Goal: Transaction & Acquisition: Purchase product/service

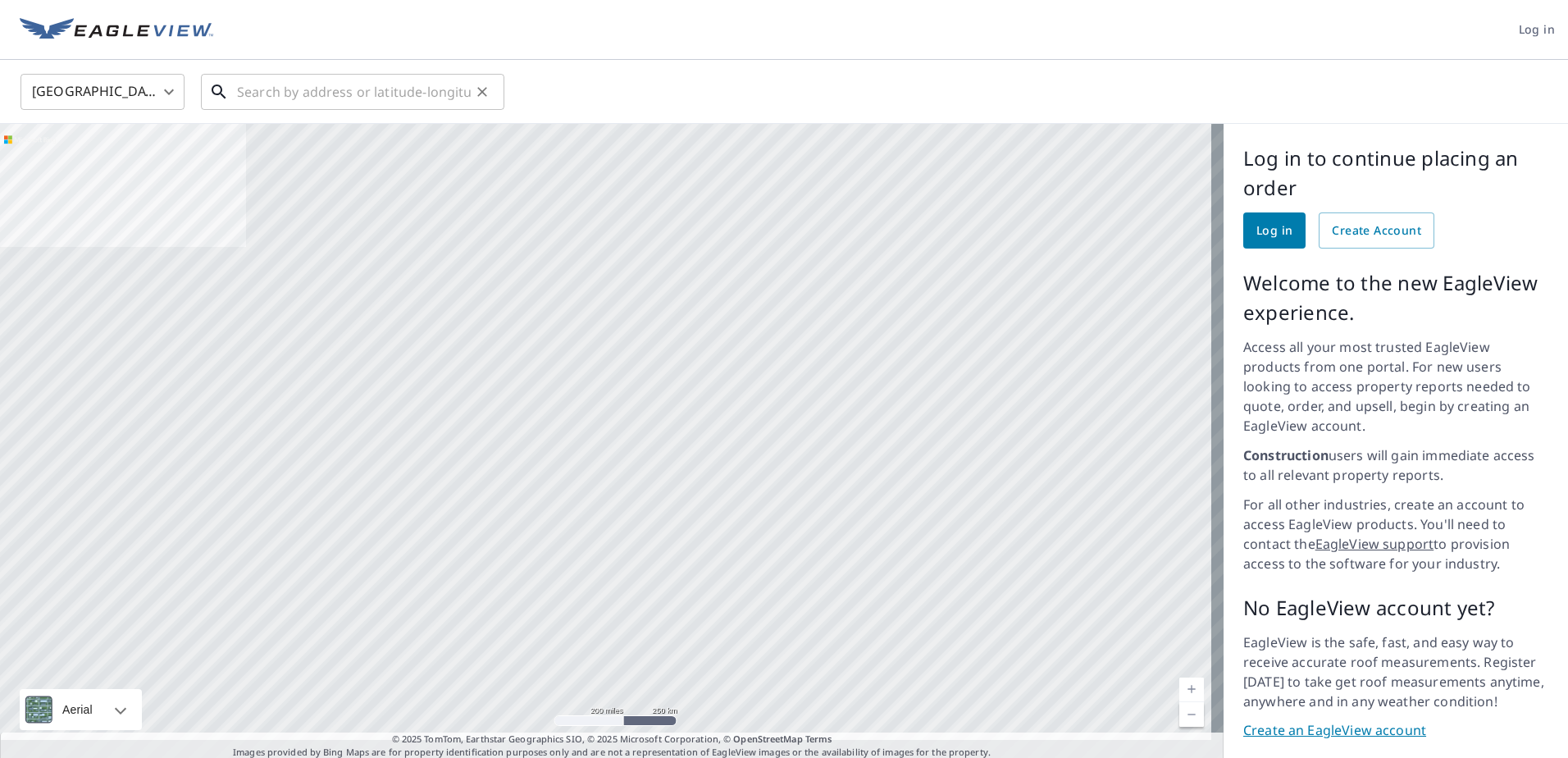
click at [386, 86] on input "text" at bounding box center [354, 91] width 234 height 46
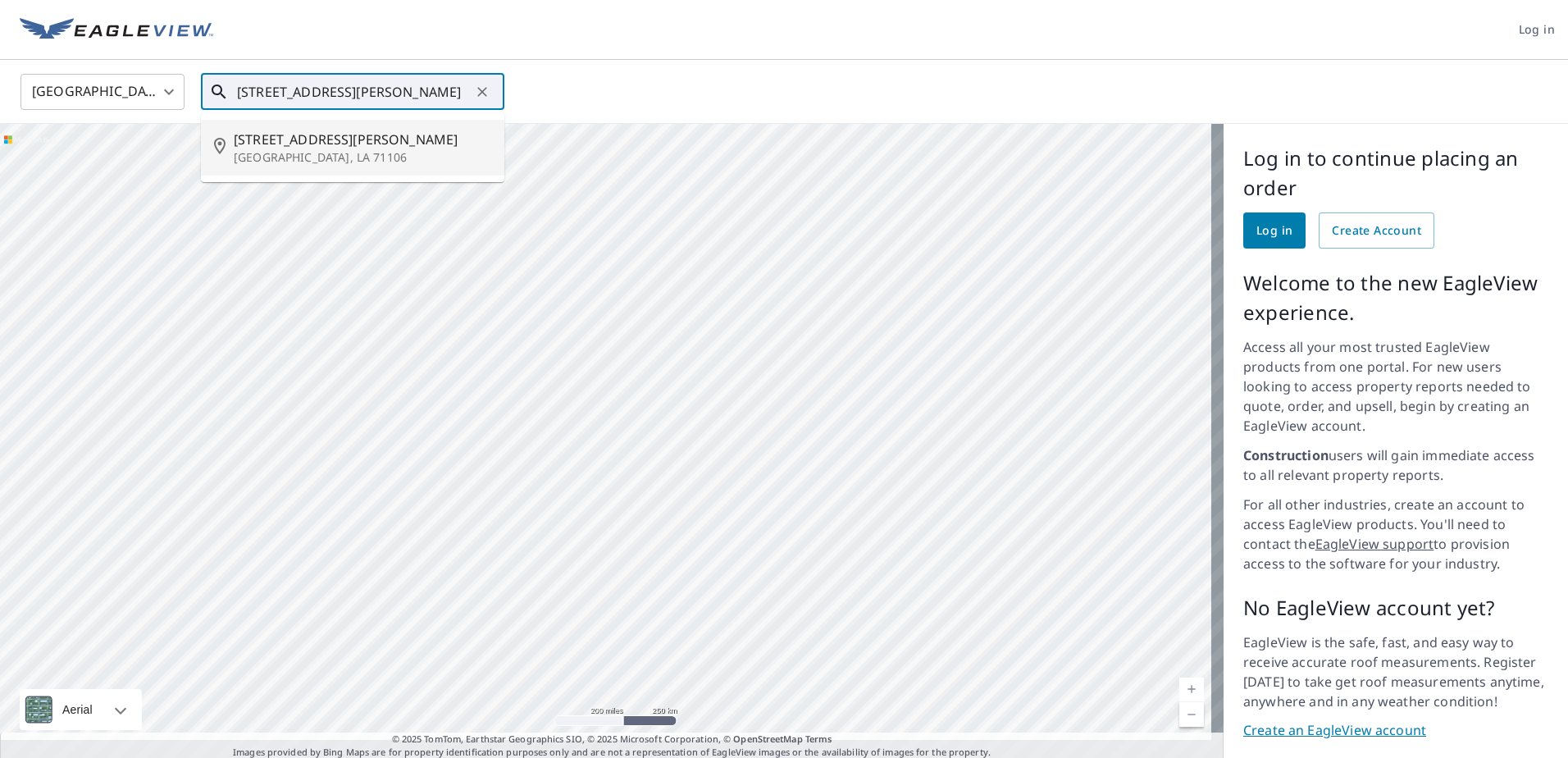
click at [284, 141] on span "[STREET_ADDRESS][PERSON_NAME]" at bounding box center [362, 139] width 257 height 19
type input "[STREET_ADDRESS][PERSON_NAME]"
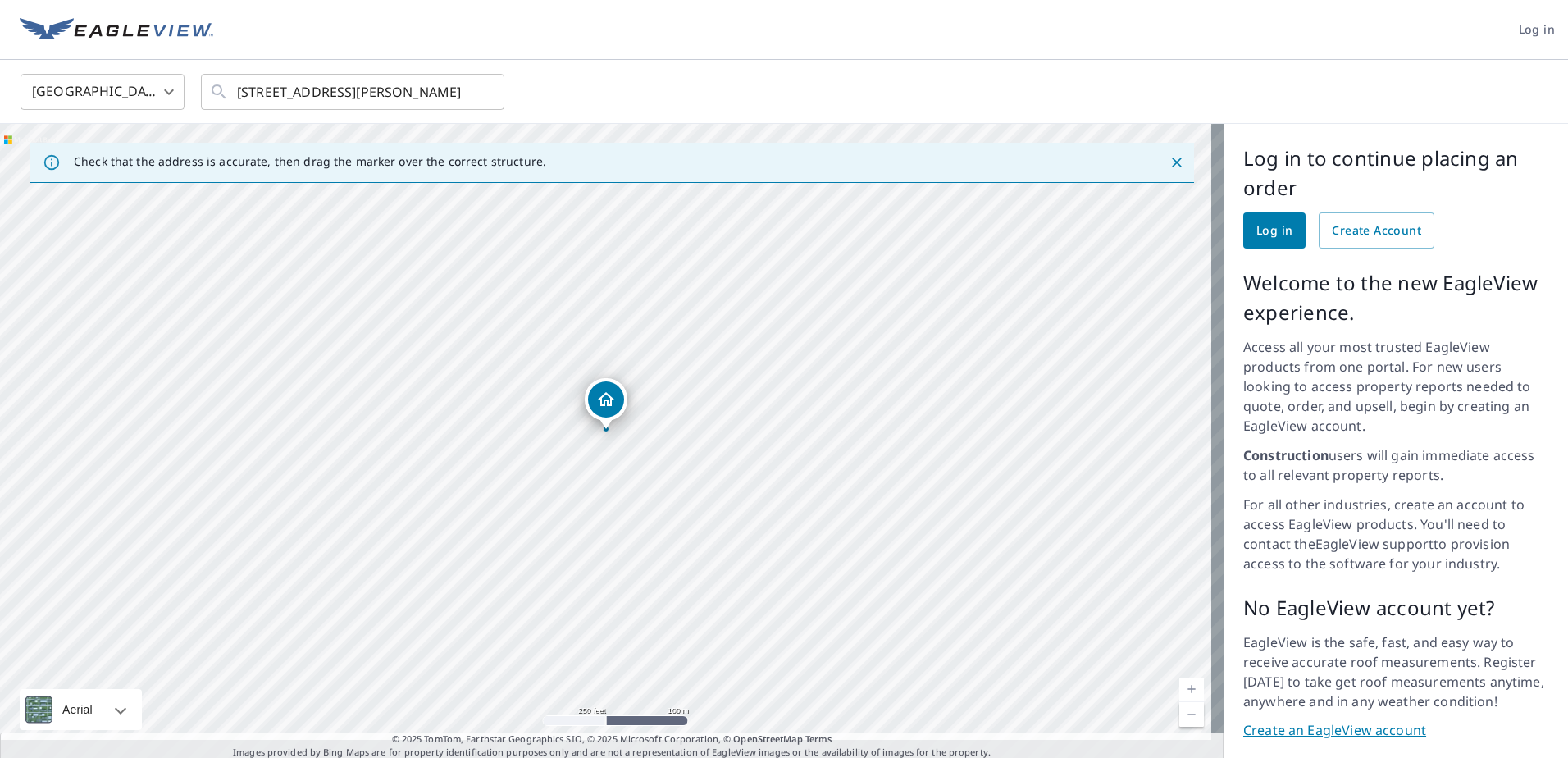
click at [607, 406] on icon "Dropped pin, building 1, Residential property, 7112 Bethany St Shreveport, LA 7…" at bounding box center [605, 399] width 16 height 14
click at [607, 403] on div "[STREET_ADDRESS][PERSON_NAME]" at bounding box center [623, 399] width 212 height 28
click at [1361, 233] on span "Create Account" at bounding box center [1377, 231] width 90 height 20
drag, startPoint x: 571, startPoint y: 235, endPoint x: 653, endPoint y: 657, distance: 429.9
click at [653, 657] on div "[STREET_ADDRESS][PERSON_NAME]" at bounding box center [611, 441] width 1223 height 636
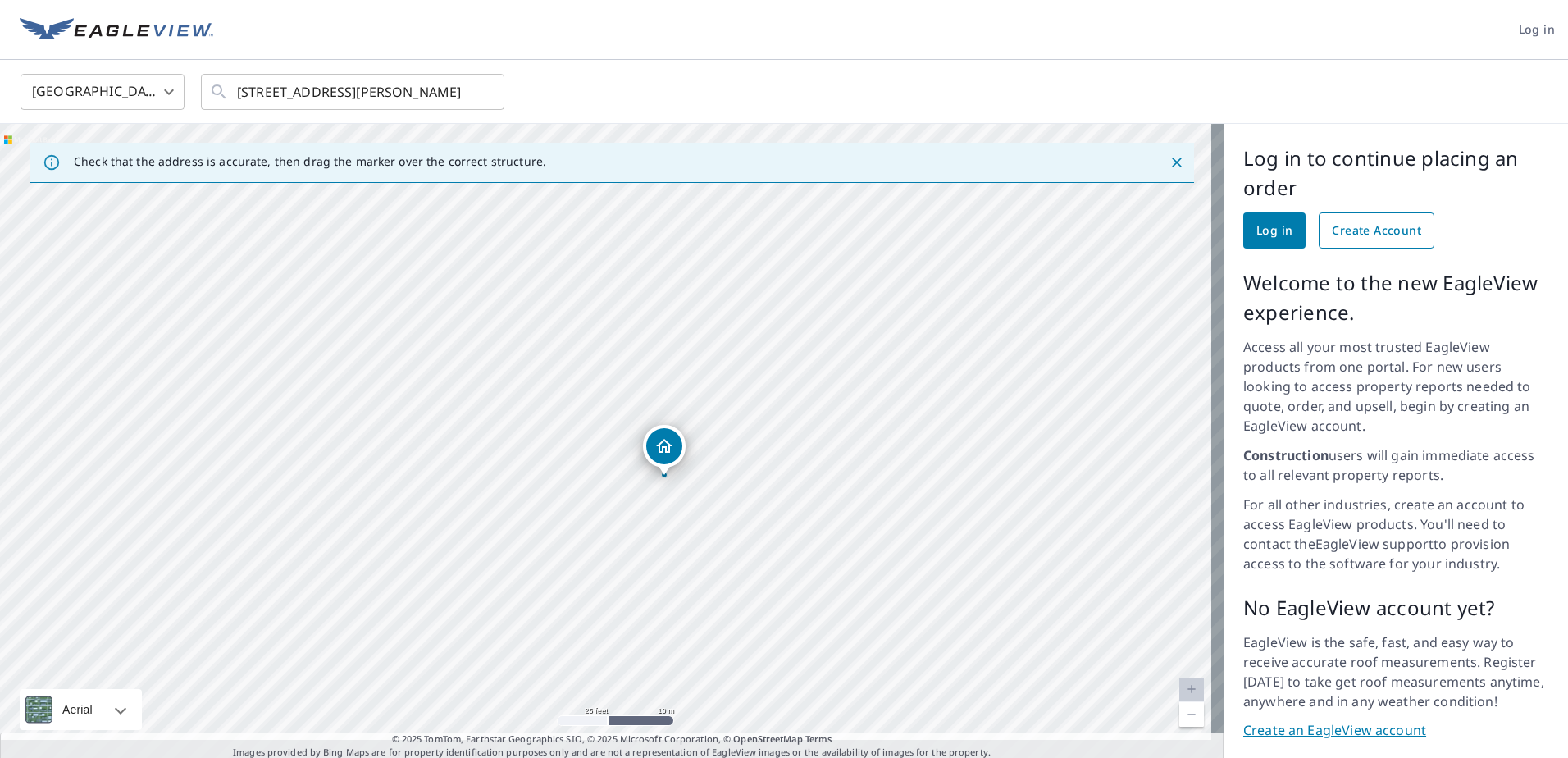
click at [1374, 225] on span "Create Account" at bounding box center [1377, 231] width 90 height 20
click at [654, 467] on div "[STREET_ADDRESS][PERSON_NAME]" at bounding box center [611, 441] width 1223 height 636
click at [582, 445] on div "[STREET_ADDRESS][PERSON_NAME]" at bounding box center [611, 441] width 1223 height 636
click at [580, 452] on div "[STREET_ADDRESS][PERSON_NAME]" at bounding box center [611, 441] width 1223 height 636
click at [602, 424] on div "Dropped pin, building 1, Residential property, 7112 Bethany St Shreveport, LA 7…" at bounding box center [605, 420] width 21 height 16
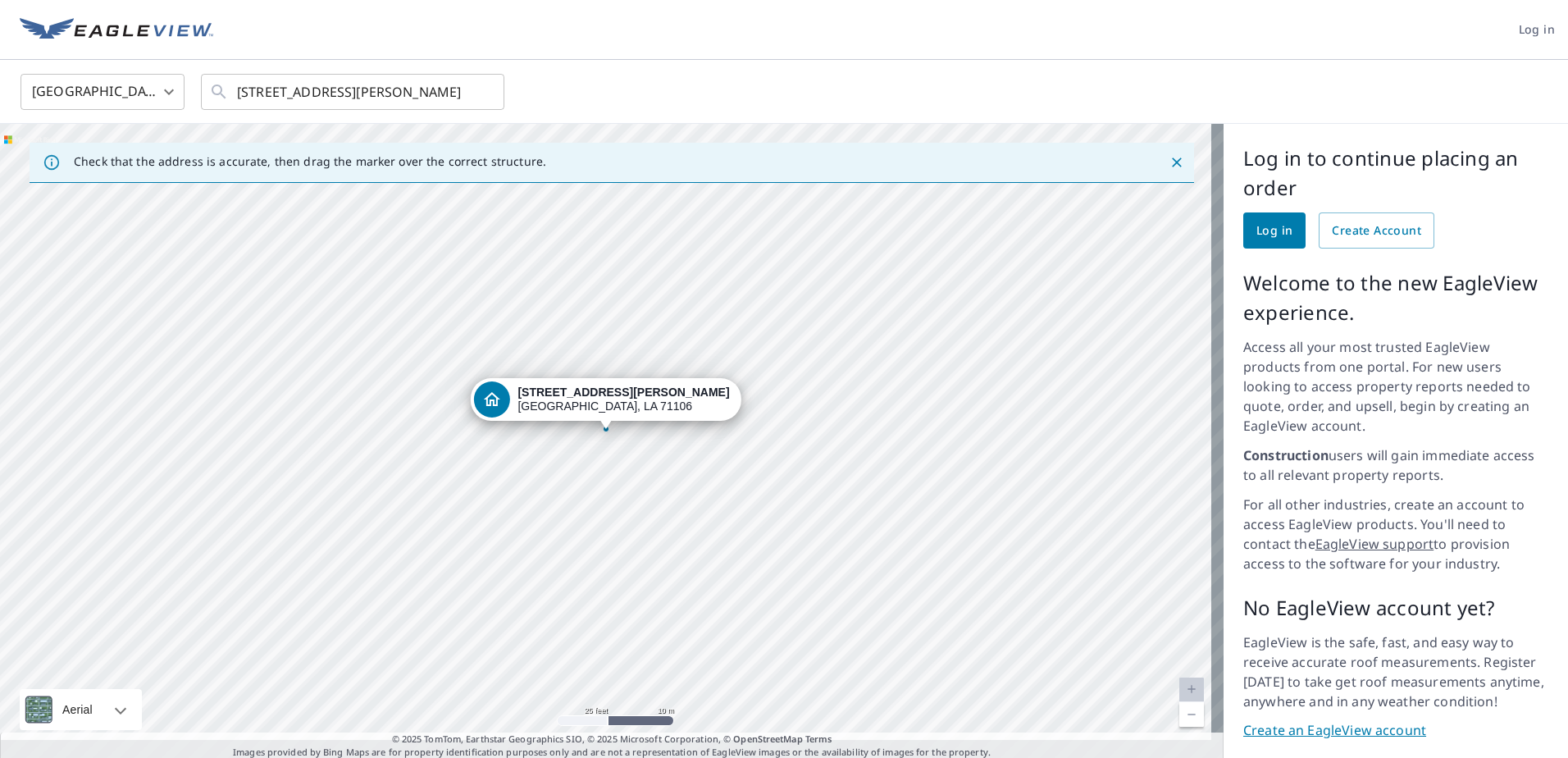
drag, startPoint x: 574, startPoint y: 458, endPoint x: 588, endPoint y: 453, distance: 14.9
click at [577, 456] on div "[STREET_ADDRESS][PERSON_NAME]" at bounding box center [611, 441] width 1223 height 636
drag, startPoint x: 629, startPoint y: 446, endPoint x: 714, endPoint y: 430, distance: 86.5
click at [714, 430] on div "[STREET_ADDRESS][PERSON_NAME]" at bounding box center [611, 441] width 1223 height 636
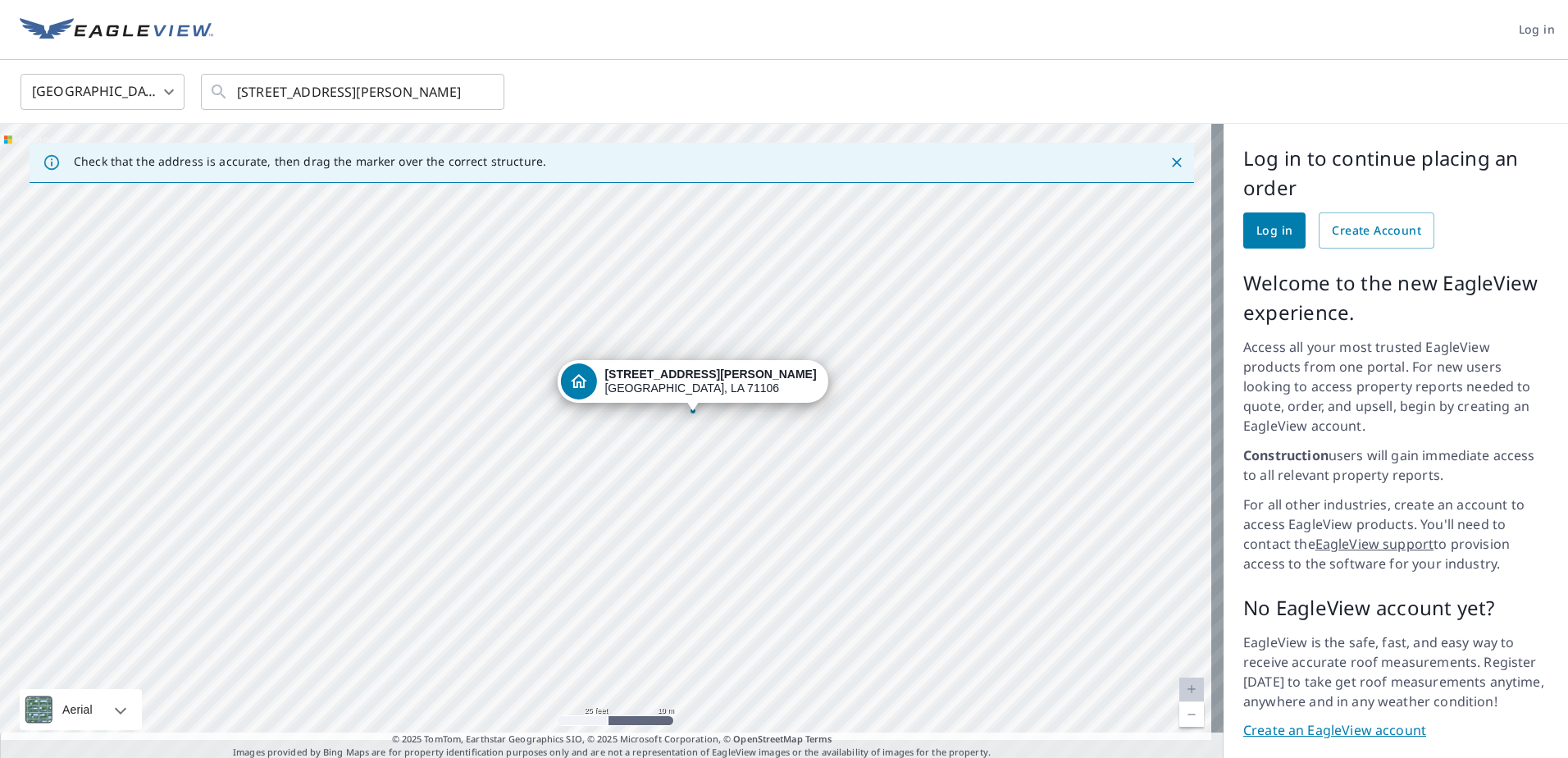
click at [666, 433] on div "[STREET_ADDRESS][PERSON_NAME]" at bounding box center [611, 441] width 1223 height 636
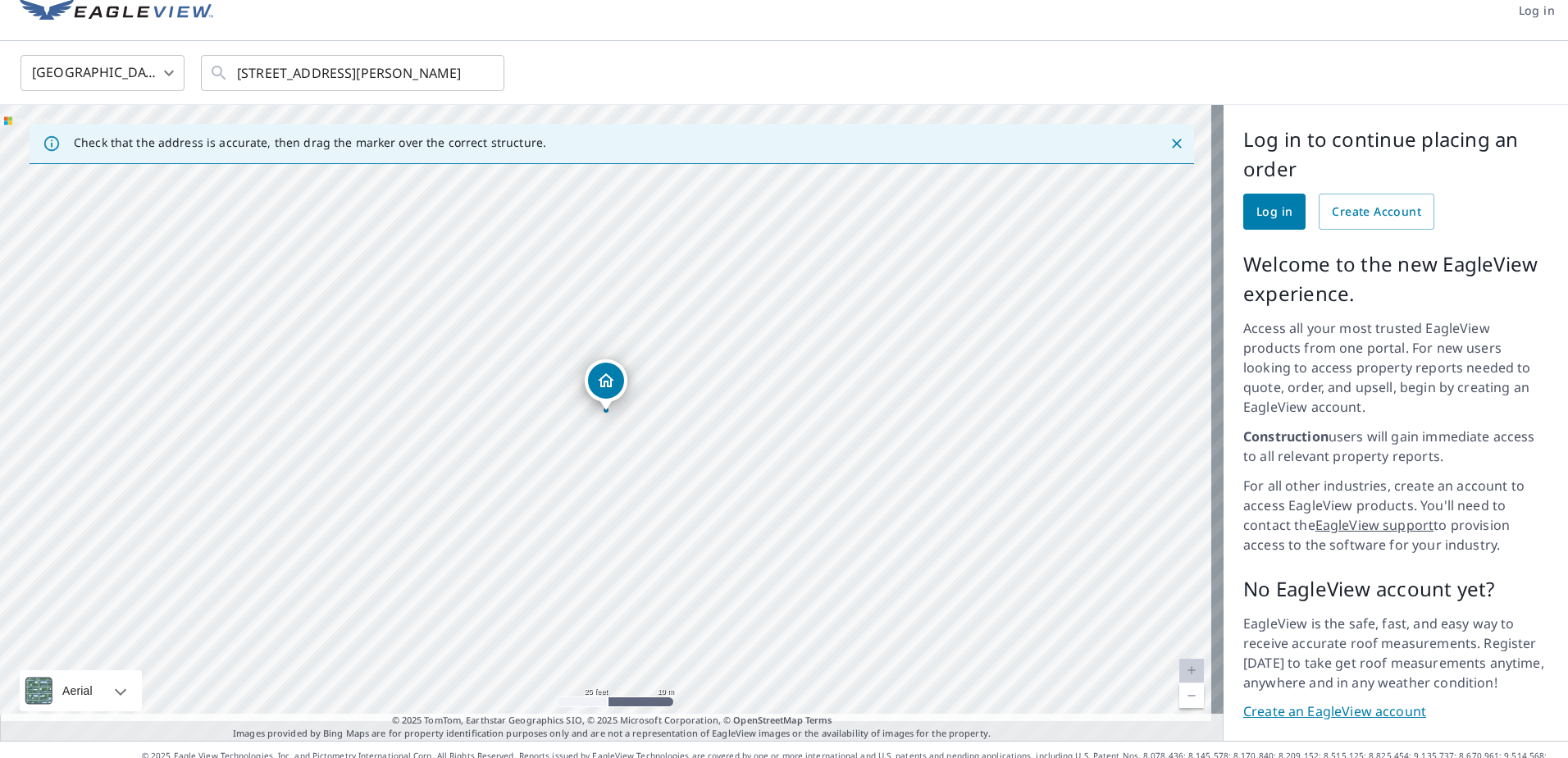
scroll to position [24, 0]
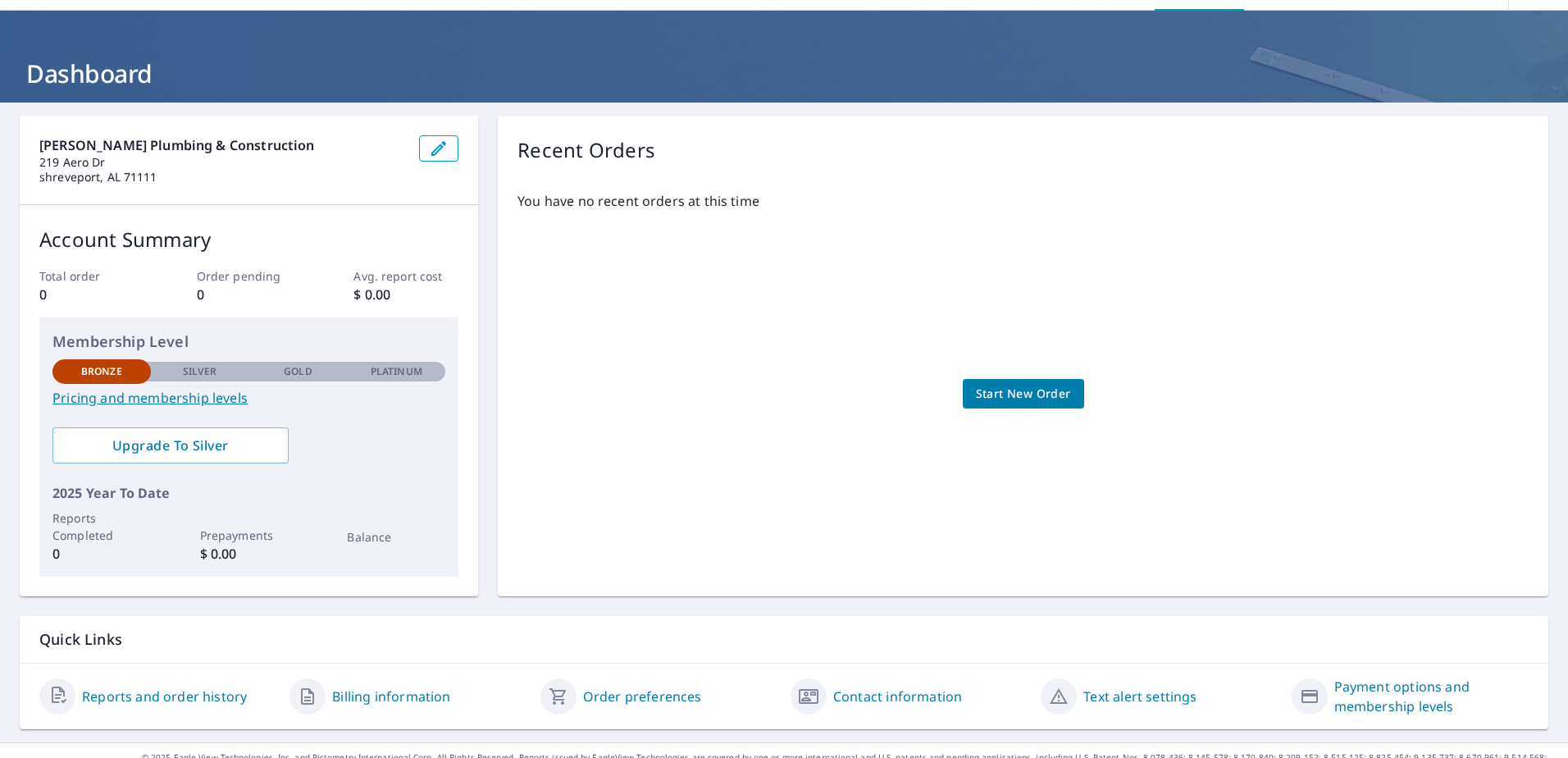
scroll to position [75, 0]
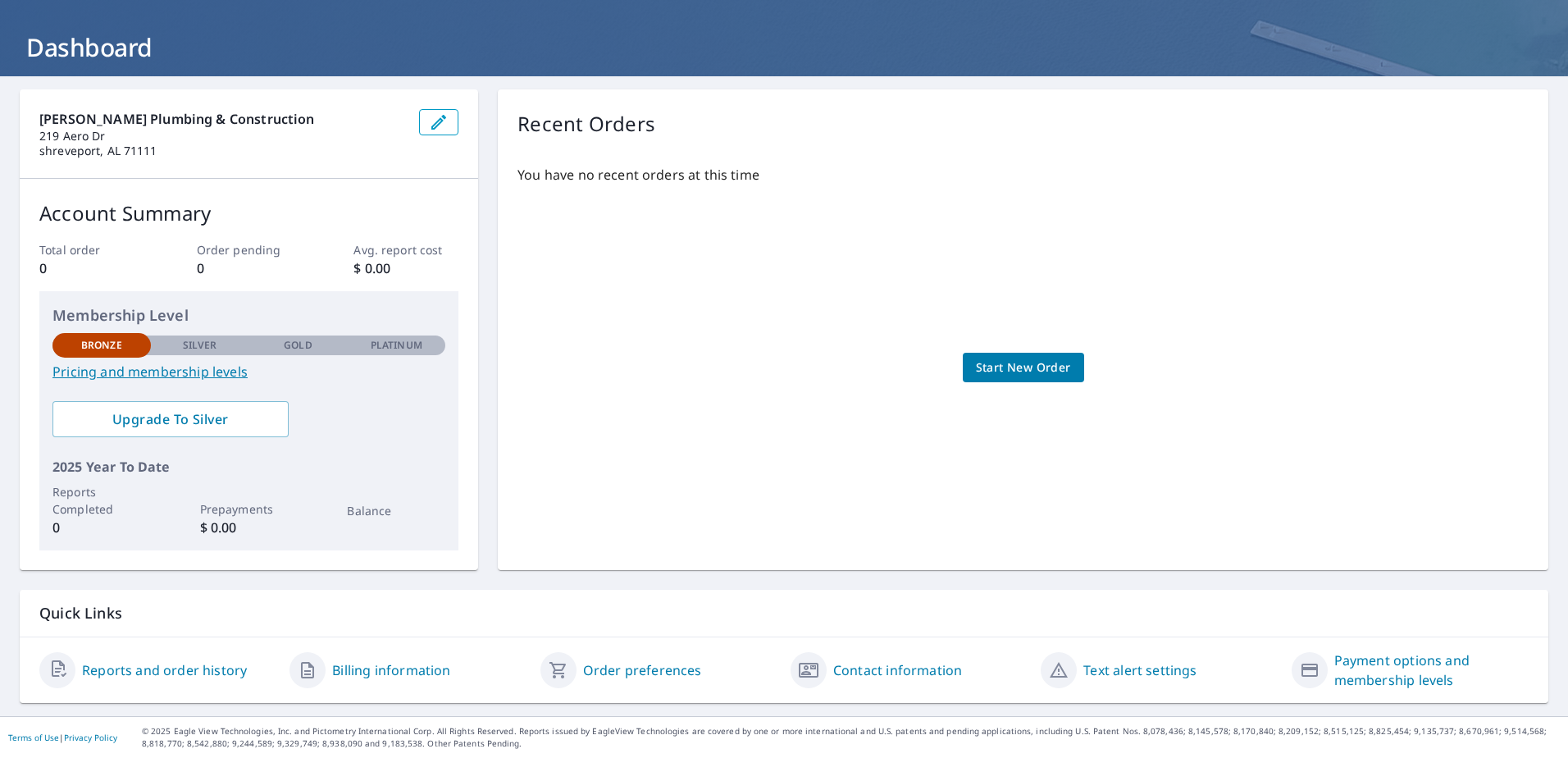
click at [1010, 365] on span "Start New Order" at bounding box center [1024, 368] width 95 height 20
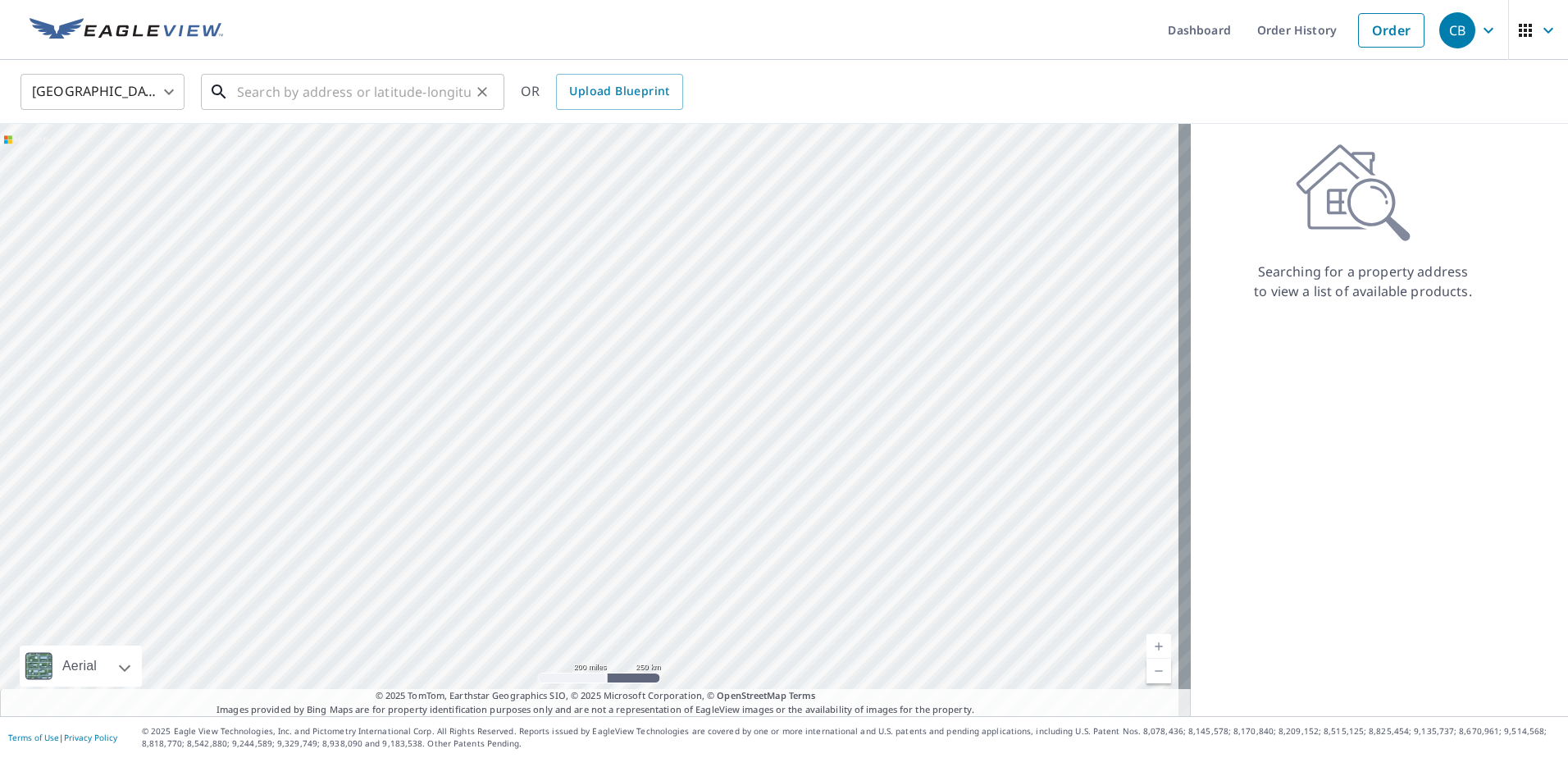
click at [364, 86] on input "text" at bounding box center [354, 91] width 234 height 46
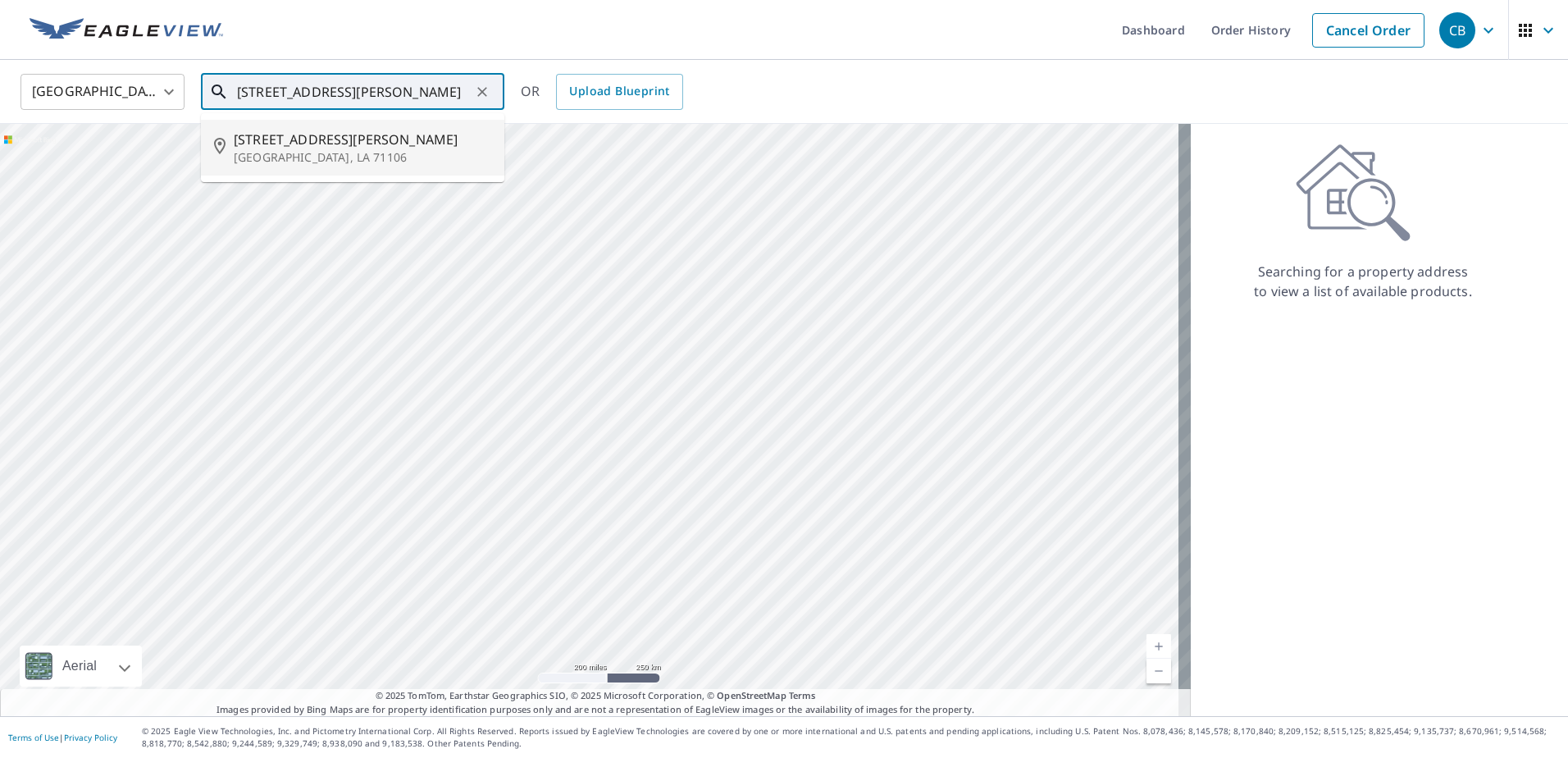
click at [327, 154] on p "[GEOGRAPHIC_DATA], LA 71106" at bounding box center [362, 157] width 257 height 16
type input "[STREET_ADDRESS][PERSON_NAME]"
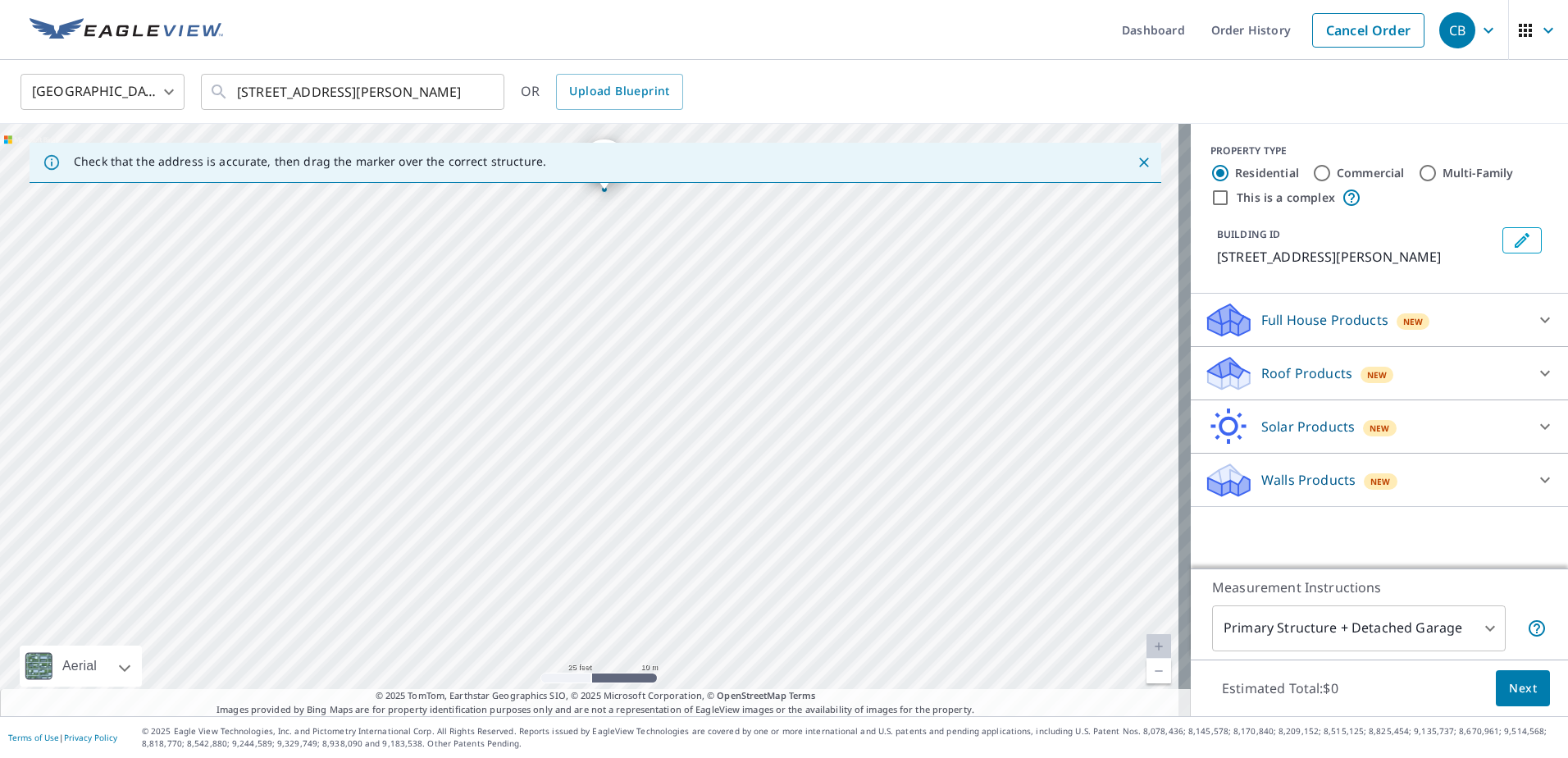
drag, startPoint x: 432, startPoint y: 244, endPoint x: 679, endPoint y: 721, distance: 537.2
click at [679, 721] on div "Dashboard Order History Cancel Order CB [GEOGRAPHIC_DATA] [GEOGRAPHIC_DATA] ​ […" at bounding box center [784, 379] width 1568 height 758
drag, startPoint x: 605, startPoint y: 464, endPoint x: 748, endPoint y: 799, distance: 364.2
click at [748, 757] on html "CB CB Dashboard Order History Cancel Order CB United States US ​ 7112 Bethany S…" at bounding box center [784, 379] width 1568 height 758
click at [640, 541] on div "[STREET_ADDRESS][PERSON_NAME]" at bounding box center [595, 419] width 1190 height 592
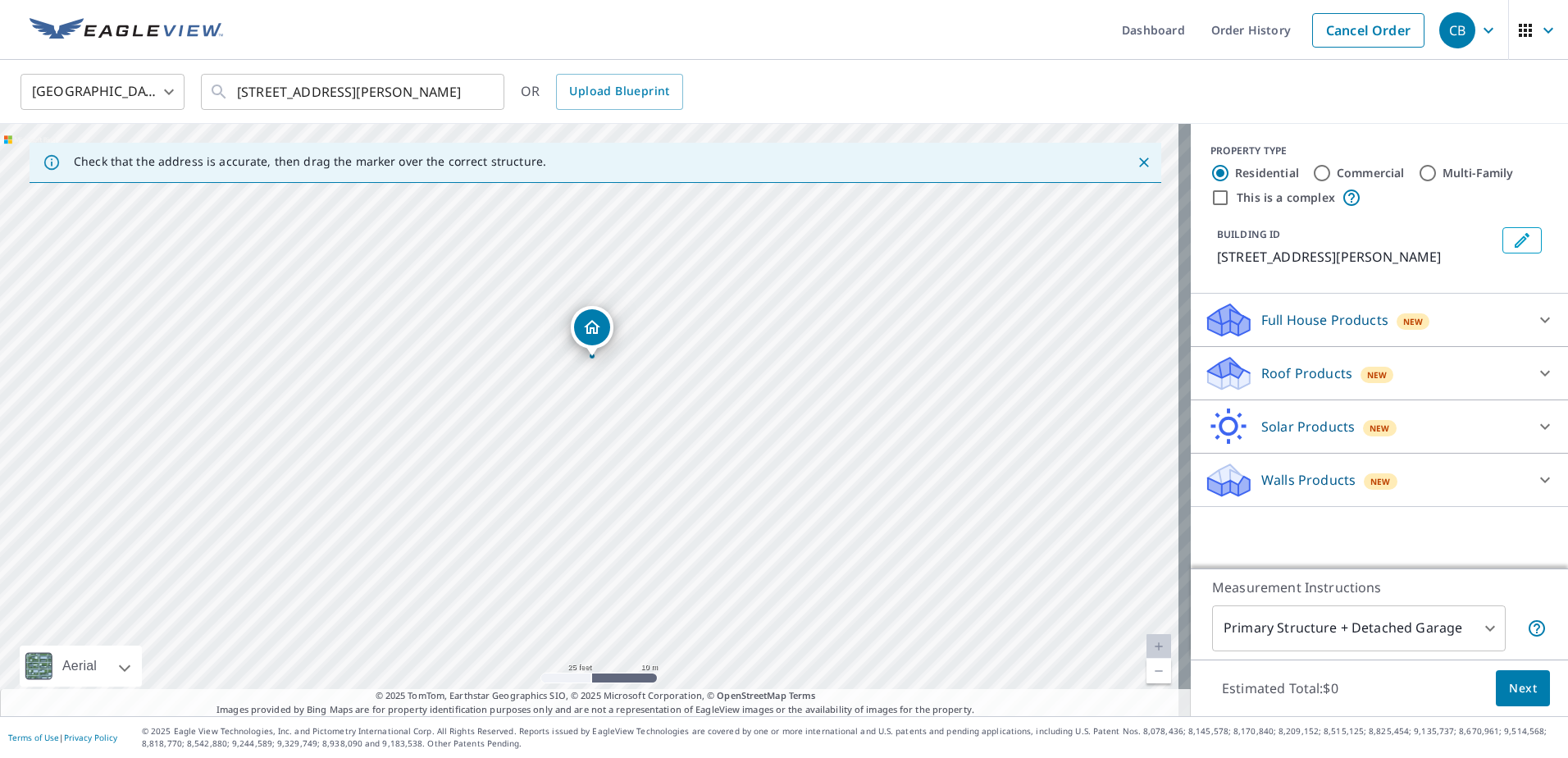
drag, startPoint x: 518, startPoint y: 221, endPoint x: 546, endPoint y: 534, distance: 314.2
click at [546, 534] on div "[STREET_ADDRESS][PERSON_NAME]" at bounding box center [595, 419] width 1190 height 592
click at [572, 369] on div "[STREET_ADDRESS][PERSON_NAME]" at bounding box center [595, 419] width 1190 height 592
click at [550, 437] on div "[STREET_ADDRESS][PERSON_NAME]" at bounding box center [595, 419] width 1190 height 592
click at [1367, 374] on span "New" at bounding box center [1378, 374] width 20 height 13
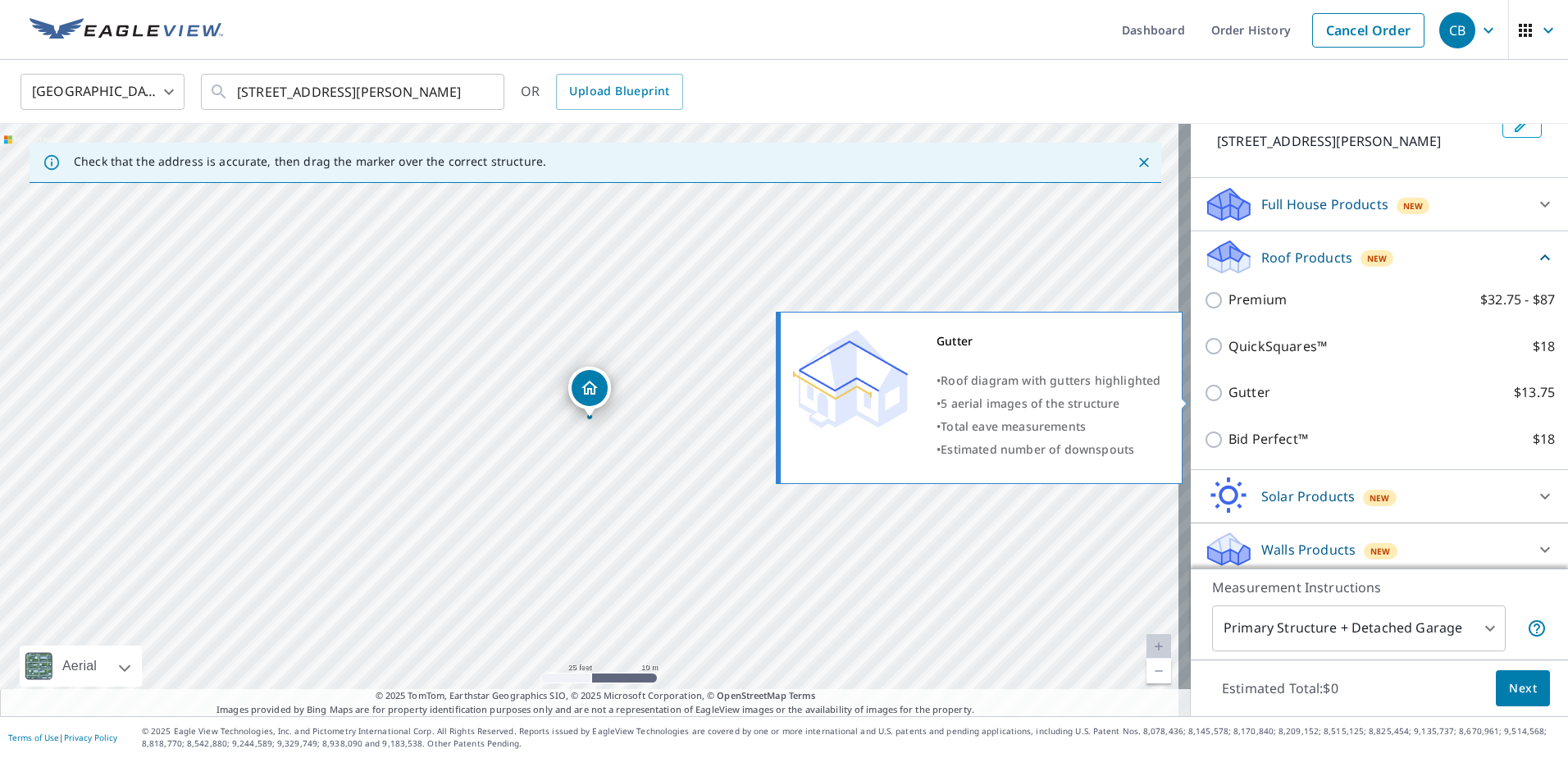
scroll to position [124, 0]
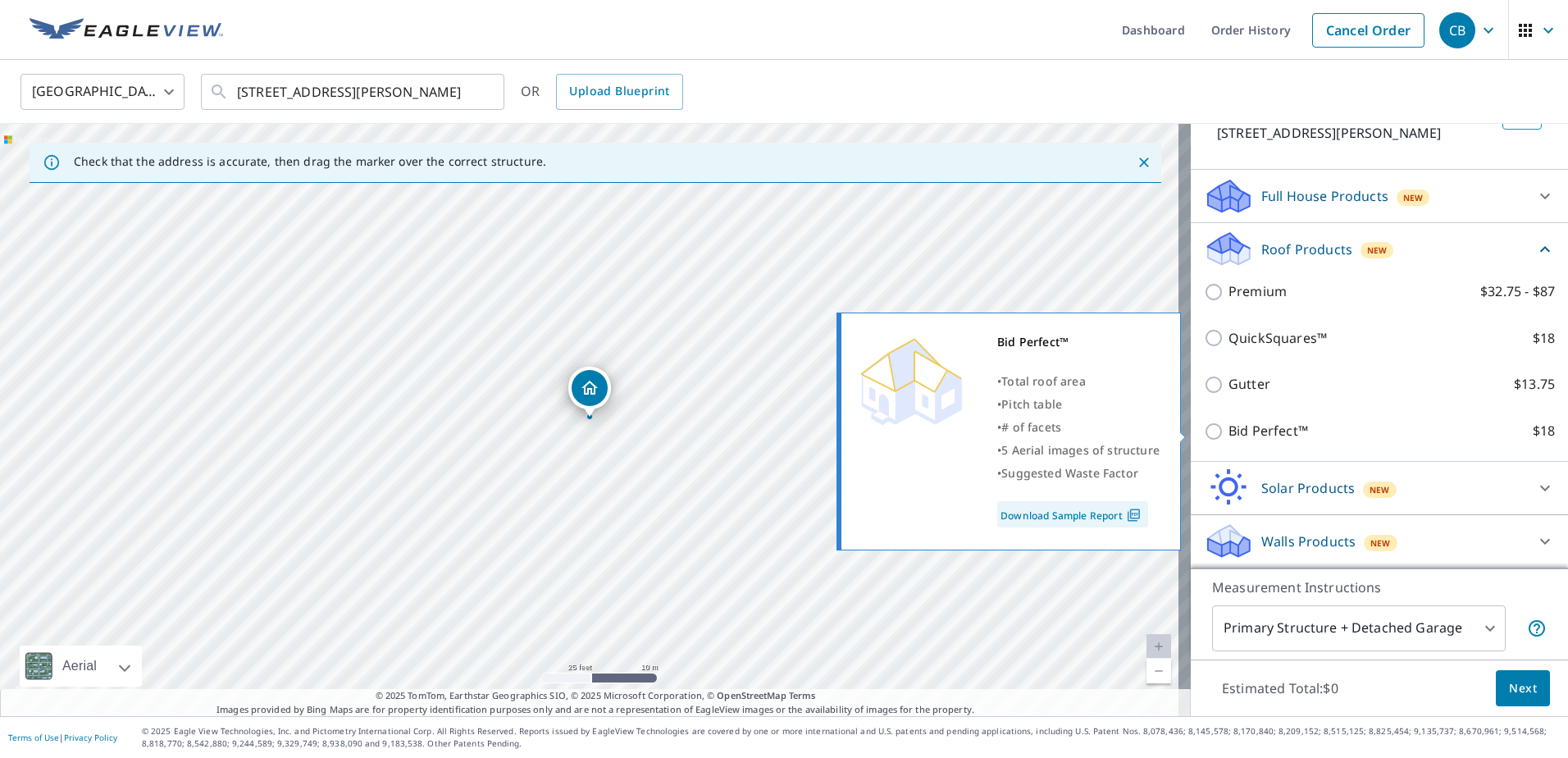
click at [1204, 434] on input "Bid Perfect™ $18" at bounding box center [1216, 431] width 25 height 19
checkbox input "true"
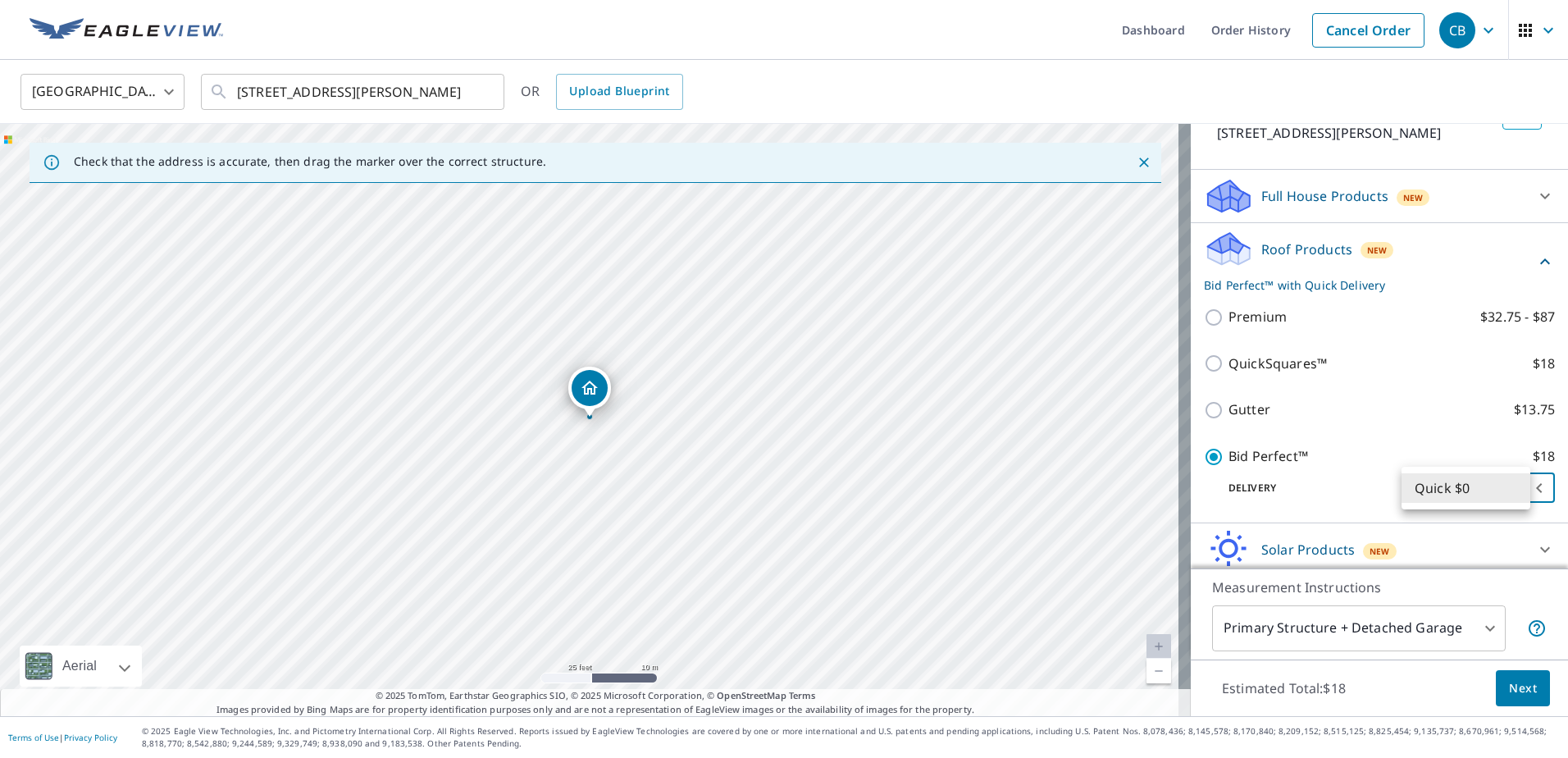
click at [1493, 488] on body "CB CB Dashboard Order History Cancel Order CB United States US ​ 7112 Bethany S…" at bounding box center [784, 379] width 1568 height 758
click at [1493, 488] on li "Quick $0" at bounding box center [1466, 488] width 129 height 30
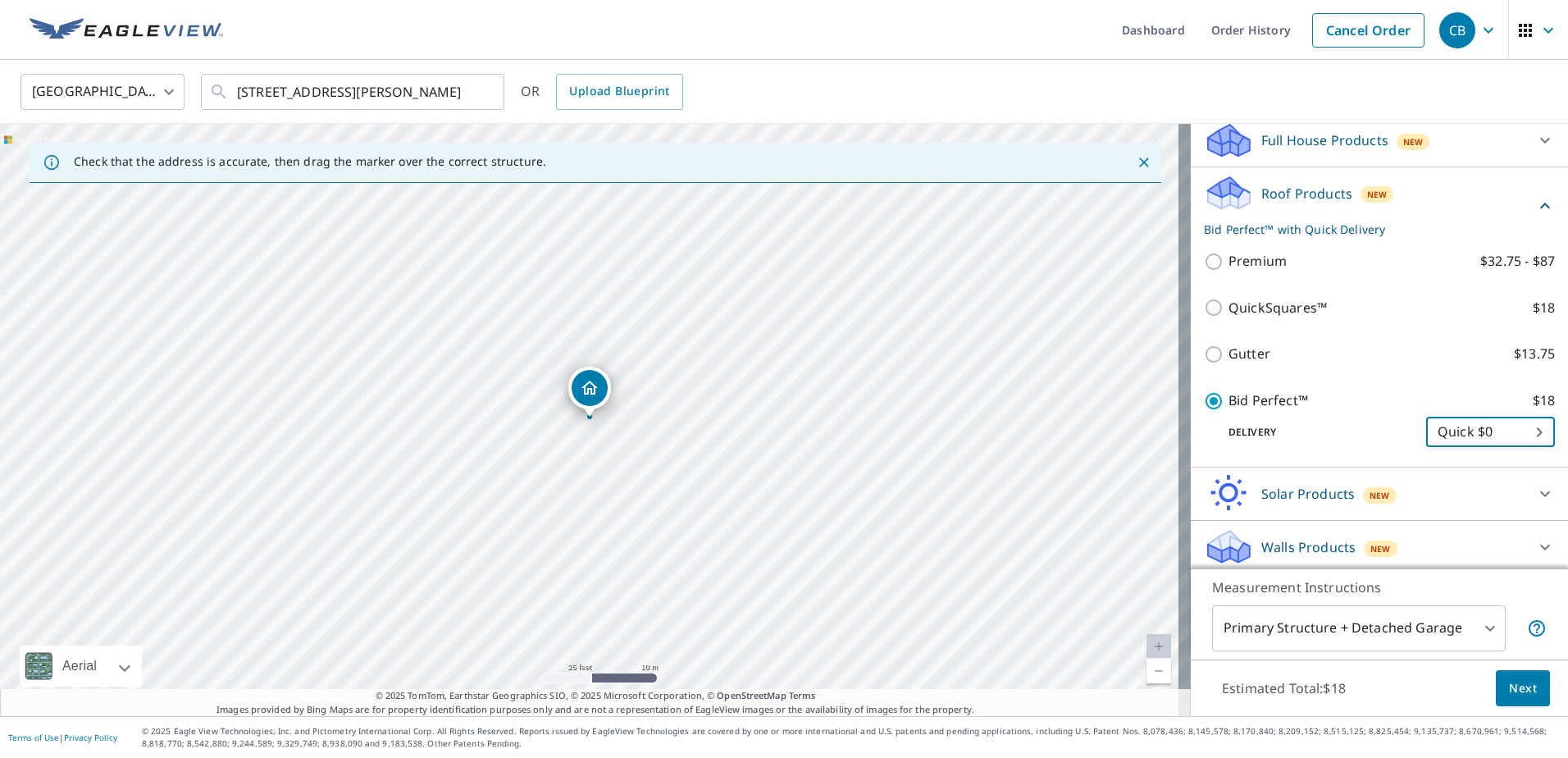
scroll to position [185, 0]
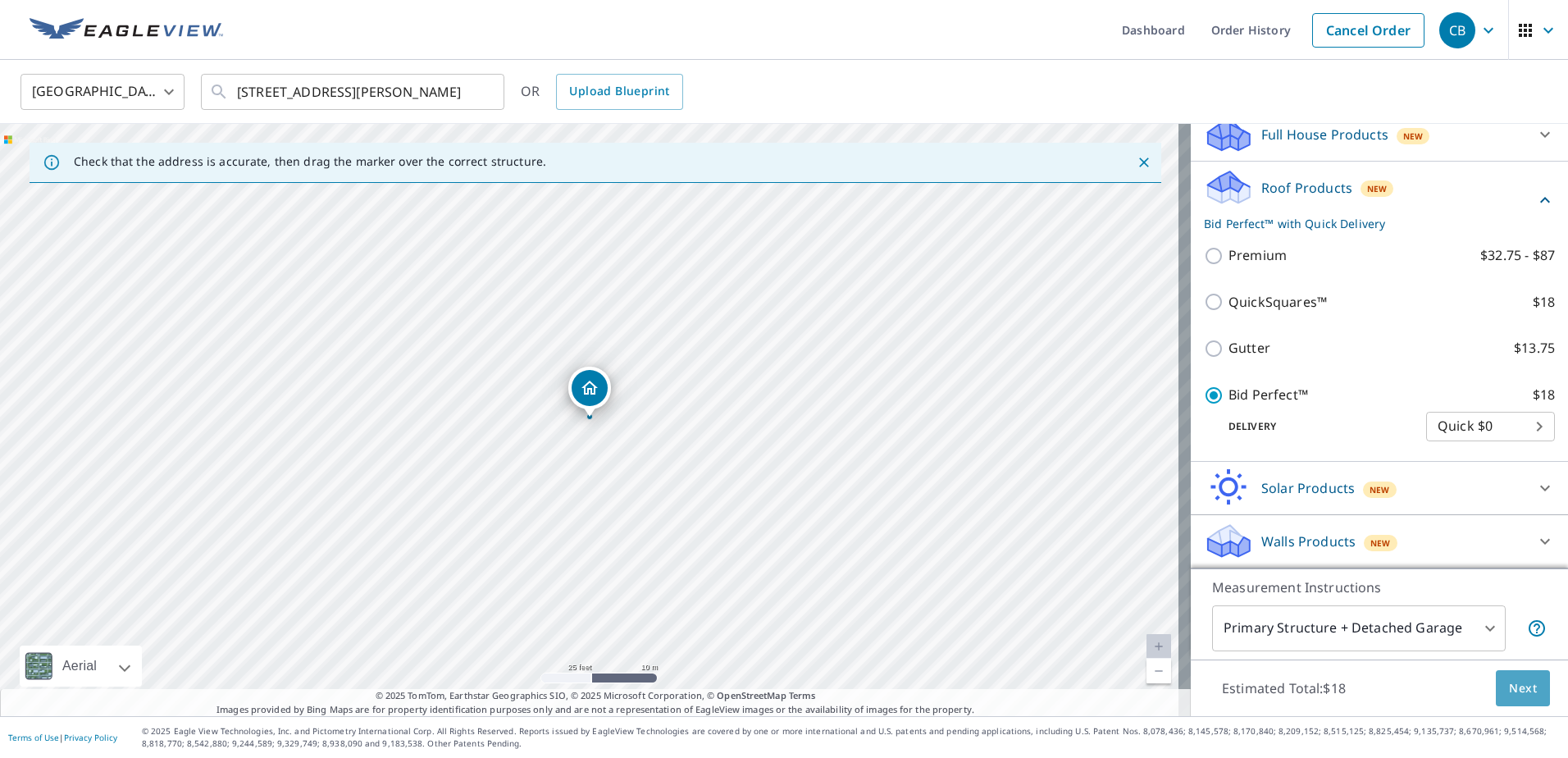
click at [1519, 690] on span "Next" at bounding box center [1522, 689] width 28 height 20
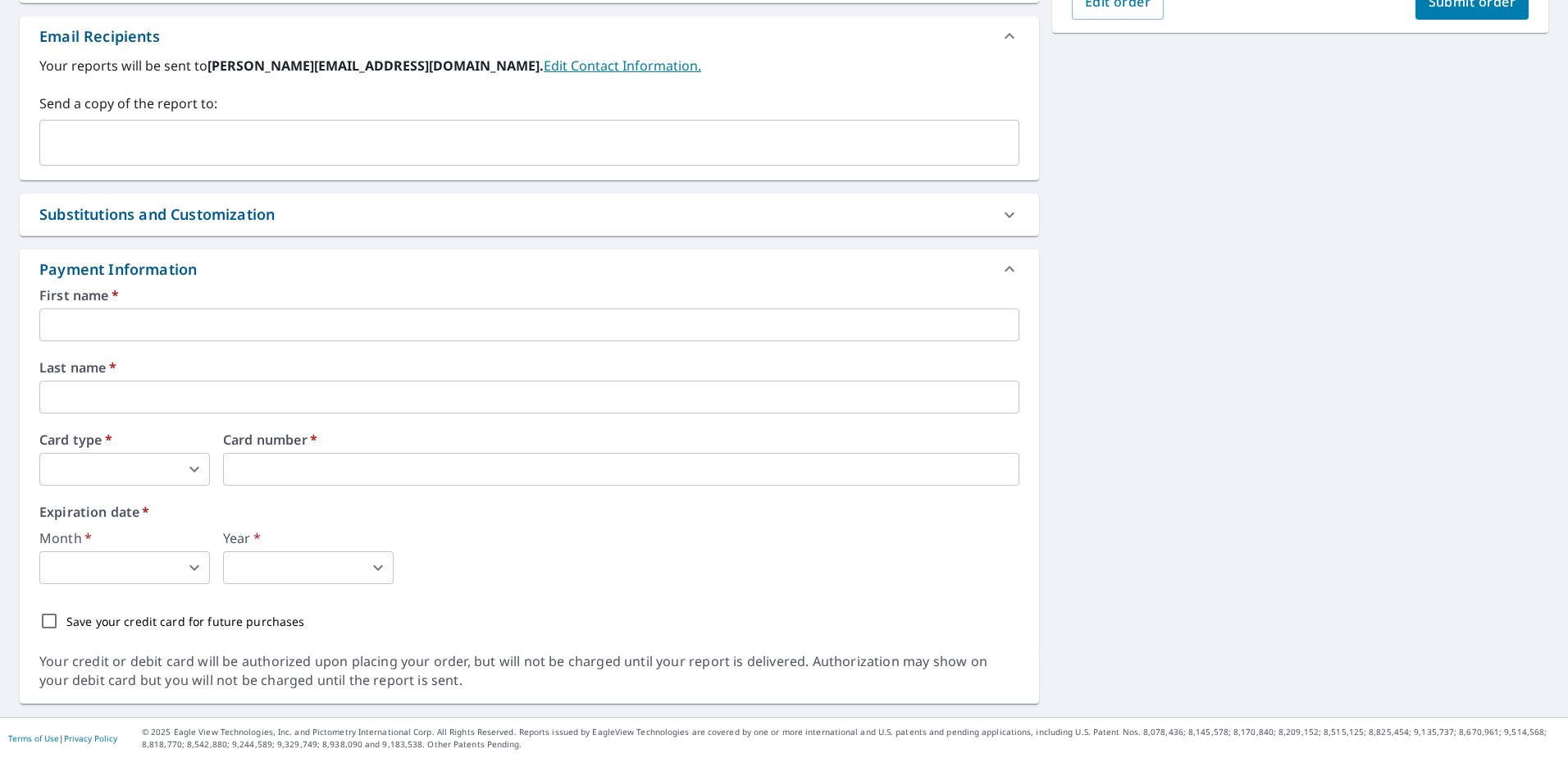
scroll to position [491, 0]
click at [251, 333] on input "text" at bounding box center [529, 324] width 980 height 33
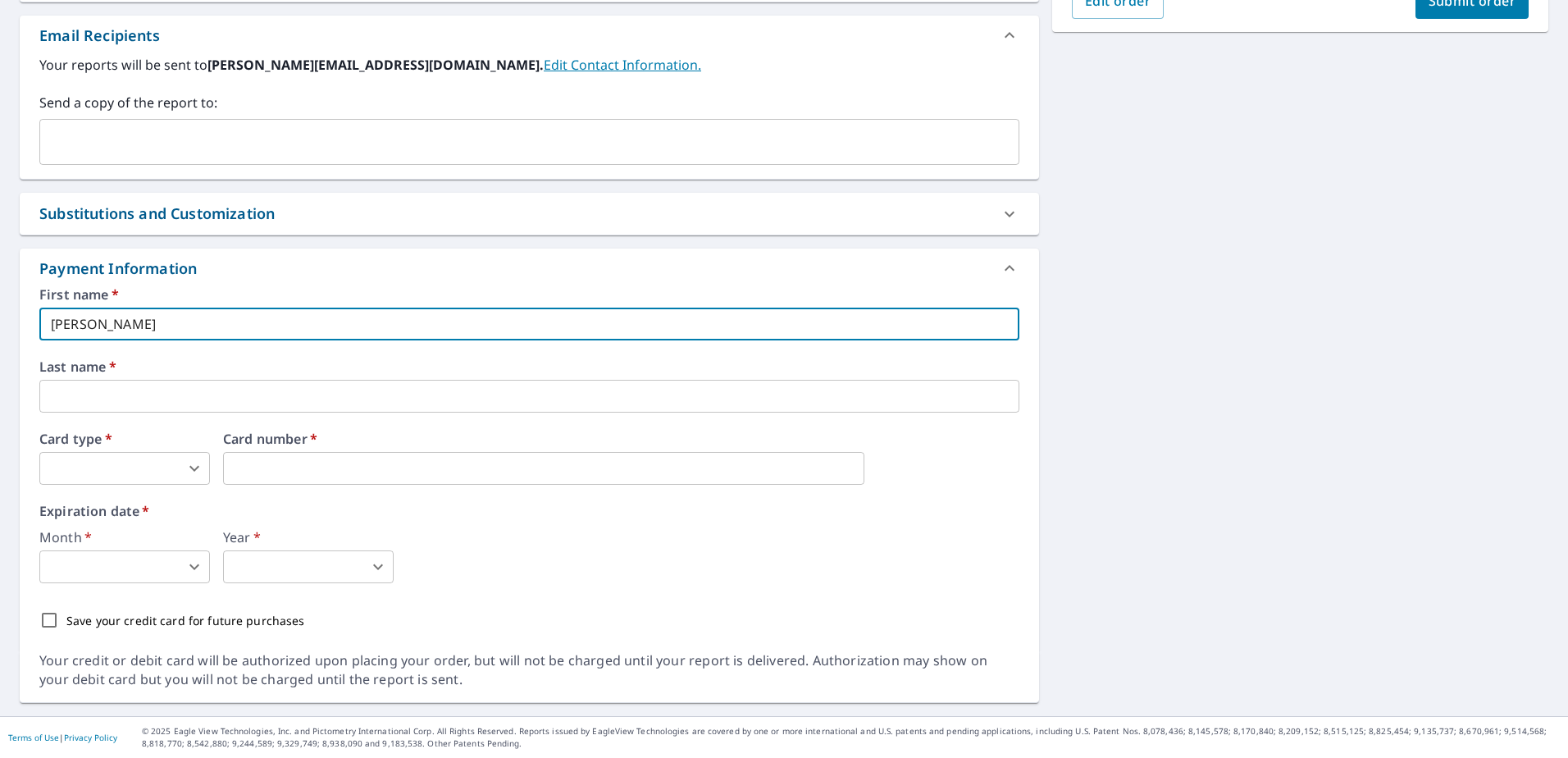
type input "Conner"
click at [153, 406] on input "text" at bounding box center [529, 396] width 980 height 33
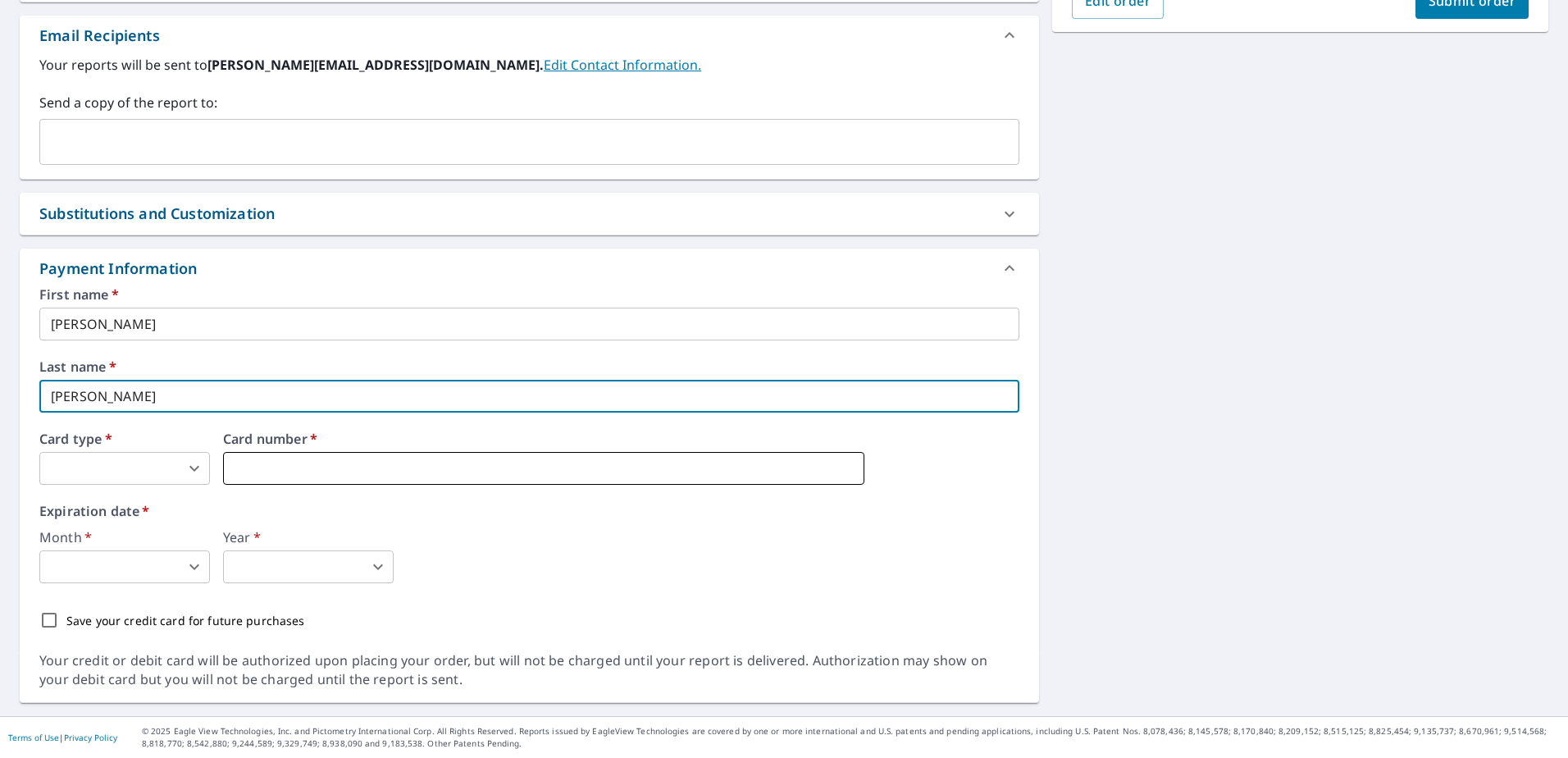
type input "Blanton"
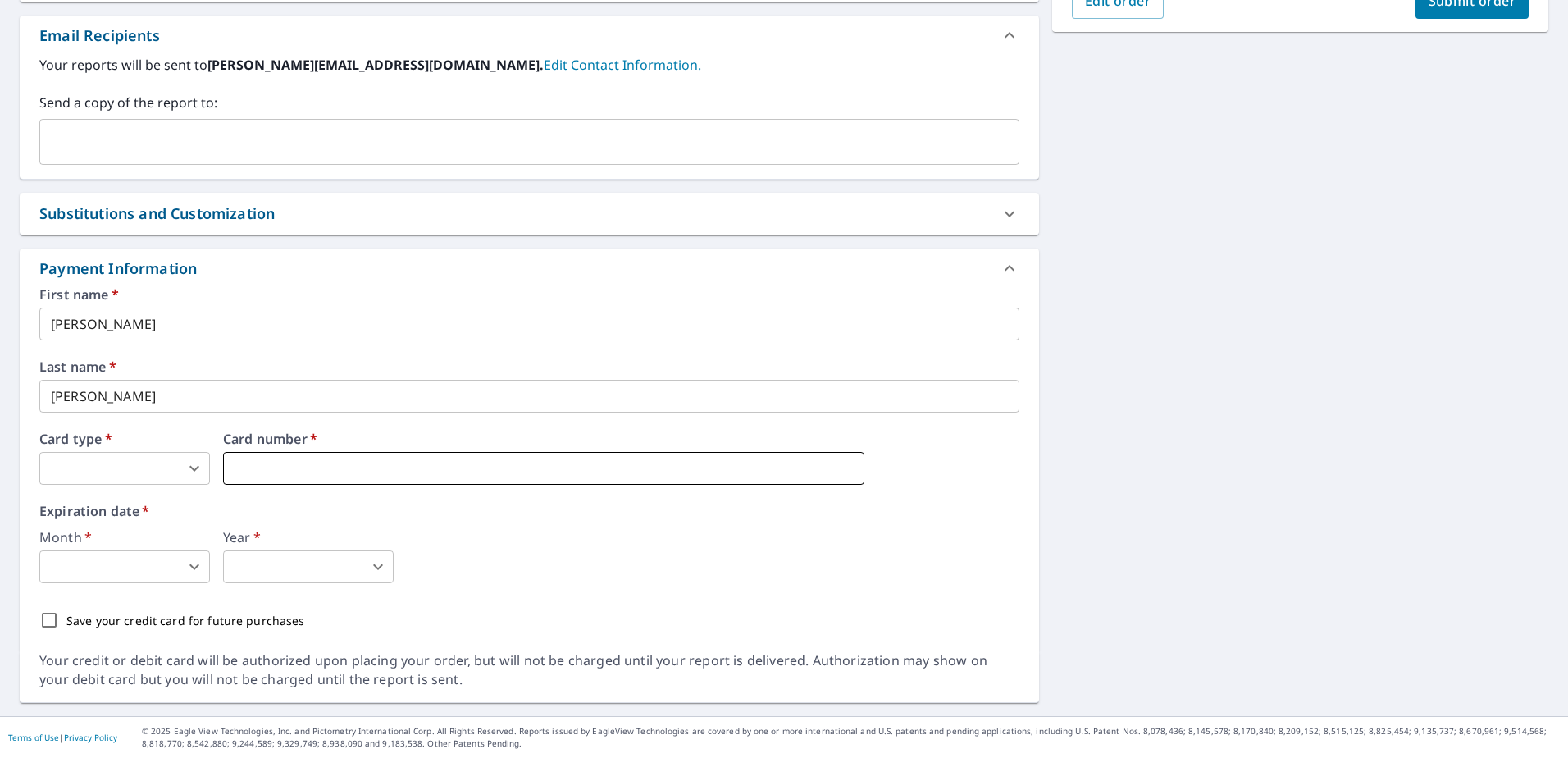
type input "2"
click at [96, 473] on body "CB CB Dashboard Order History Cancel Order CB Dashboard / Finalize Order Finali…" at bounding box center [784, 379] width 1568 height 758
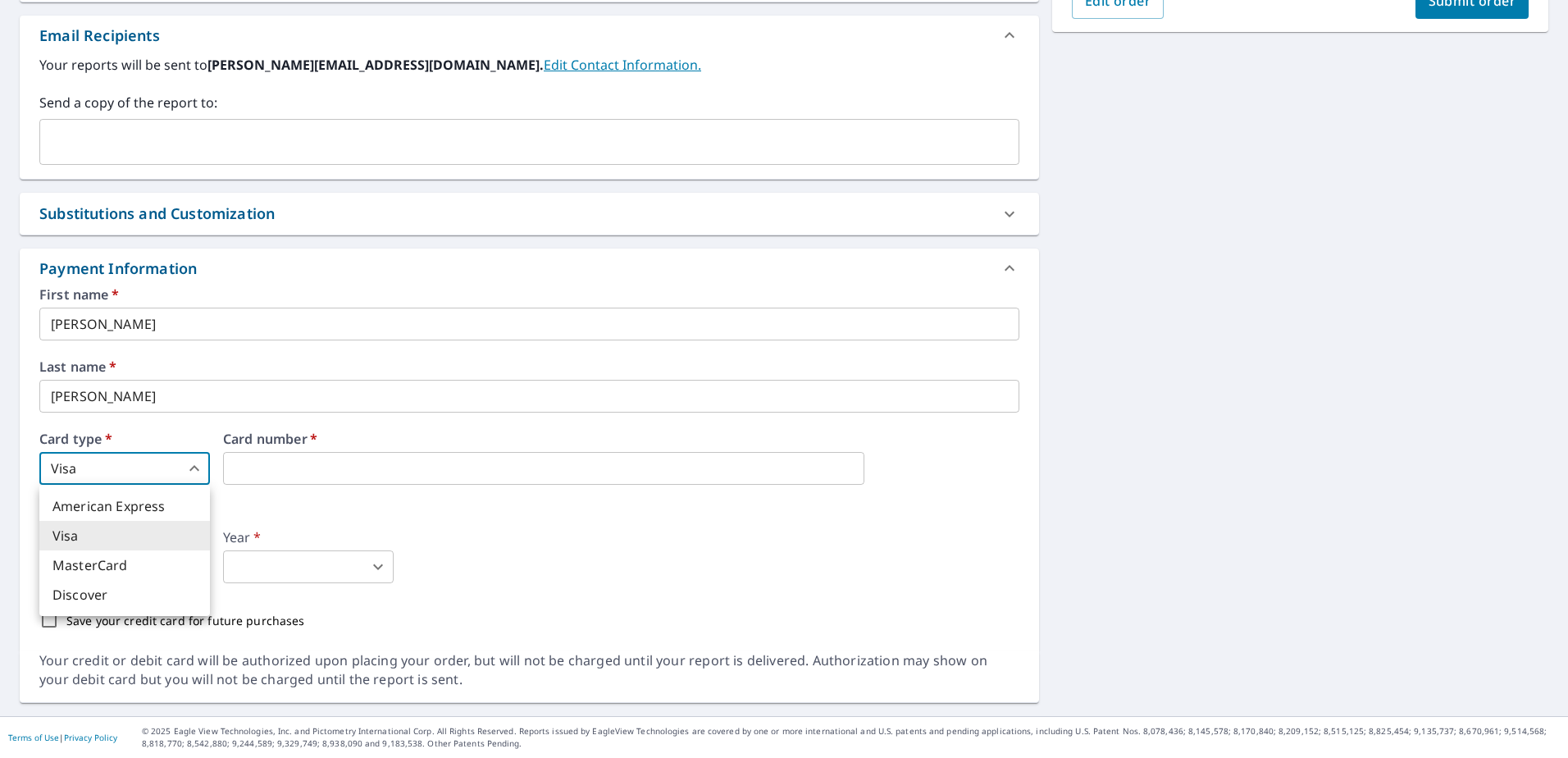
click at [400, 517] on div at bounding box center [784, 379] width 1568 height 758
click at [135, 562] on body "CB CB Dashboard Order History Cancel Order CB Dashboard / Finalize Order Finali…" at bounding box center [784, 379] width 1568 height 758
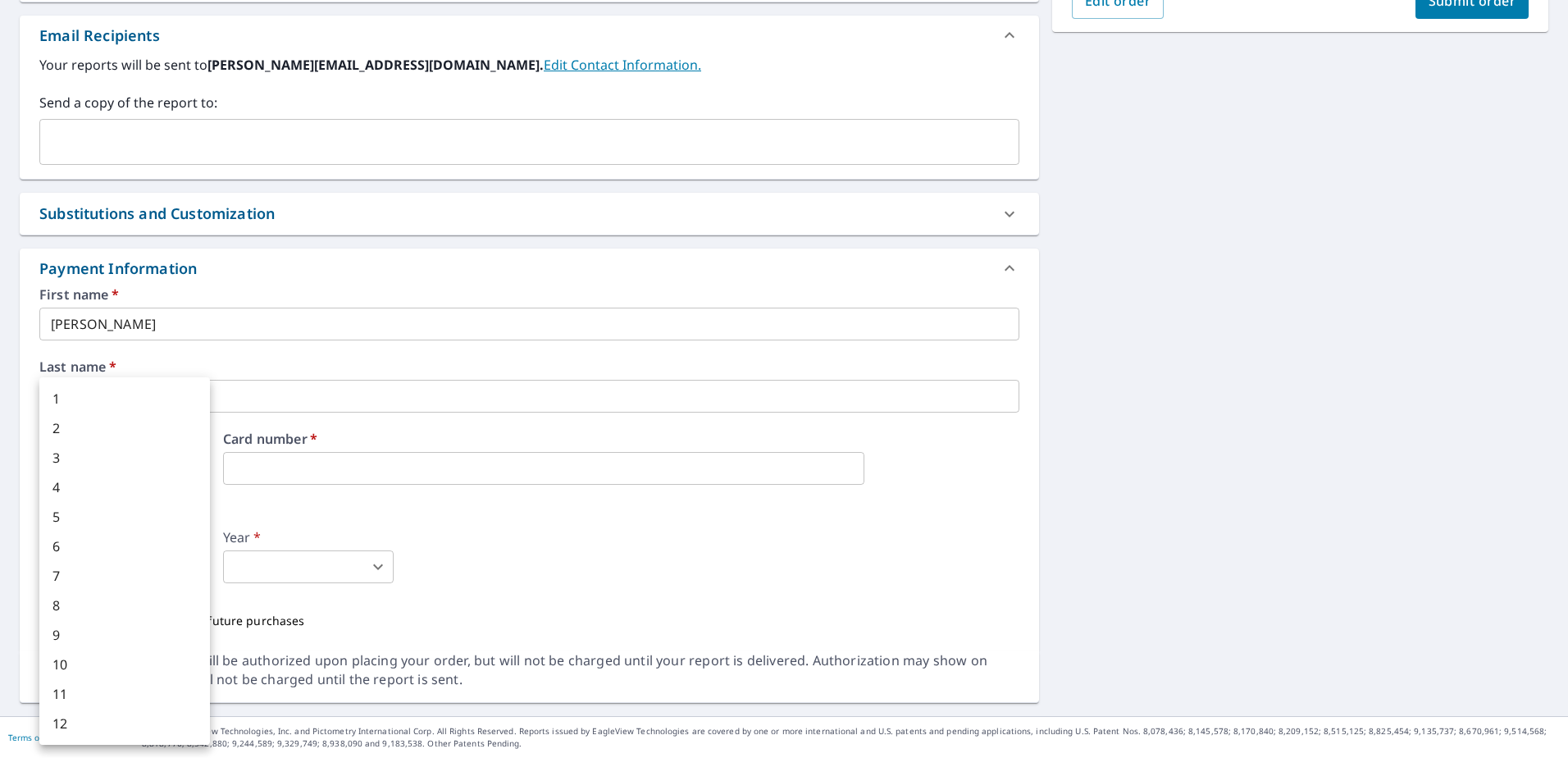
click at [120, 515] on li "5" at bounding box center [124, 517] width 170 height 30
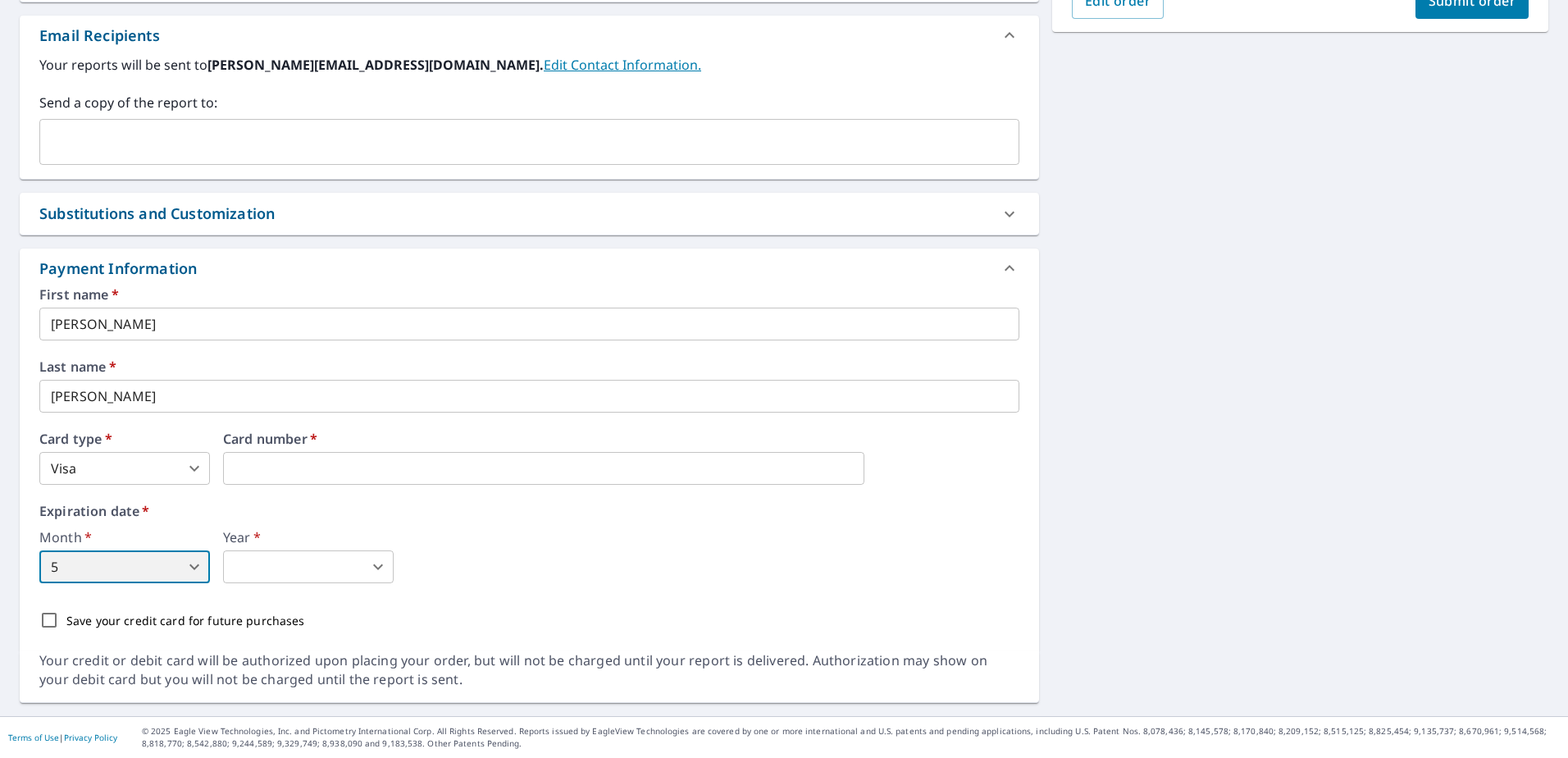
type input "5"
click at [303, 562] on body "CB CB Dashboard Order History Cancel Order CB Dashboard / Finalize Order Finali…" at bounding box center [784, 379] width 1568 height 758
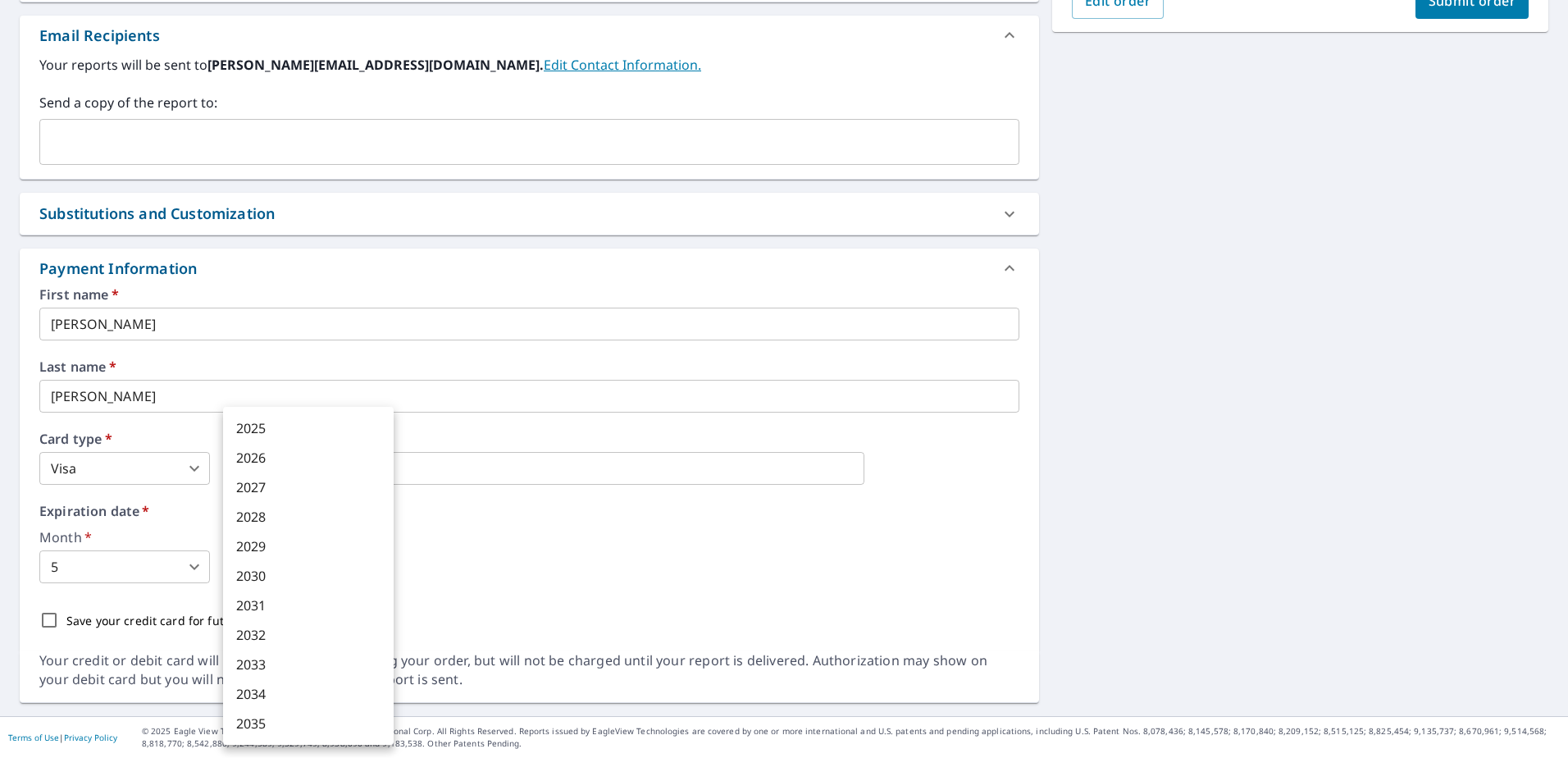
click at [296, 490] on li "2027" at bounding box center [307, 487] width 170 height 30
type input "2027"
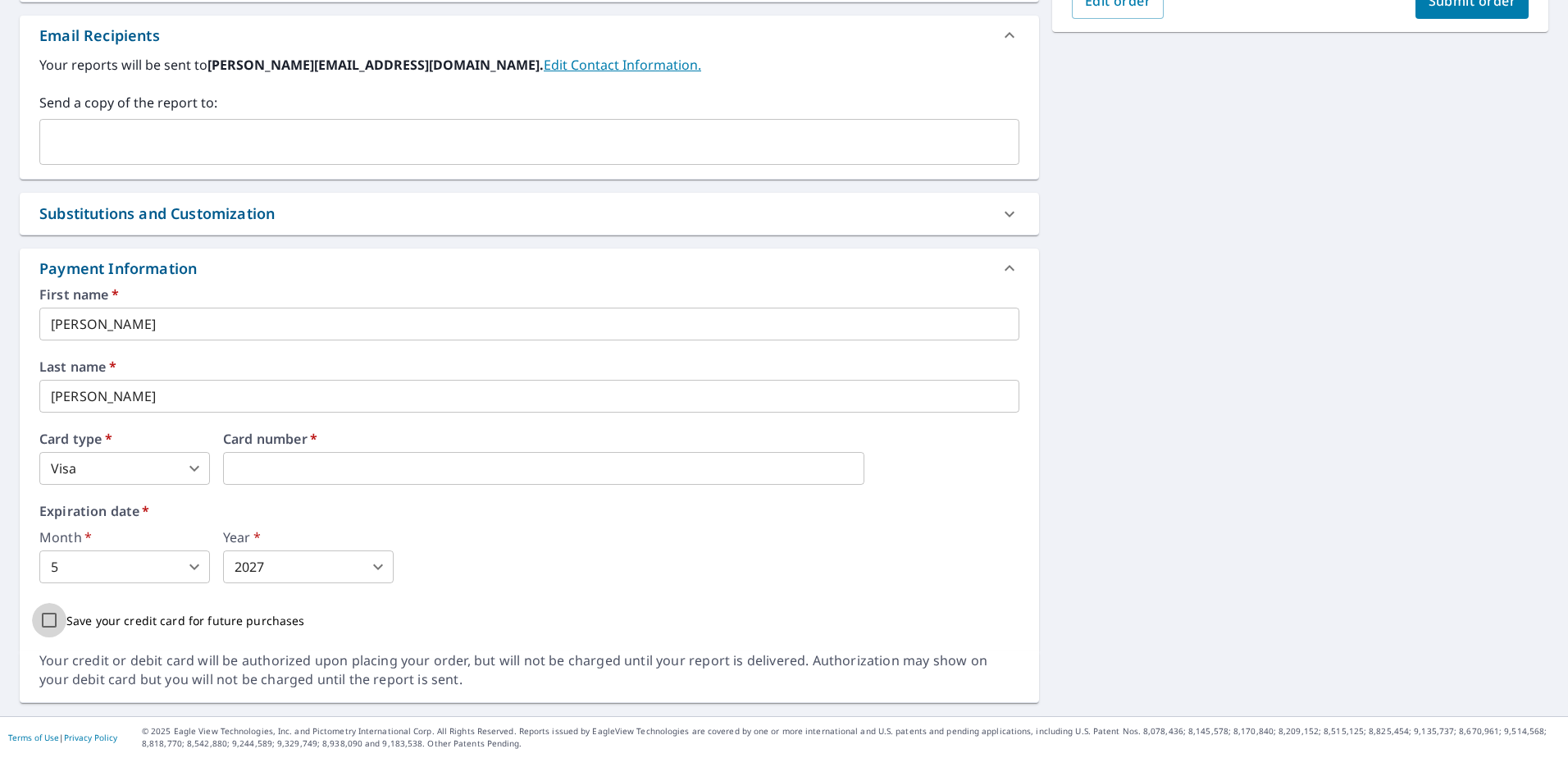
click at [45, 619] on input "Save your credit card for future purchases" at bounding box center [49, 620] width 35 height 35
checkbox input "true"
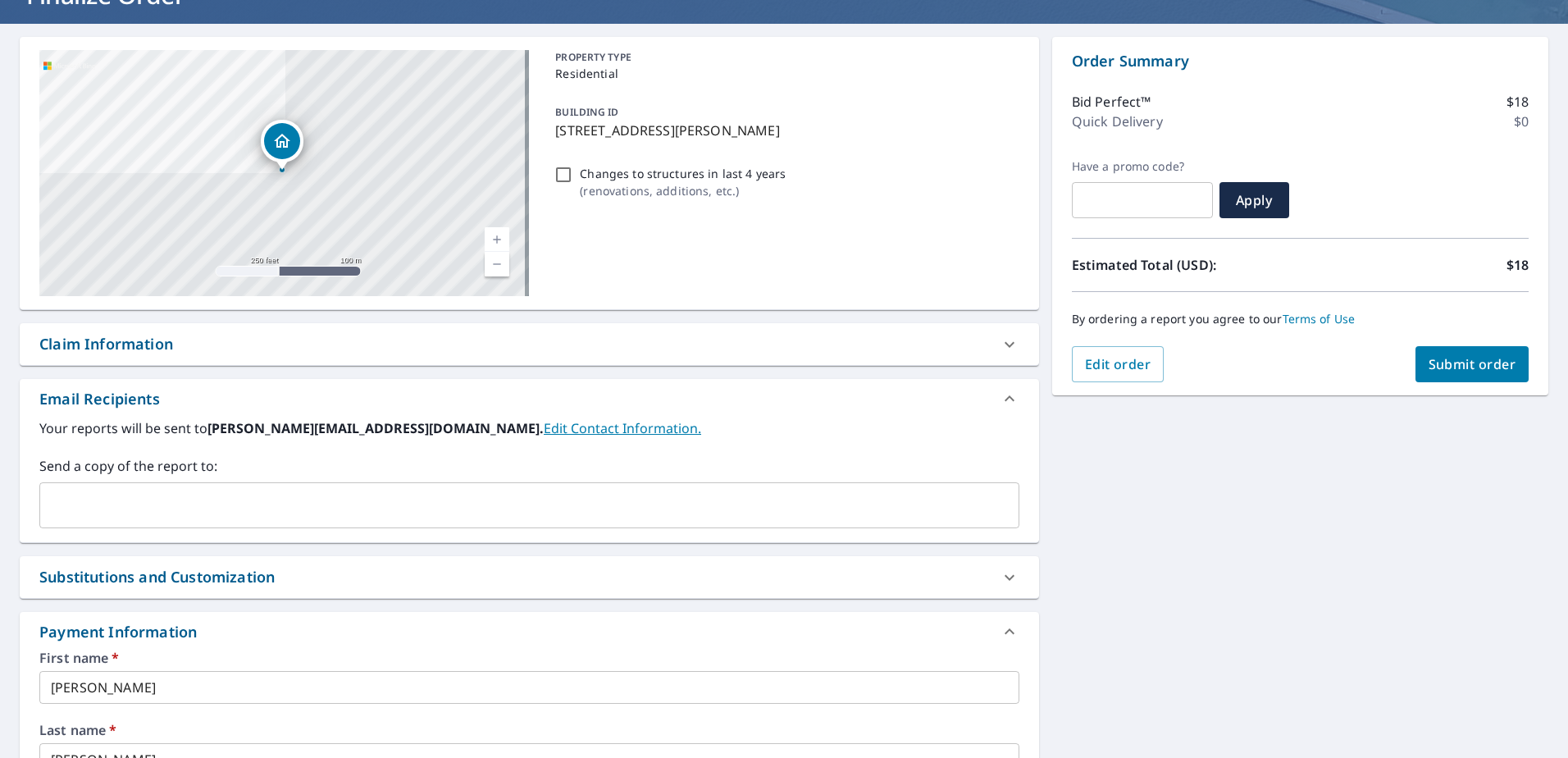
scroll to position [81, 0]
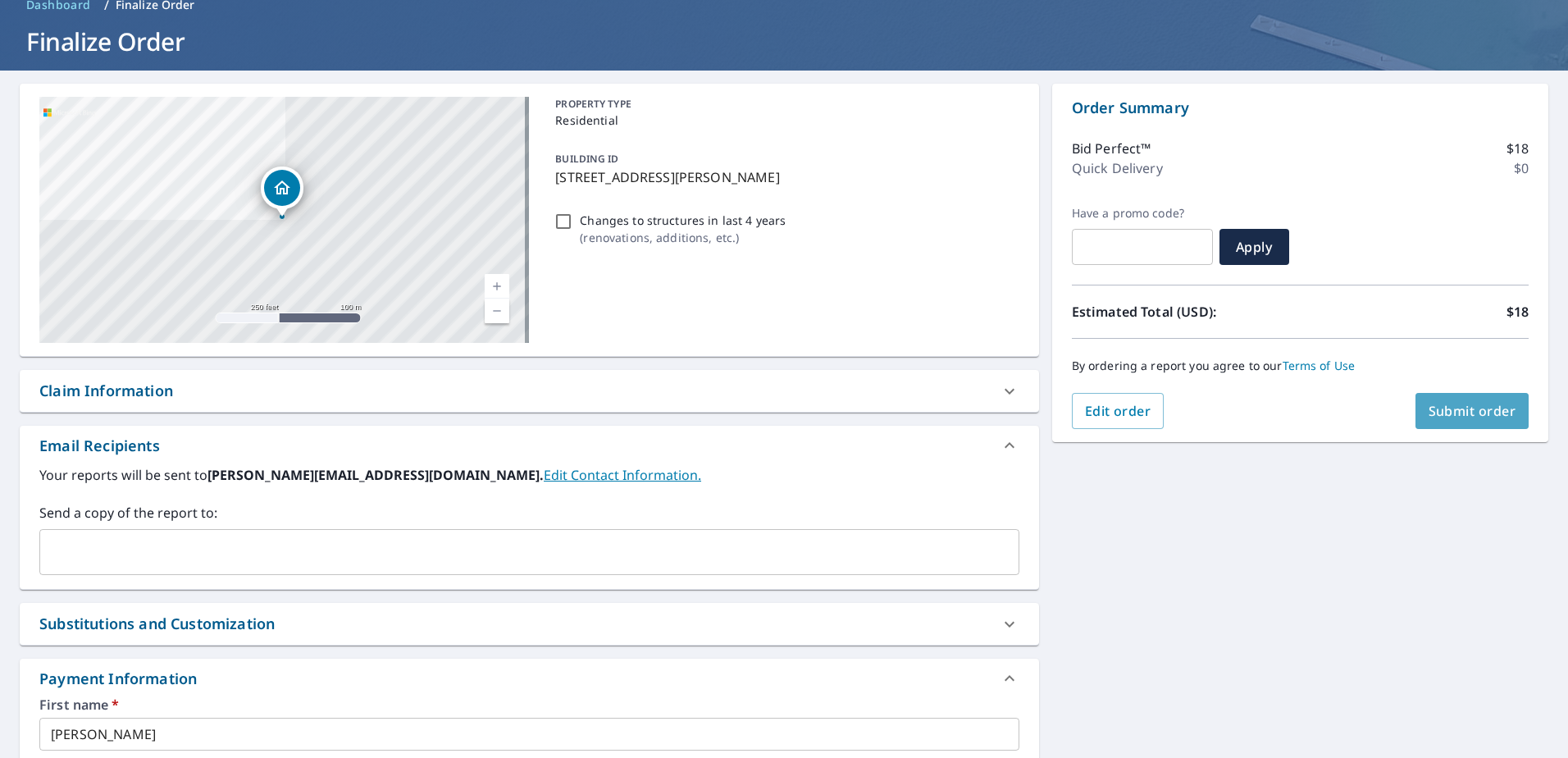
click at [1455, 410] on span "Submit order" at bounding box center [1472, 411] width 88 height 18
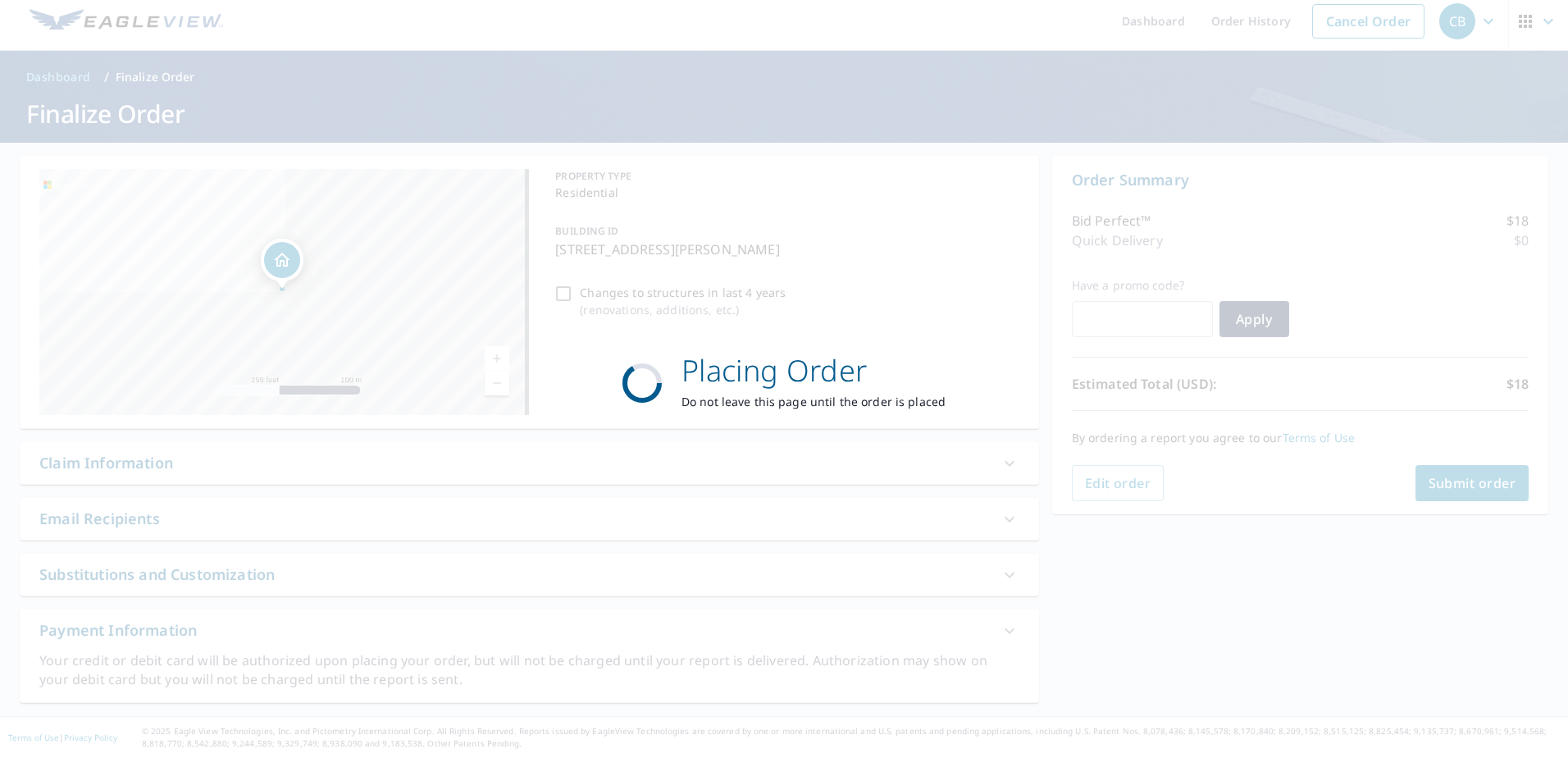
scroll to position [9, 0]
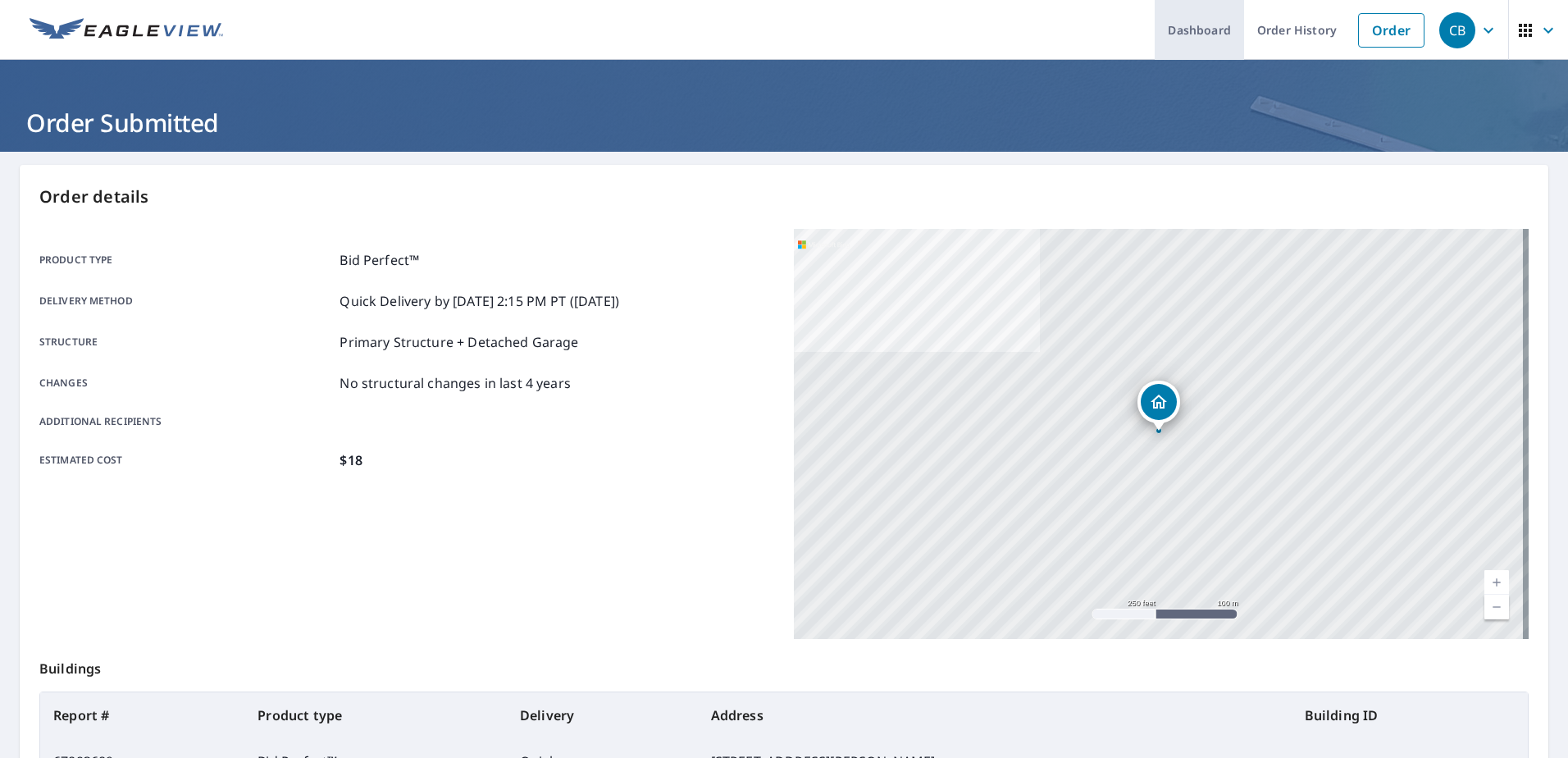
click at [1213, 26] on link "Dashboard" at bounding box center [1200, 30] width 90 height 60
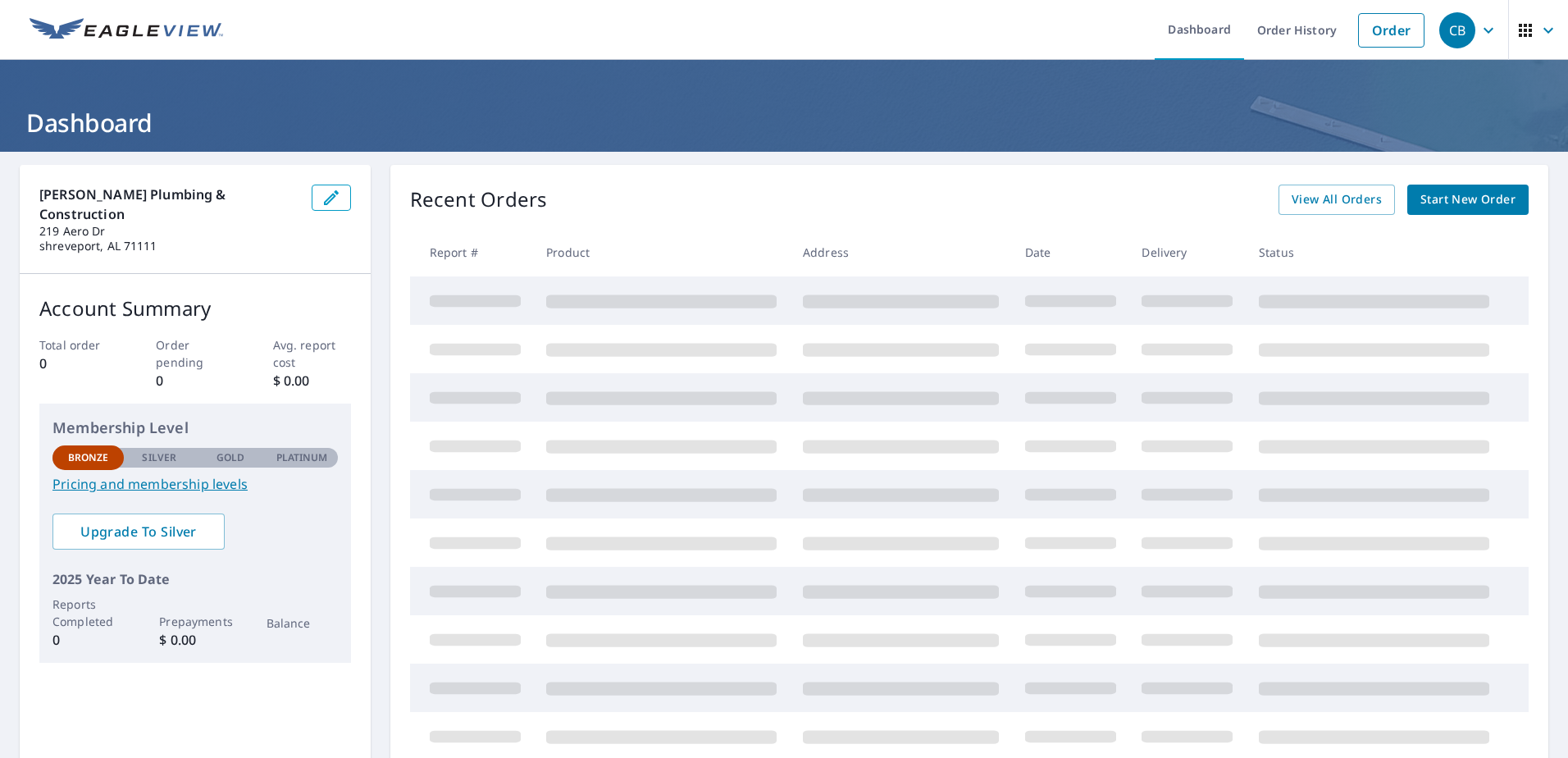
click at [152, 451] on p "Silver" at bounding box center [159, 457] width 35 height 14
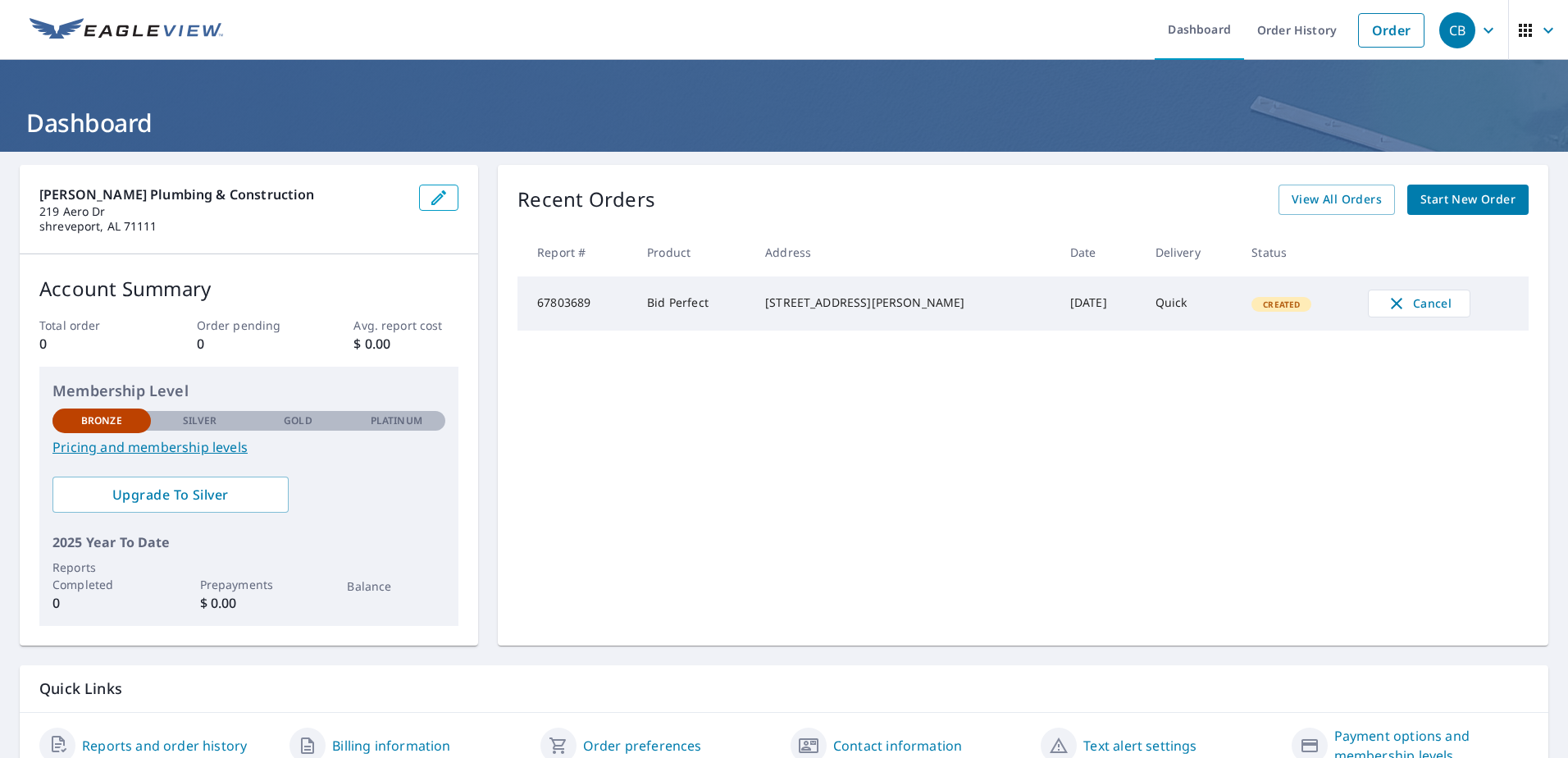
click at [189, 465] on div "Membership Level Bronze Silver Gold Platinum Bronze Pricing and membership leve…" at bounding box center [248, 496] width 419 height 259
click at [188, 443] on link "Pricing and membership levels" at bounding box center [249, 446] width 393 height 19
click at [1157, 310] on td "Quick" at bounding box center [1190, 303] width 97 height 54
click at [1142, 300] on td "Quick" at bounding box center [1190, 303] width 97 height 54
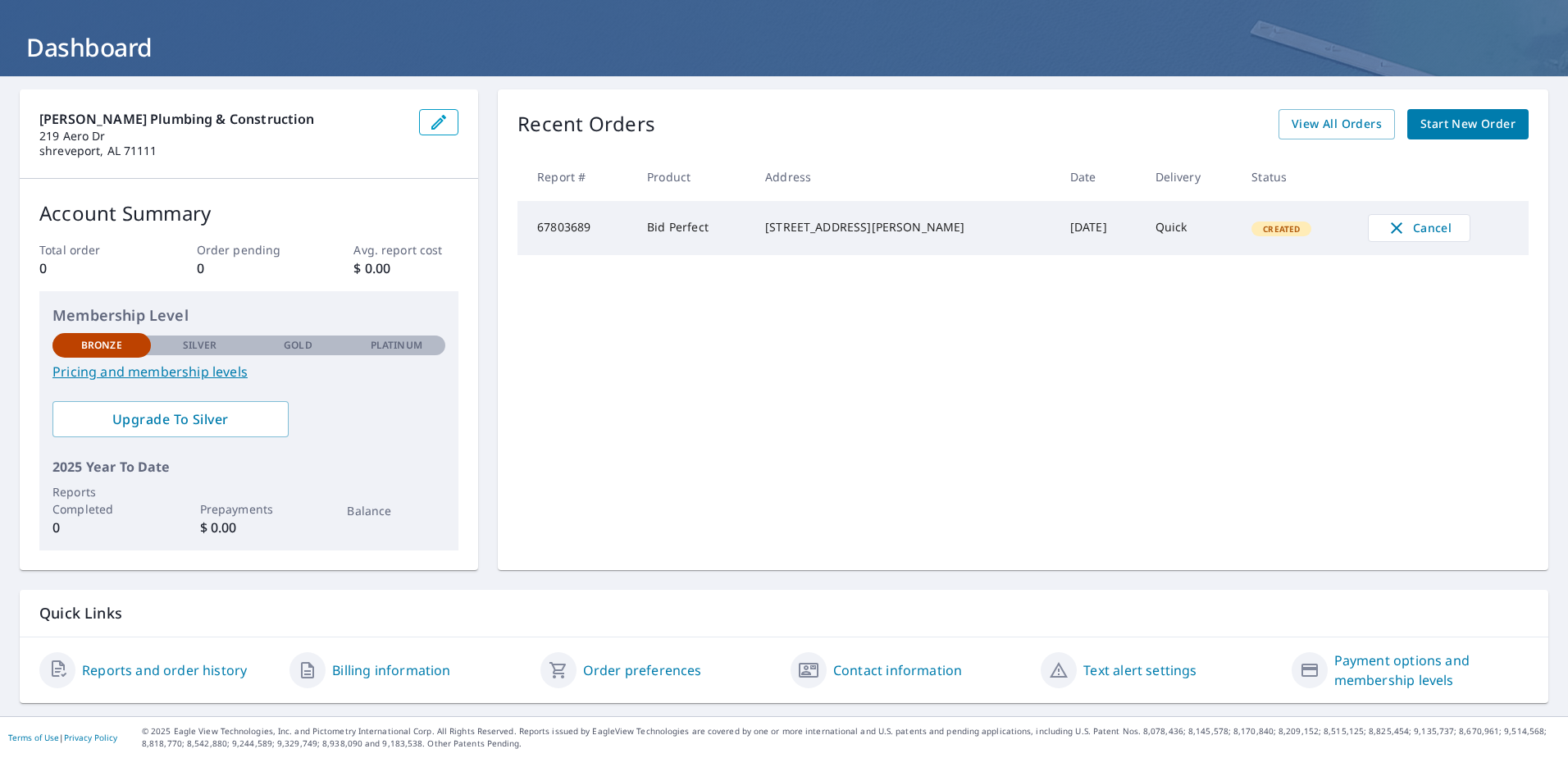
click at [740, 224] on td "Bid Perfect" at bounding box center [693, 228] width 118 height 54
click at [588, 223] on td "67803689" at bounding box center [576, 228] width 117 height 54
click at [1253, 233] on span "Created" at bounding box center [1281, 229] width 57 height 12
click at [1272, 224] on div "Created" at bounding box center [1281, 229] width 60 height 14
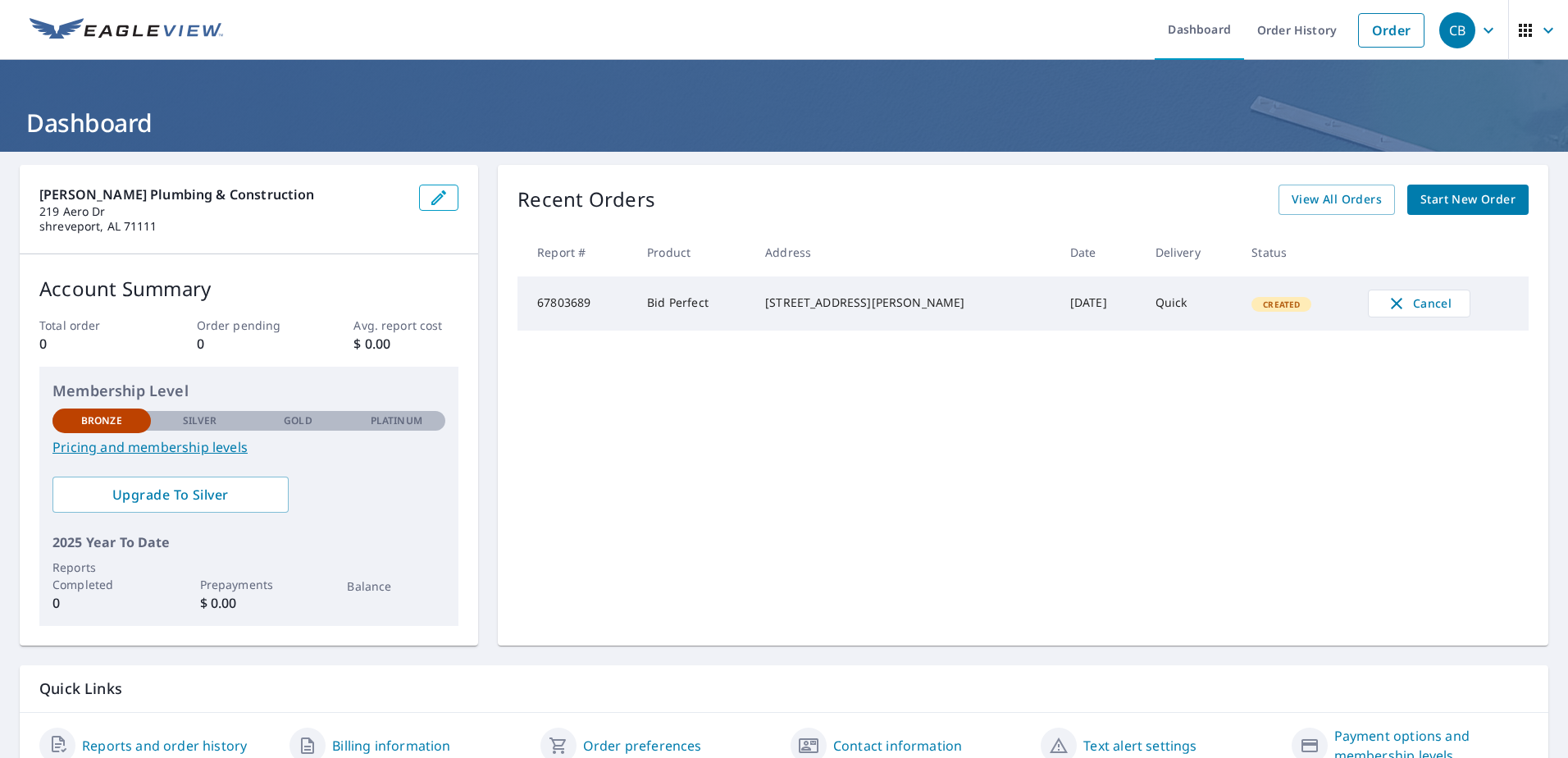
click at [1465, 193] on span "Start New Order" at bounding box center [1468, 200] width 95 height 20
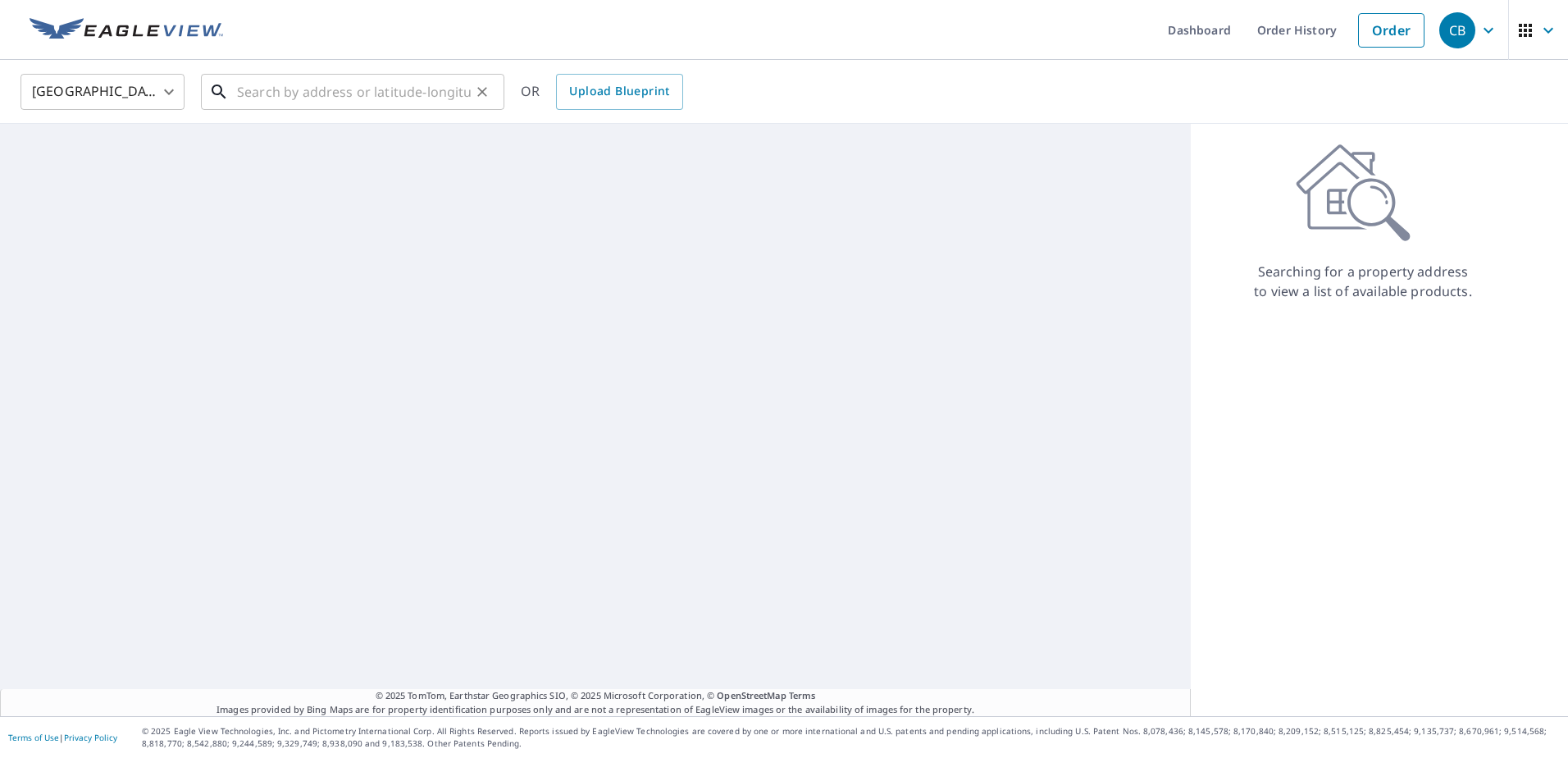
click at [324, 89] on input "text" at bounding box center [354, 91] width 234 height 46
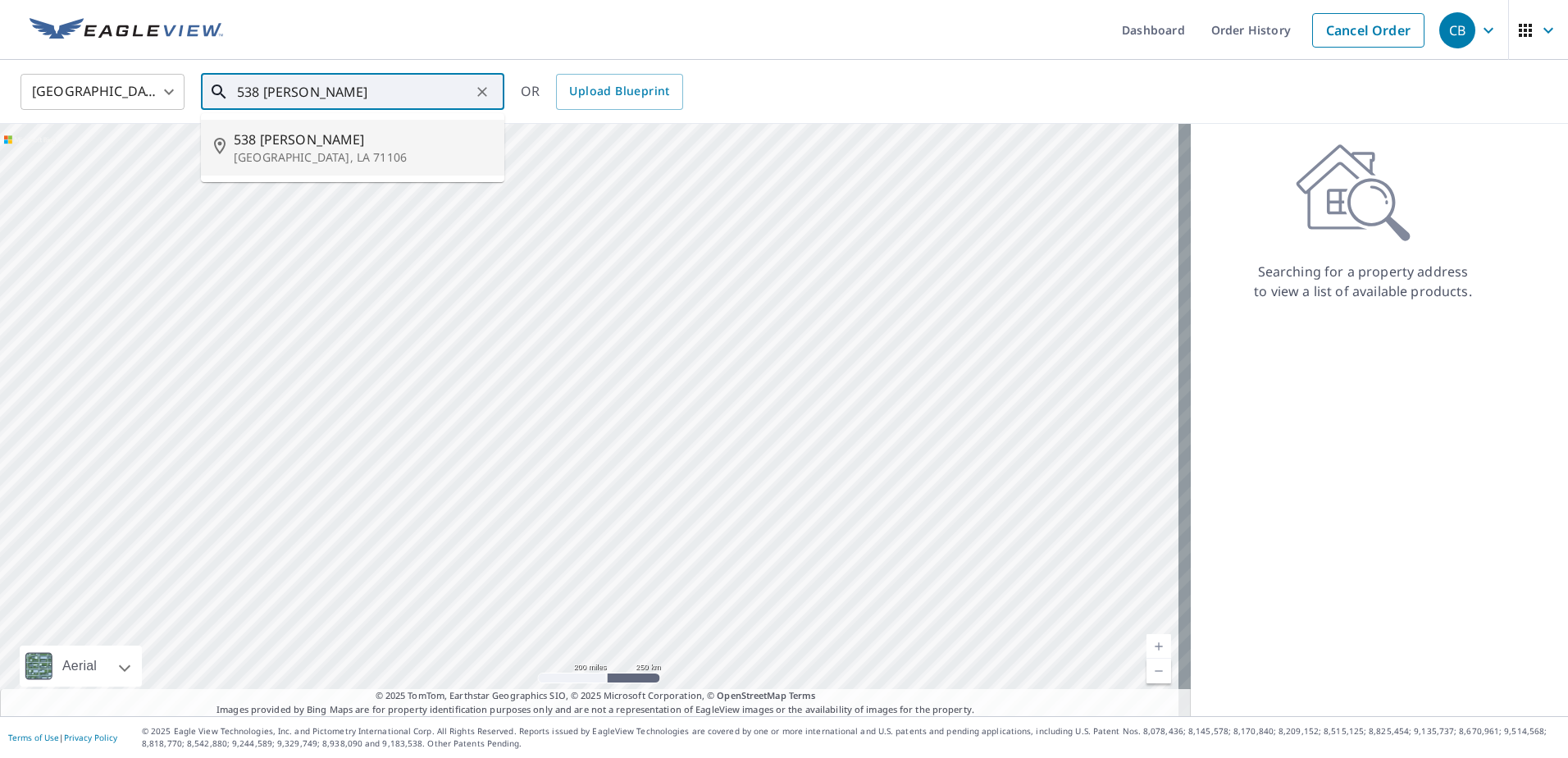
click at [354, 163] on p "[GEOGRAPHIC_DATA], LA 71106" at bounding box center [362, 157] width 257 height 16
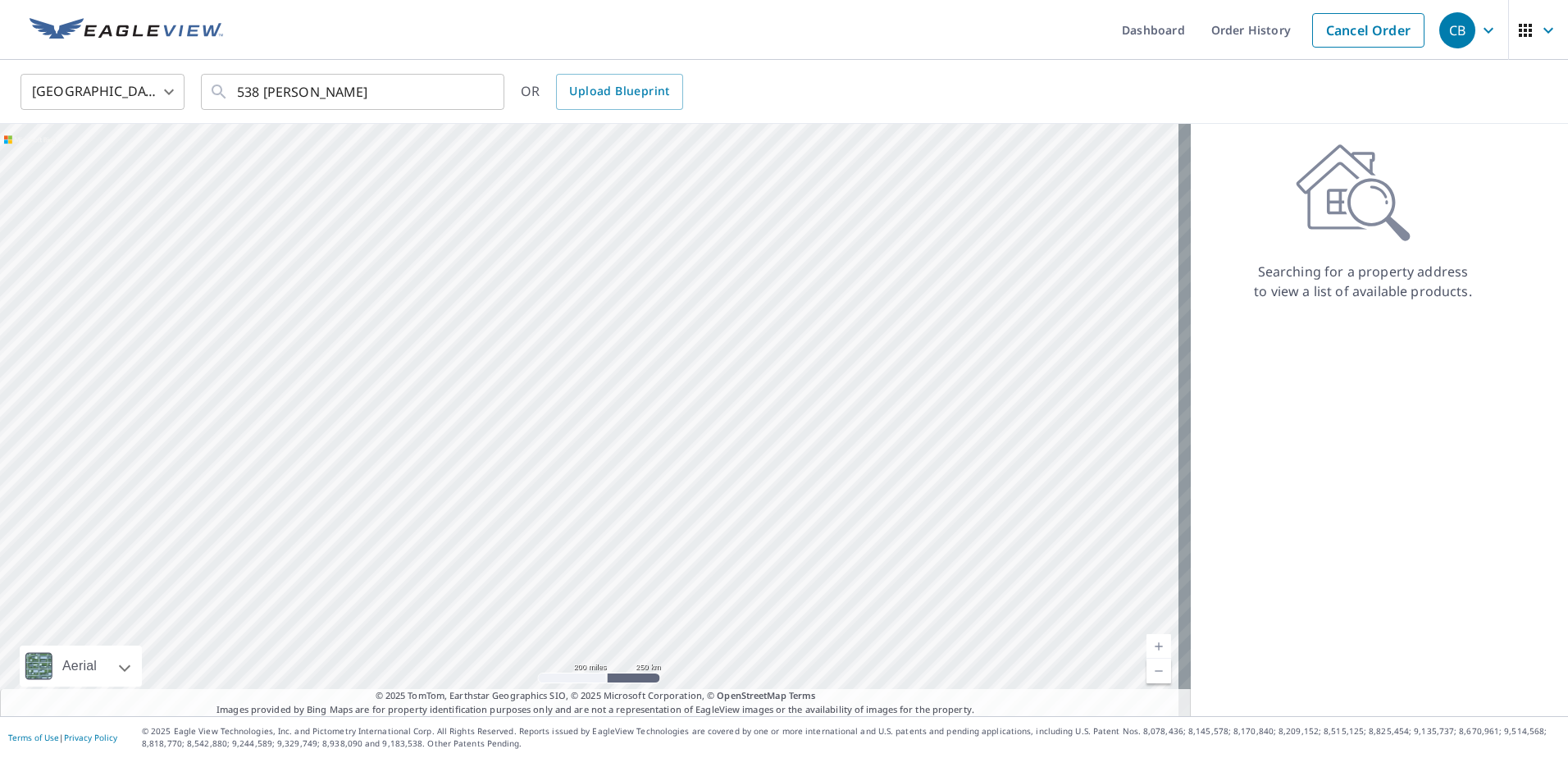
type input "538 Janet Ln Shreveport, LA 71106"
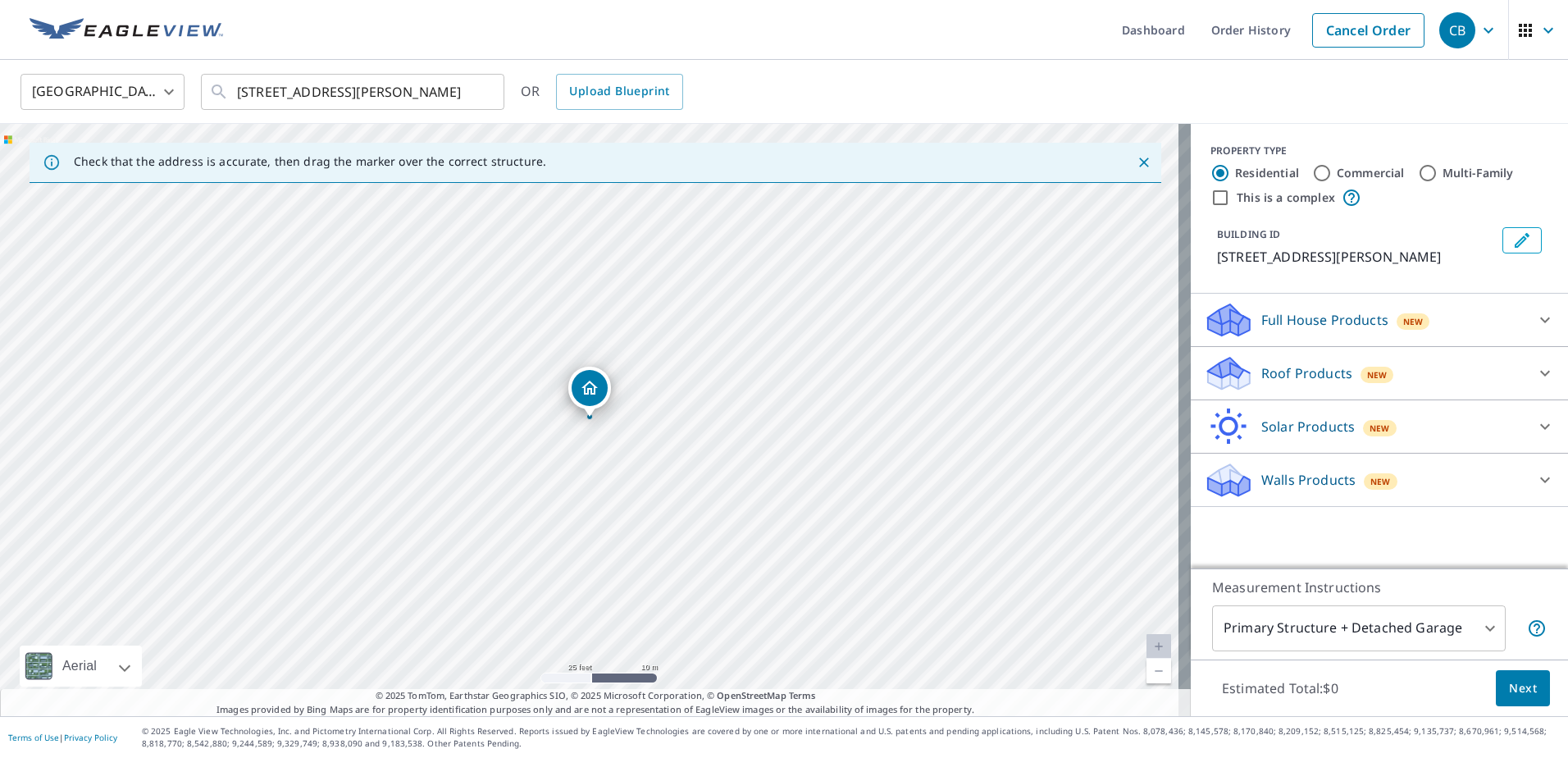
click at [1535, 368] on icon at bounding box center [1544, 373] width 19 height 19
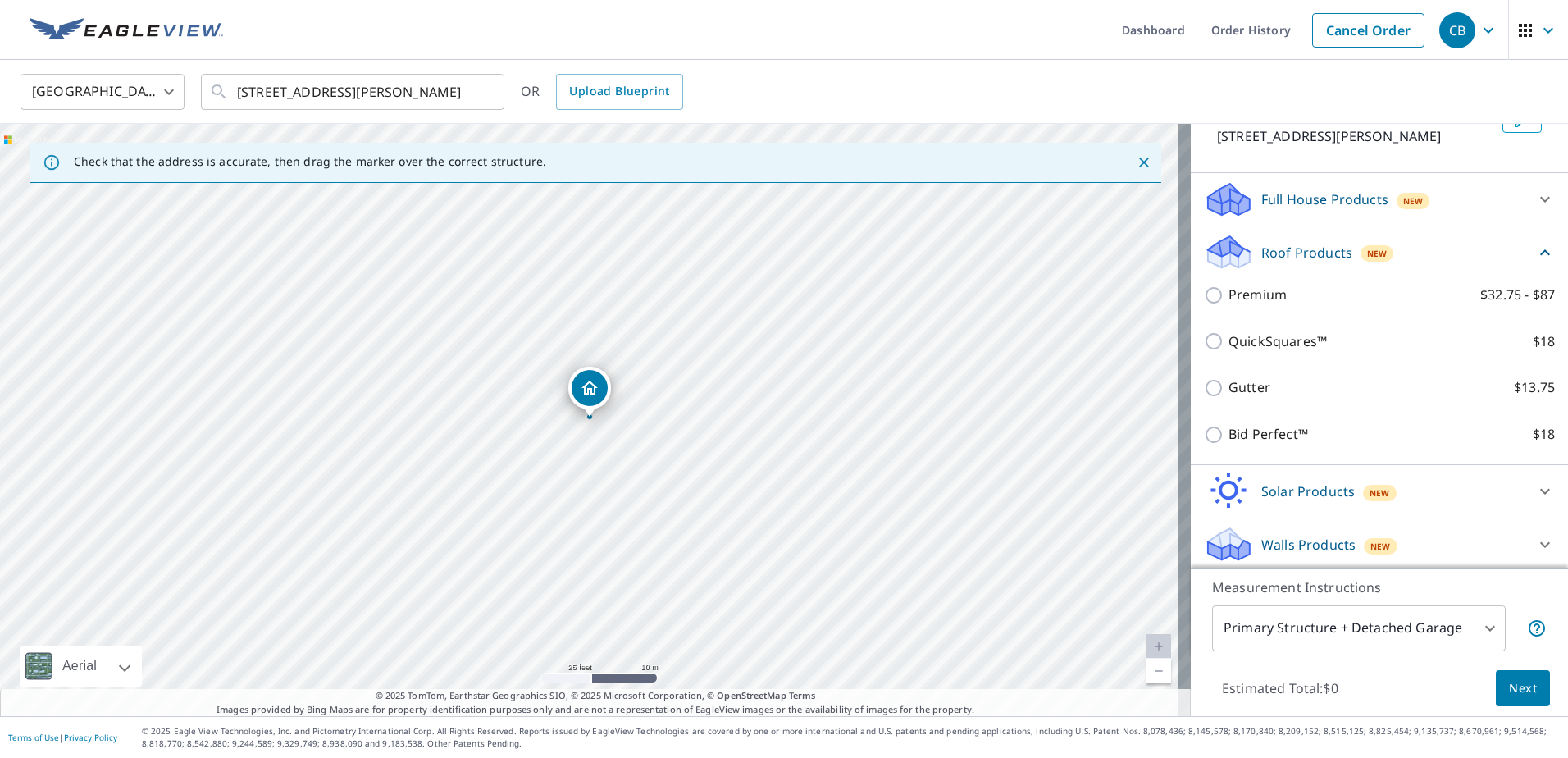
scroll to position [124, 0]
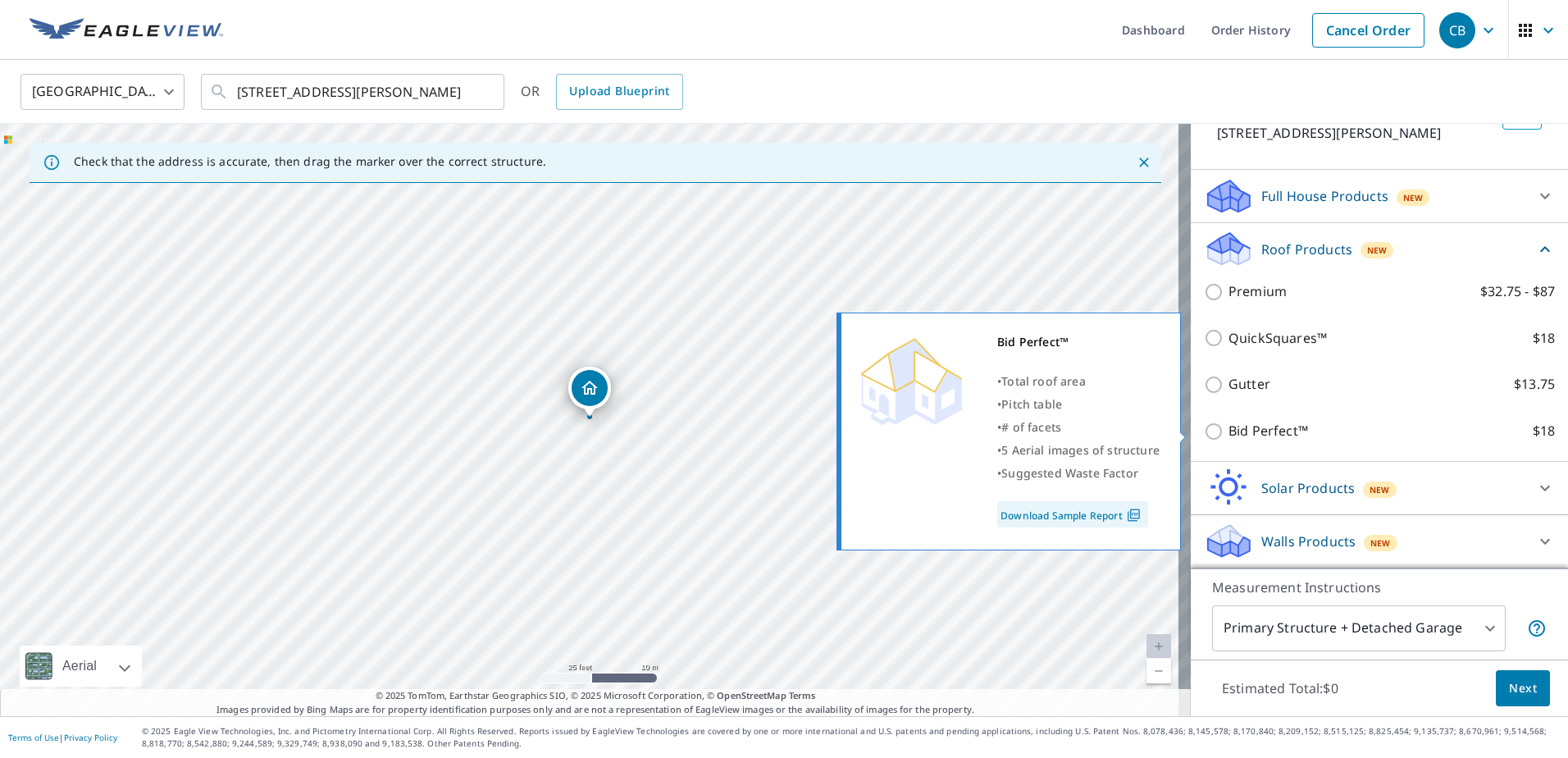
click at [1204, 432] on input "Bid Perfect™ $18" at bounding box center [1216, 431] width 25 height 19
checkbox input "true"
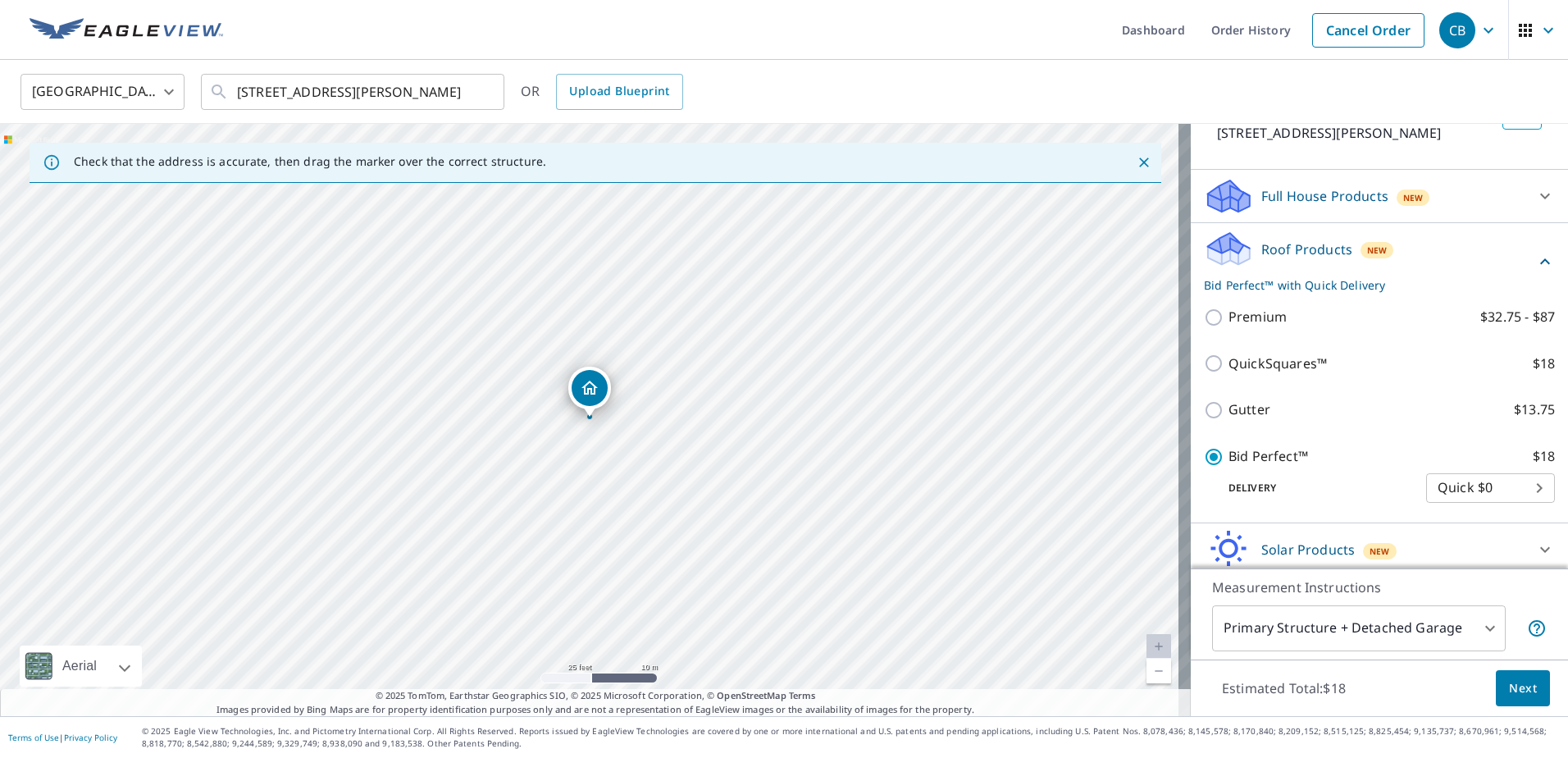
click at [1515, 680] on span "Next" at bounding box center [1522, 689] width 28 height 20
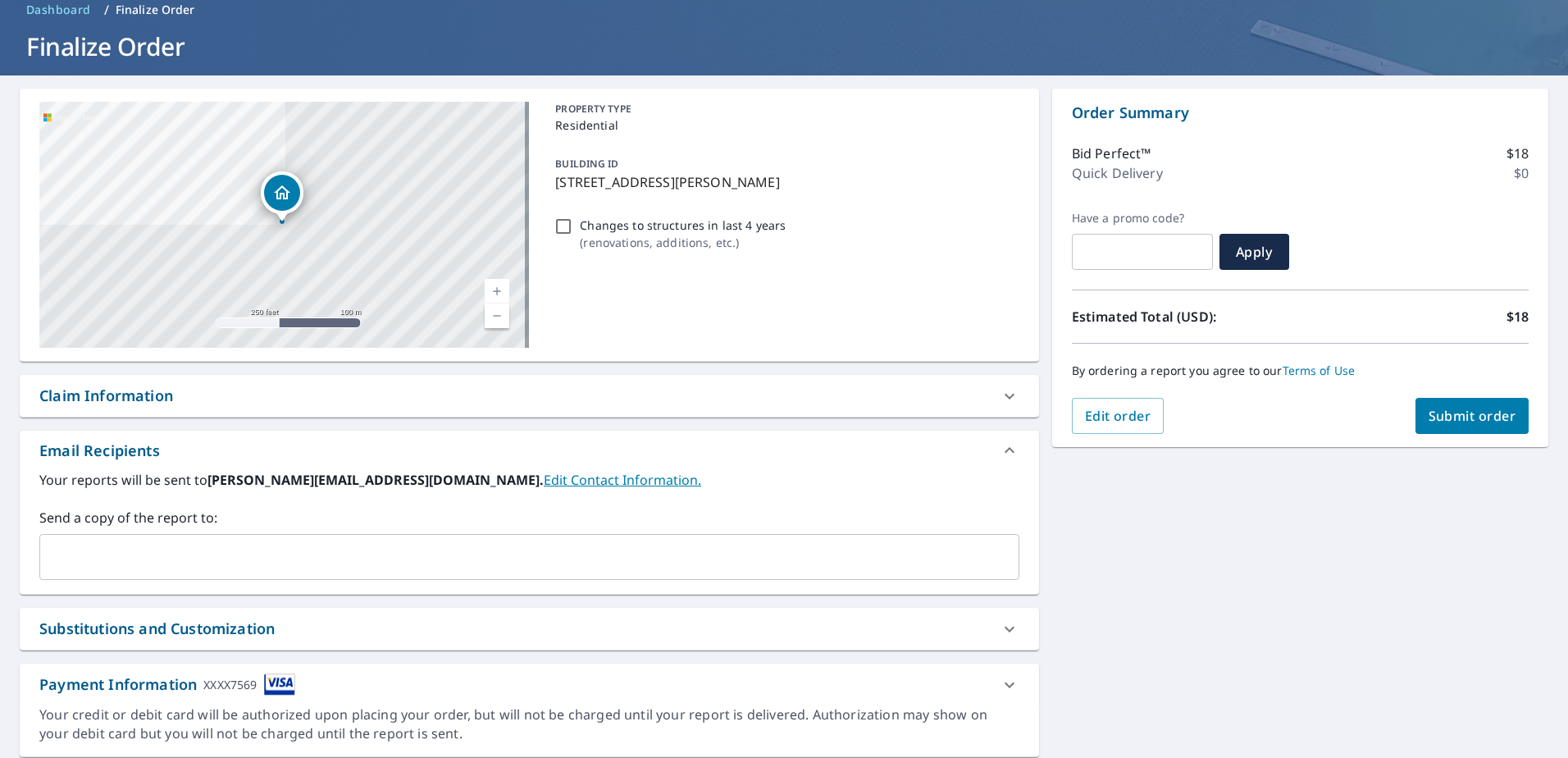
scroll to position [130, 0]
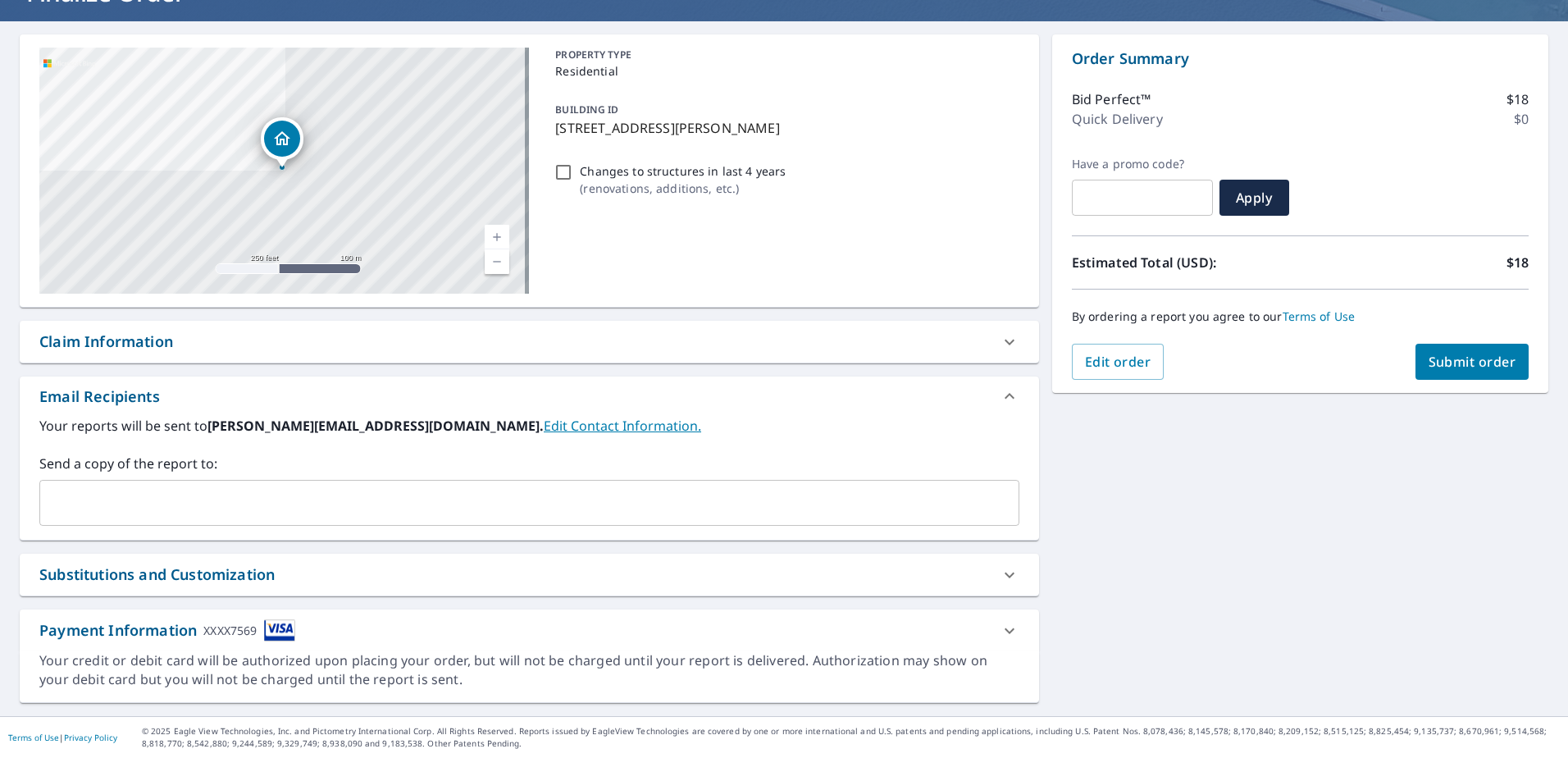
click at [1000, 578] on icon at bounding box center [1009, 574] width 19 height 19
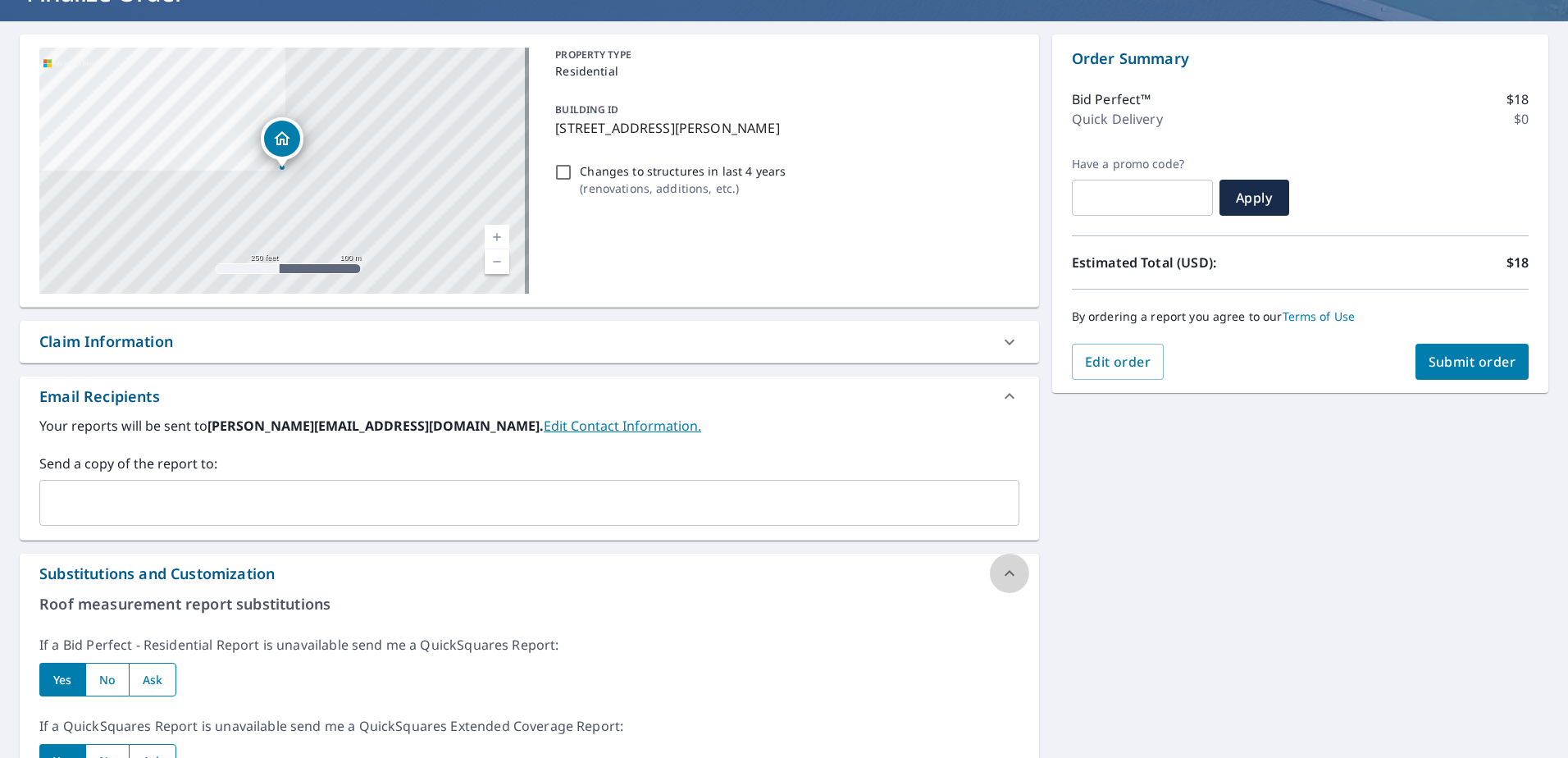
click at [1000, 578] on icon at bounding box center [1009, 573] width 19 height 19
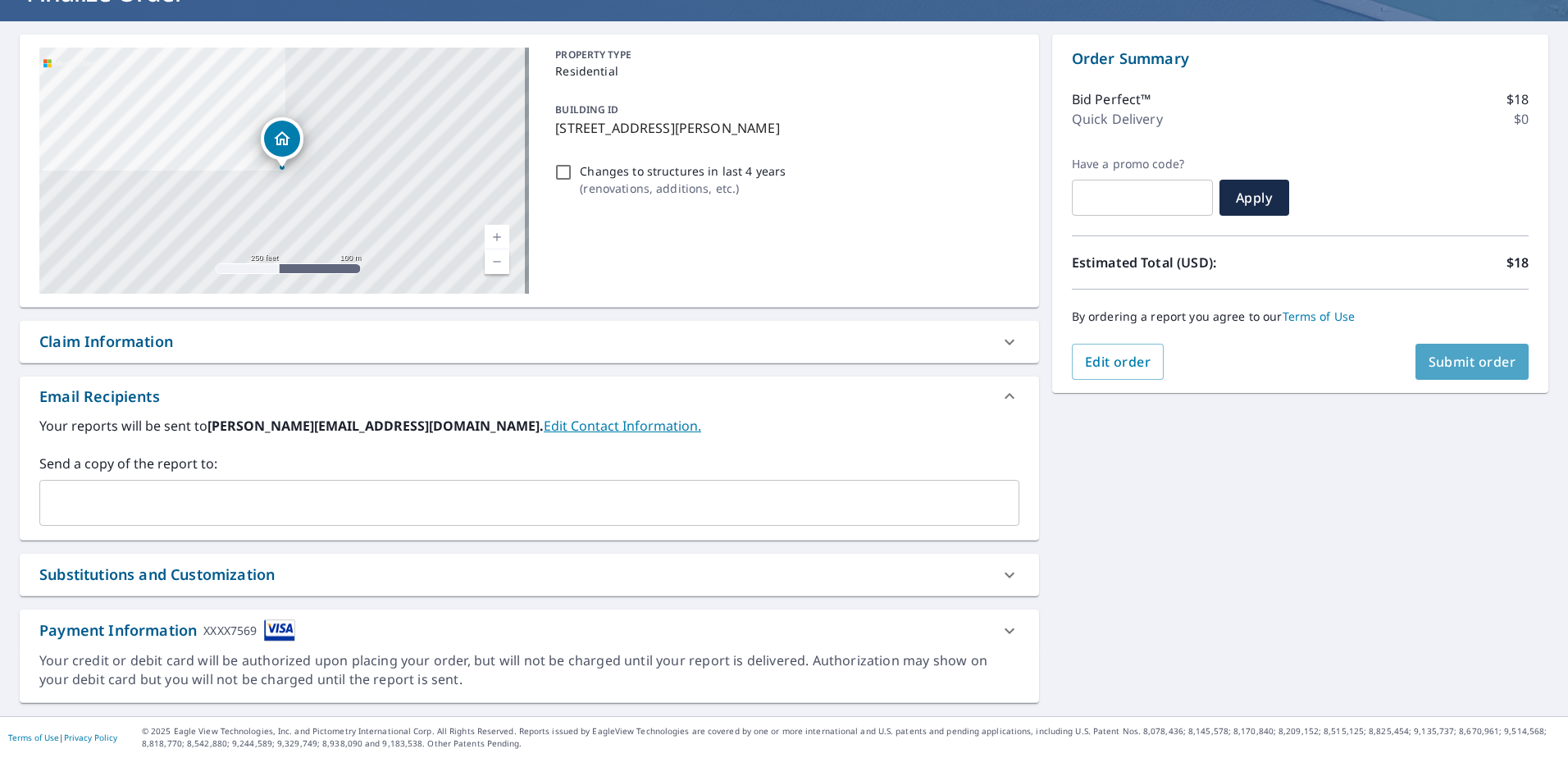
click at [1465, 362] on span "Submit order" at bounding box center [1472, 362] width 88 height 18
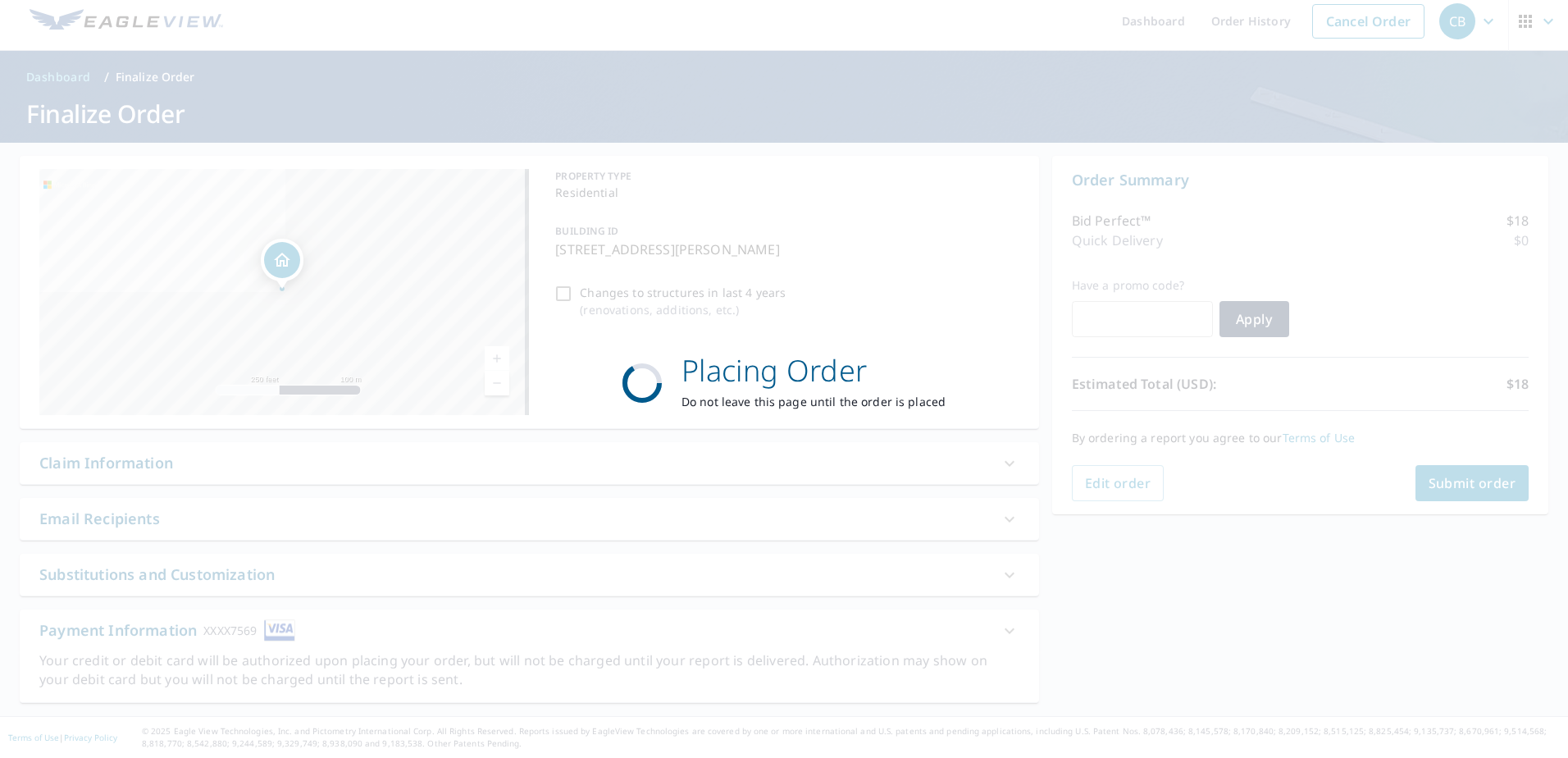
scroll to position [9, 0]
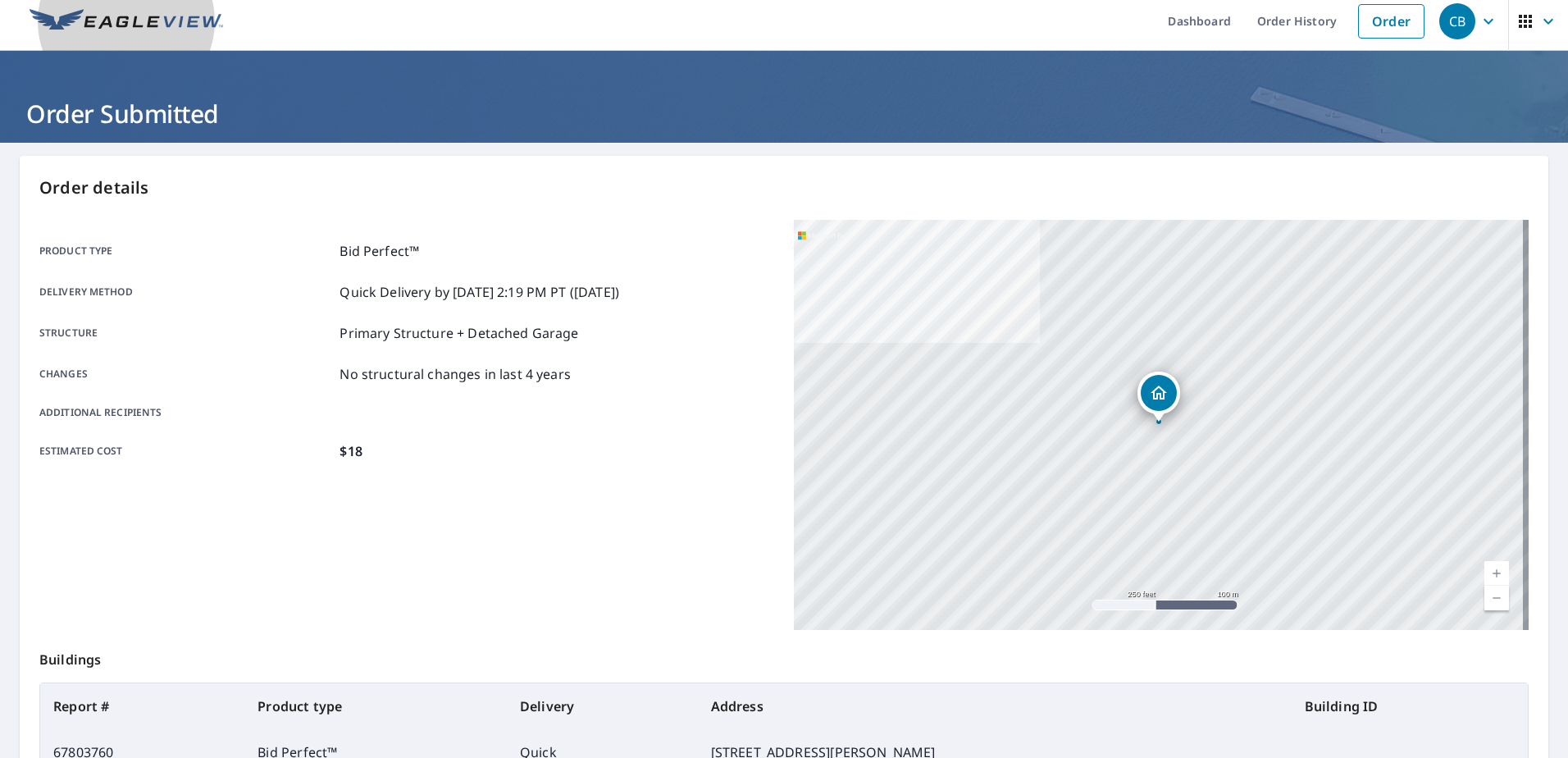
click at [158, 22] on img at bounding box center [126, 21] width 194 height 25
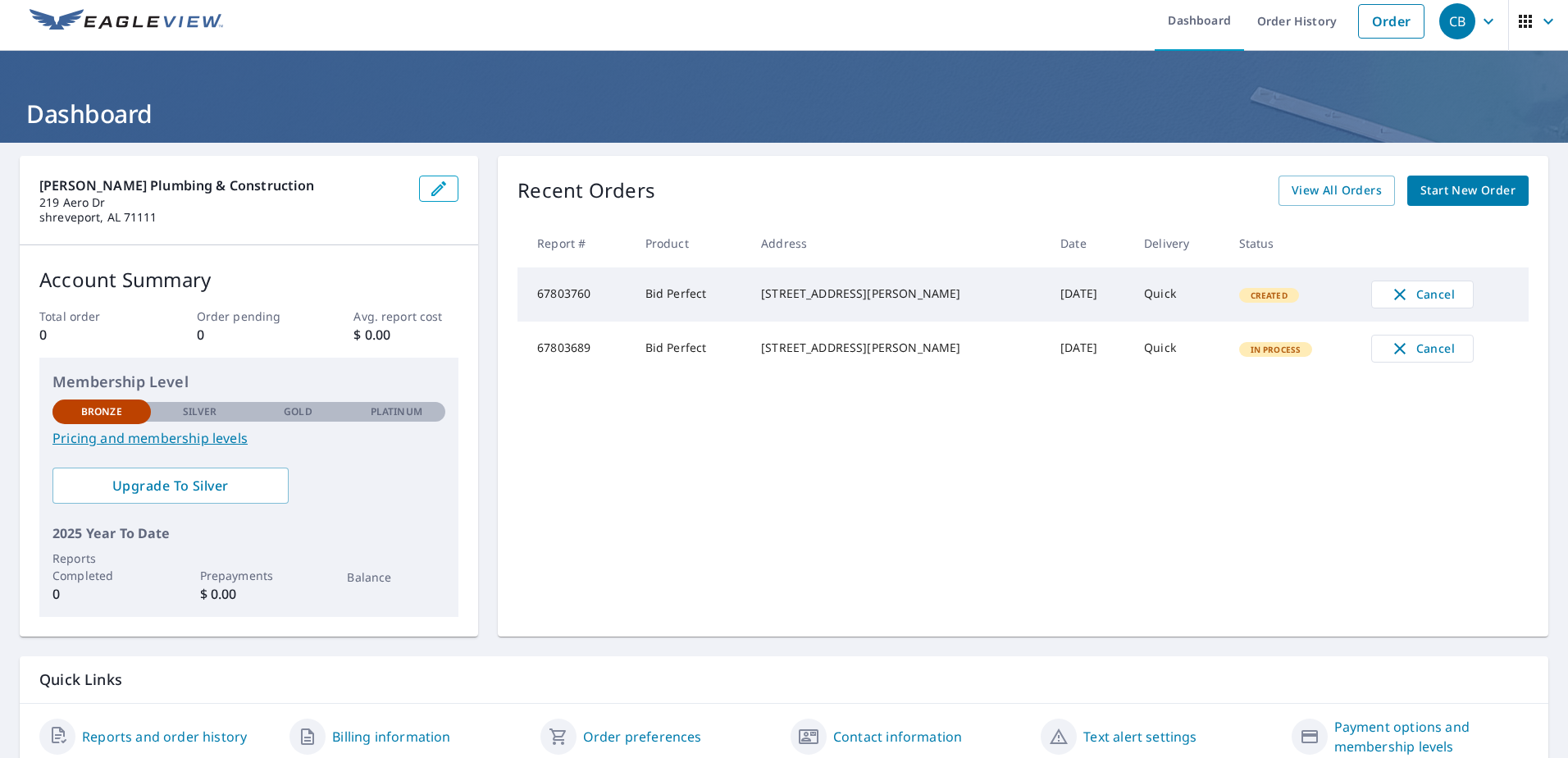
click at [1460, 185] on span "Start New Order" at bounding box center [1468, 191] width 95 height 20
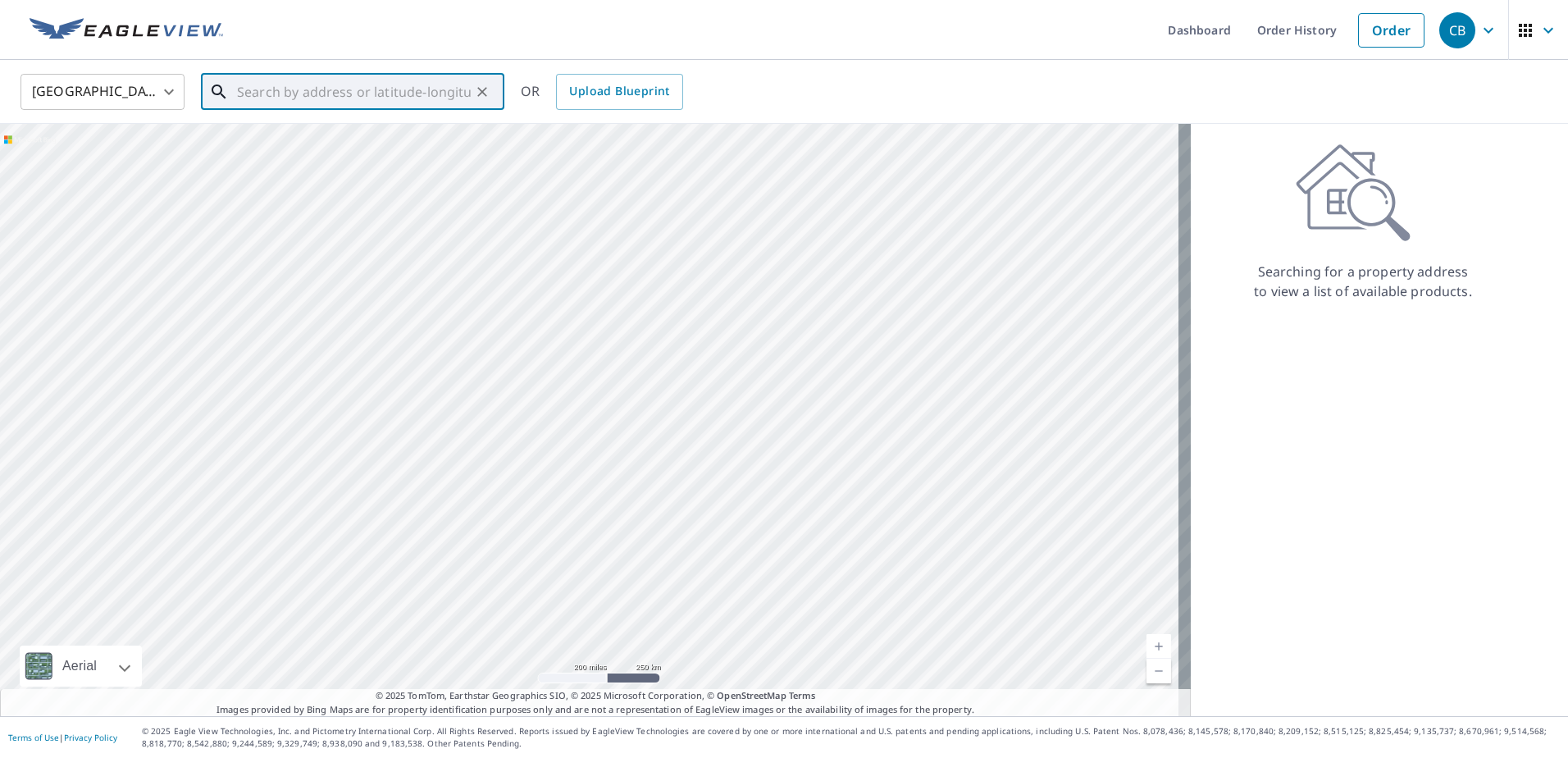
click at [375, 81] on input "text" at bounding box center [354, 91] width 234 height 46
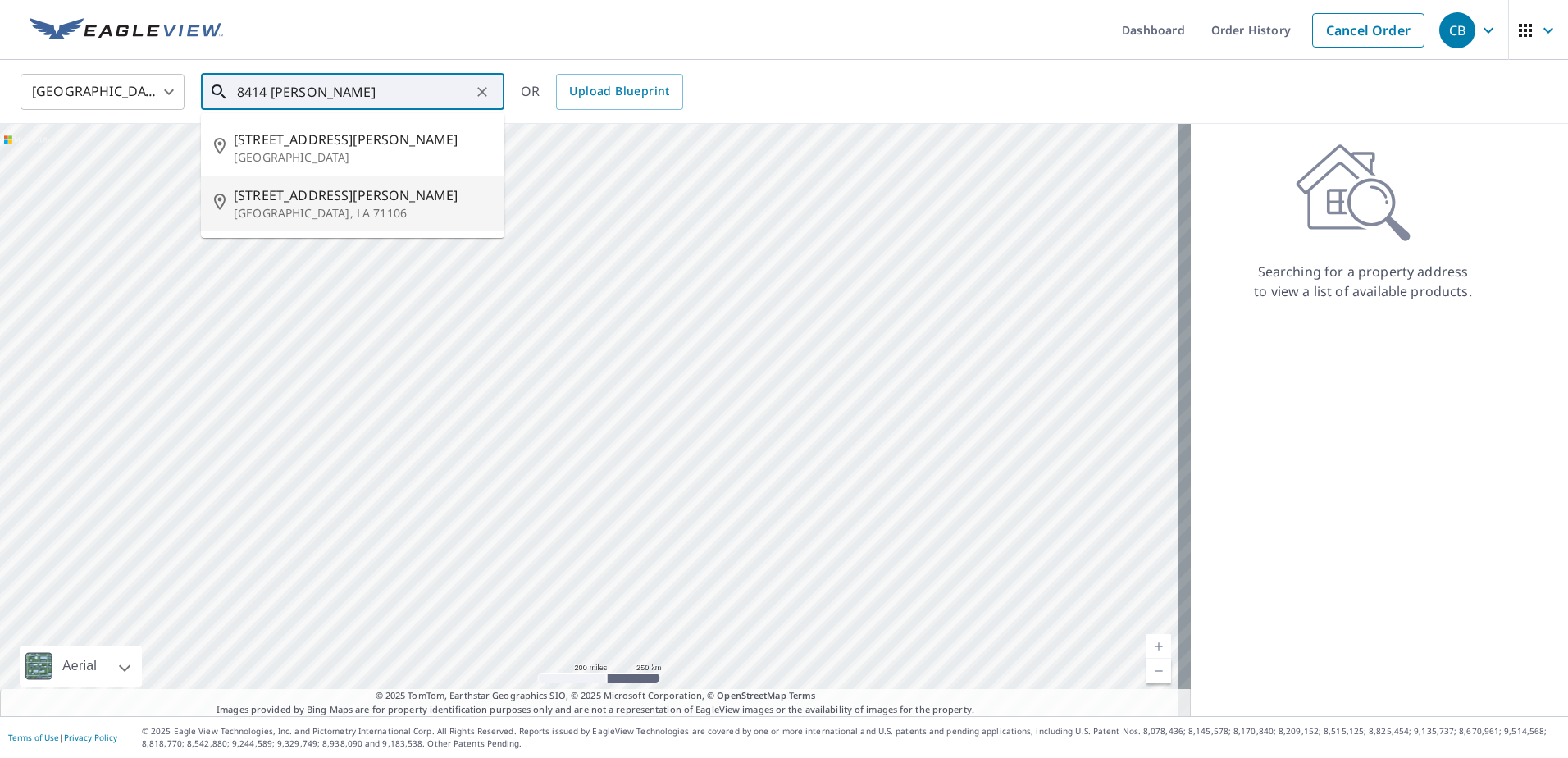
click at [318, 203] on span "8414 Donna Ln" at bounding box center [362, 195] width 257 height 19
type input "8414 Donna Ln Shreveport, LA 71106"
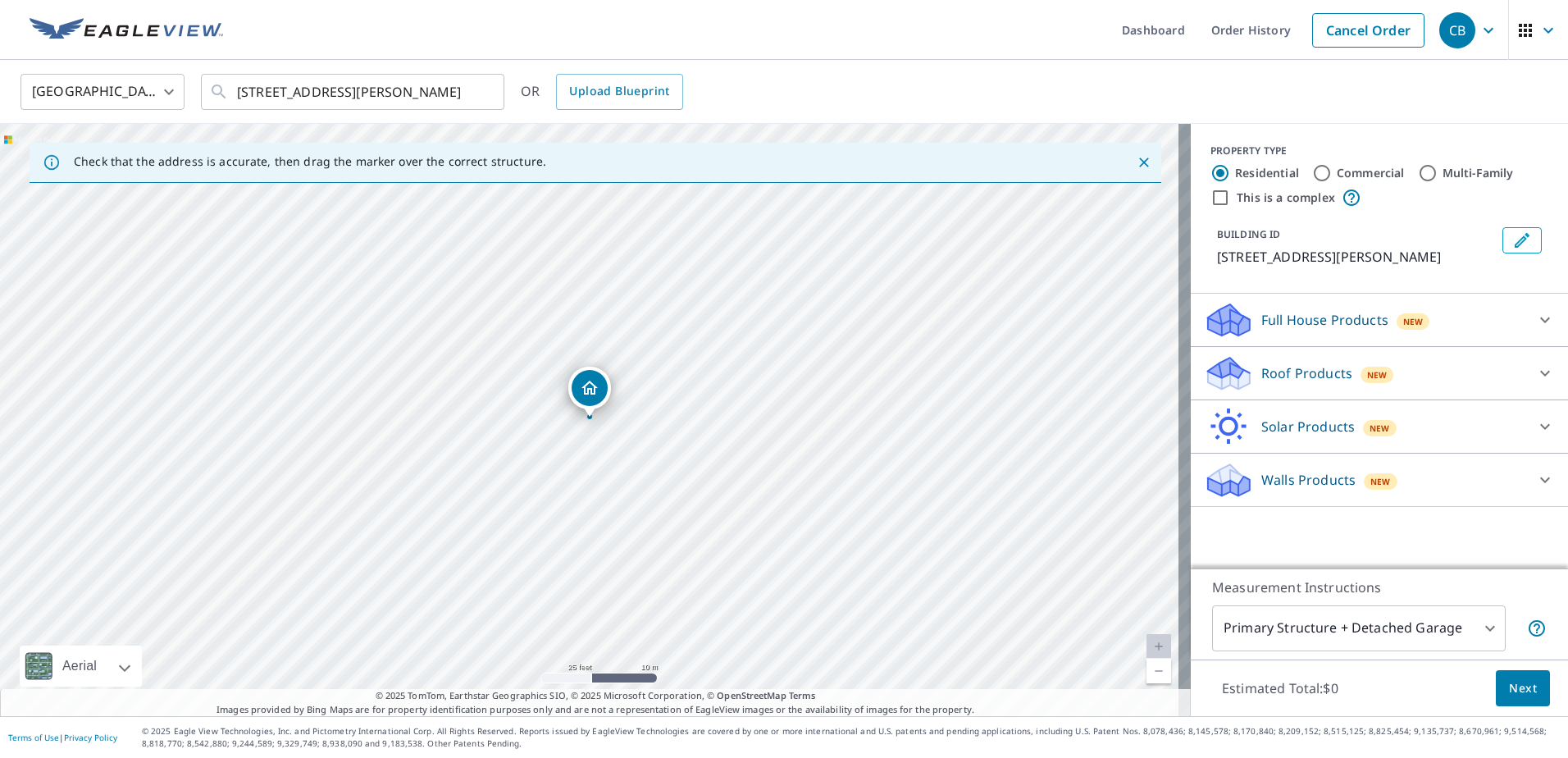
click at [1528, 361] on div at bounding box center [1545, 373] width 39 height 39
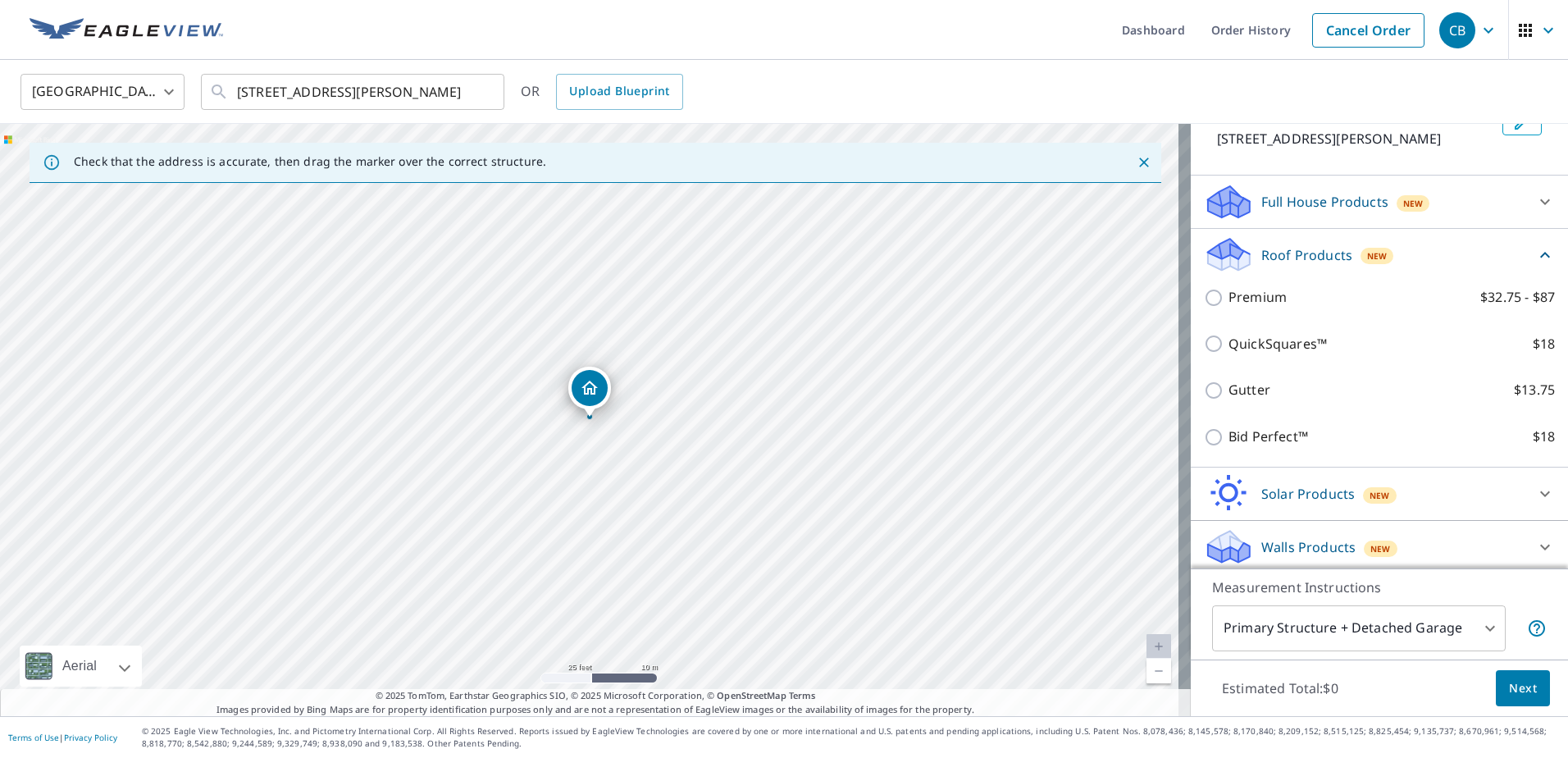
scroll to position [124, 0]
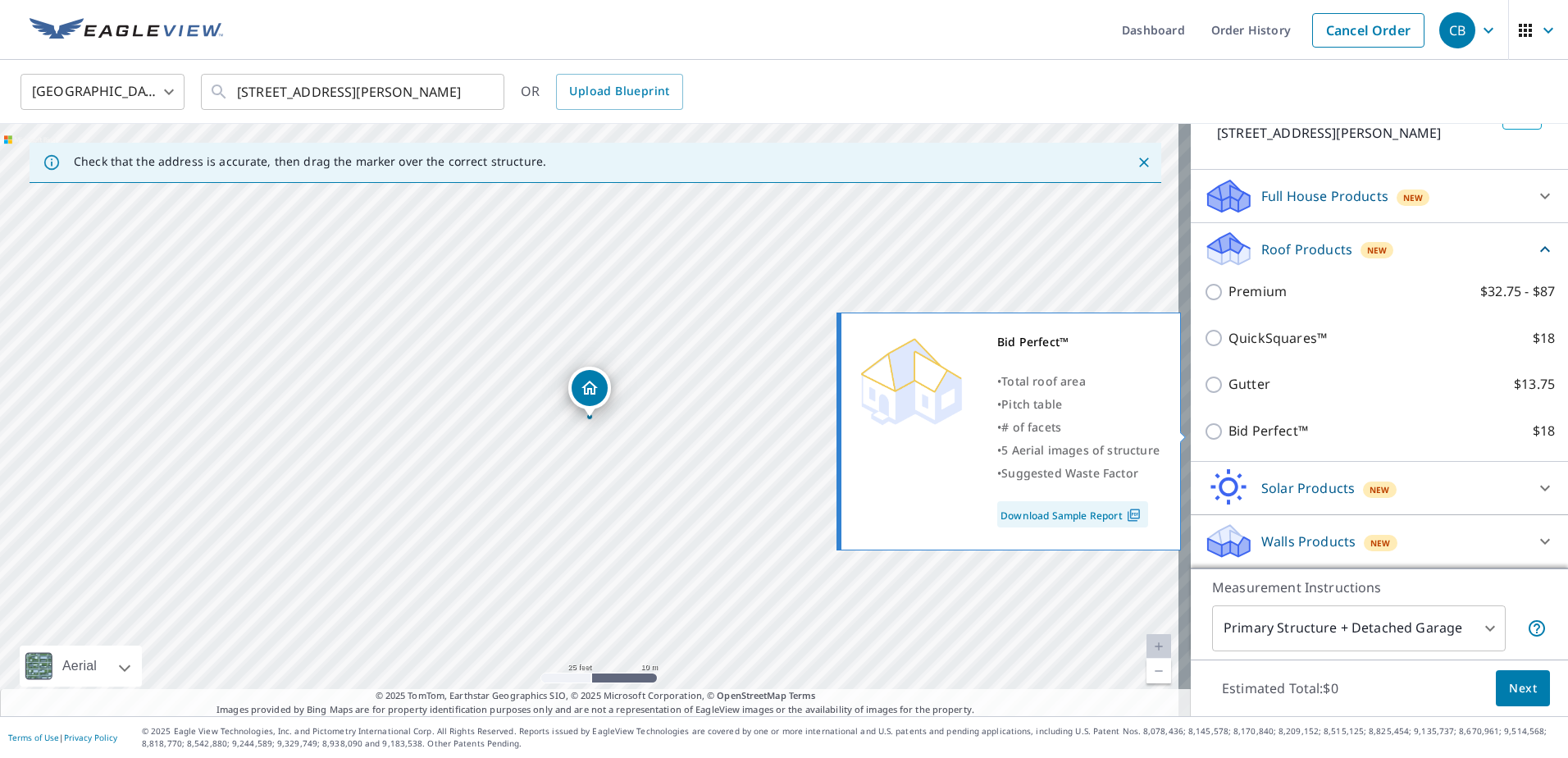
click at [1209, 434] on input "Bid Perfect™ $18" at bounding box center [1216, 431] width 25 height 19
checkbox input "true"
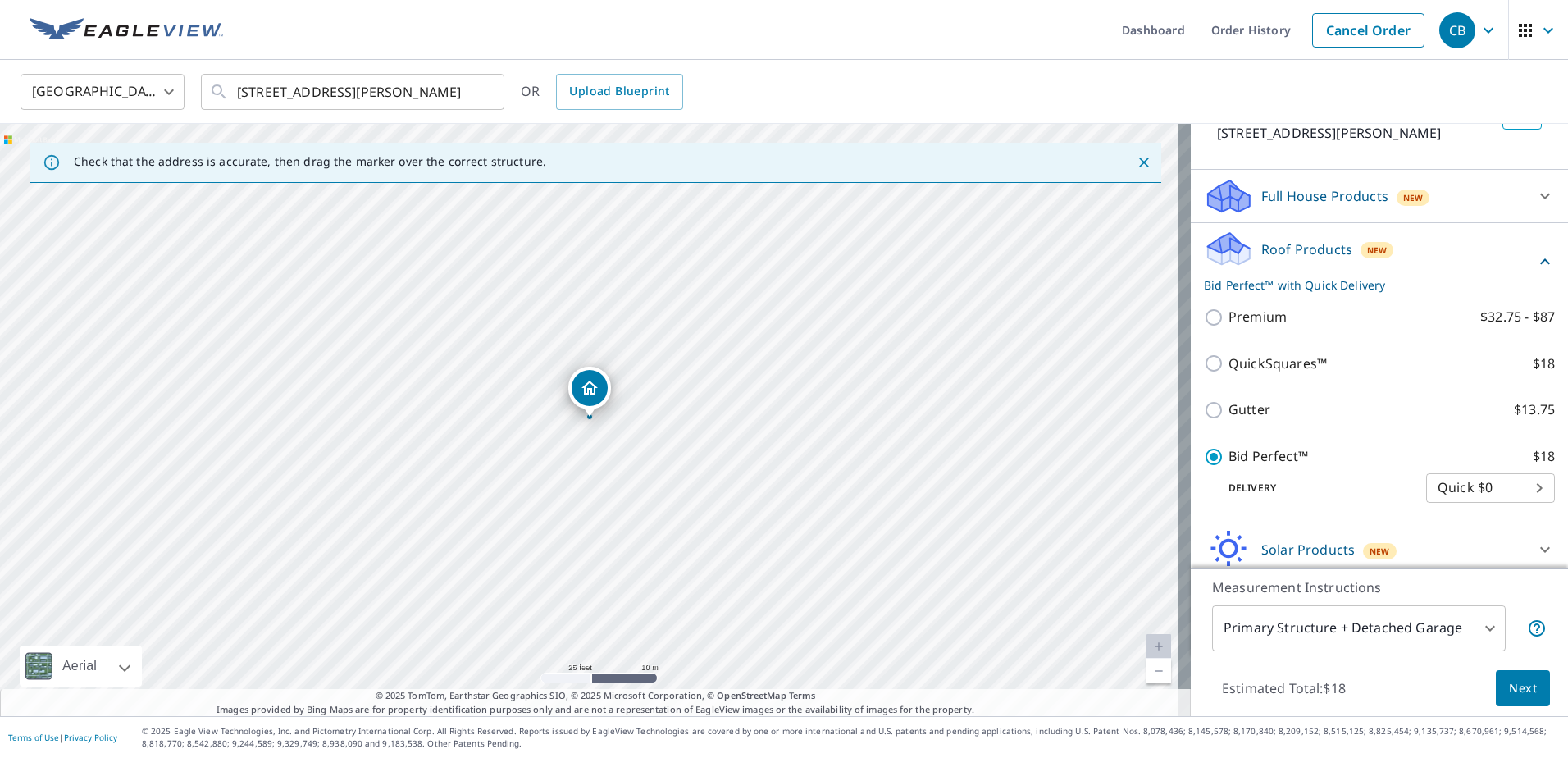
click at [1511, 687] on span "Next" at bounding box center [1522, 689] width 28 height 20
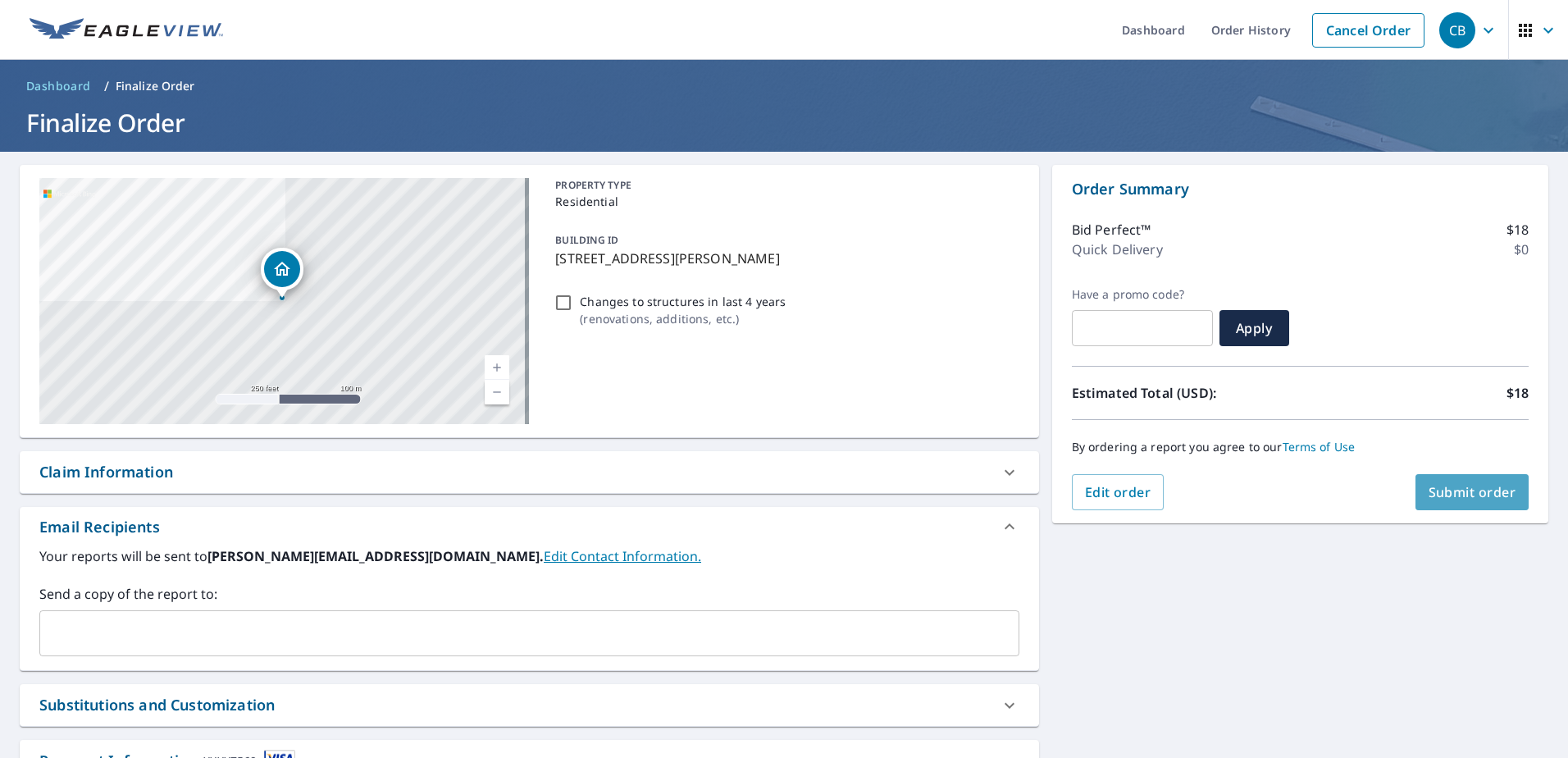
click at [1463, 484] on span "Submit order" at bounding box center [1472, 492] width 88 height 18
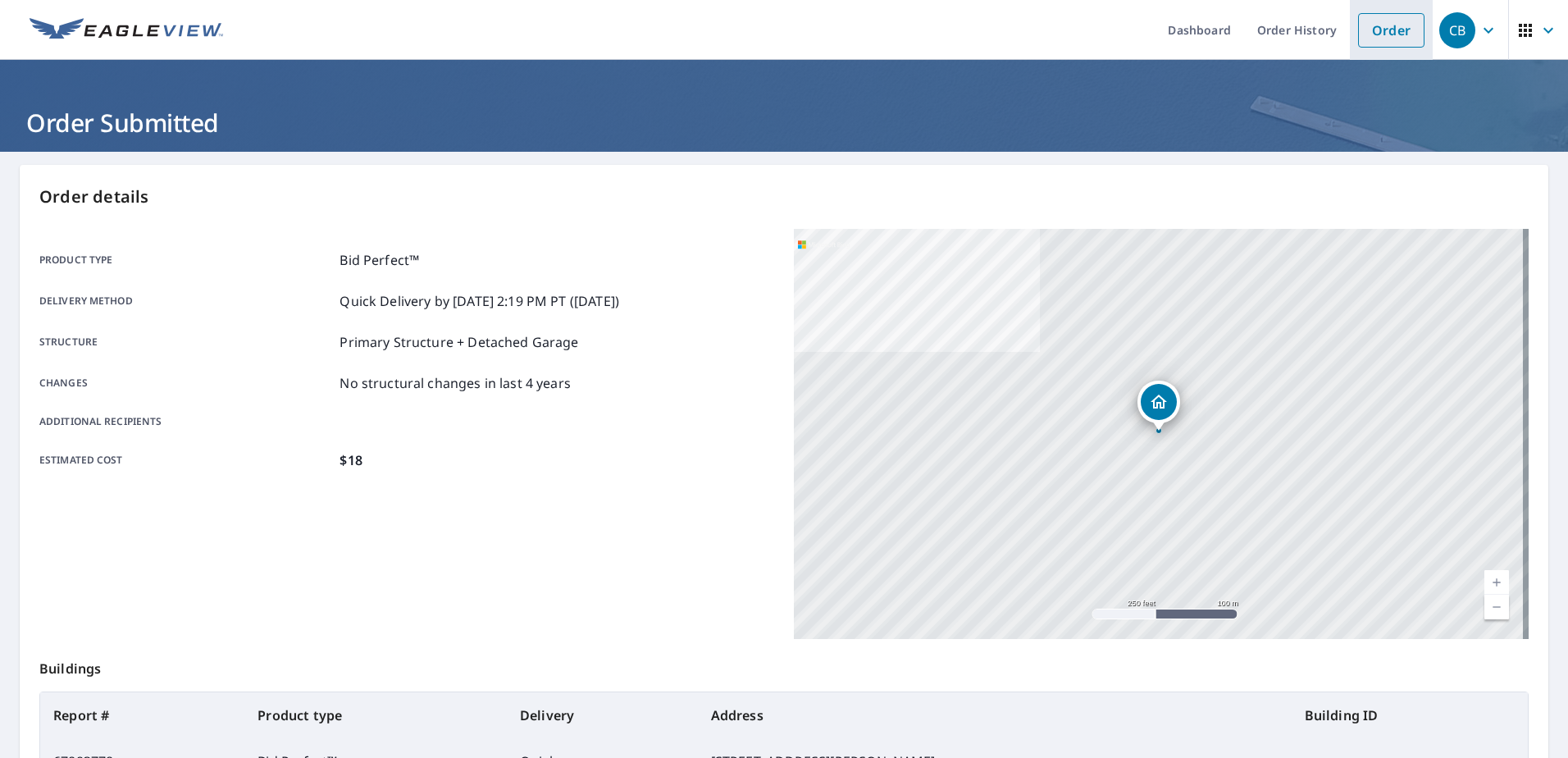
click at [1376, 25] on link "Order" at bounding box center [1391, 30] width 66 height 35
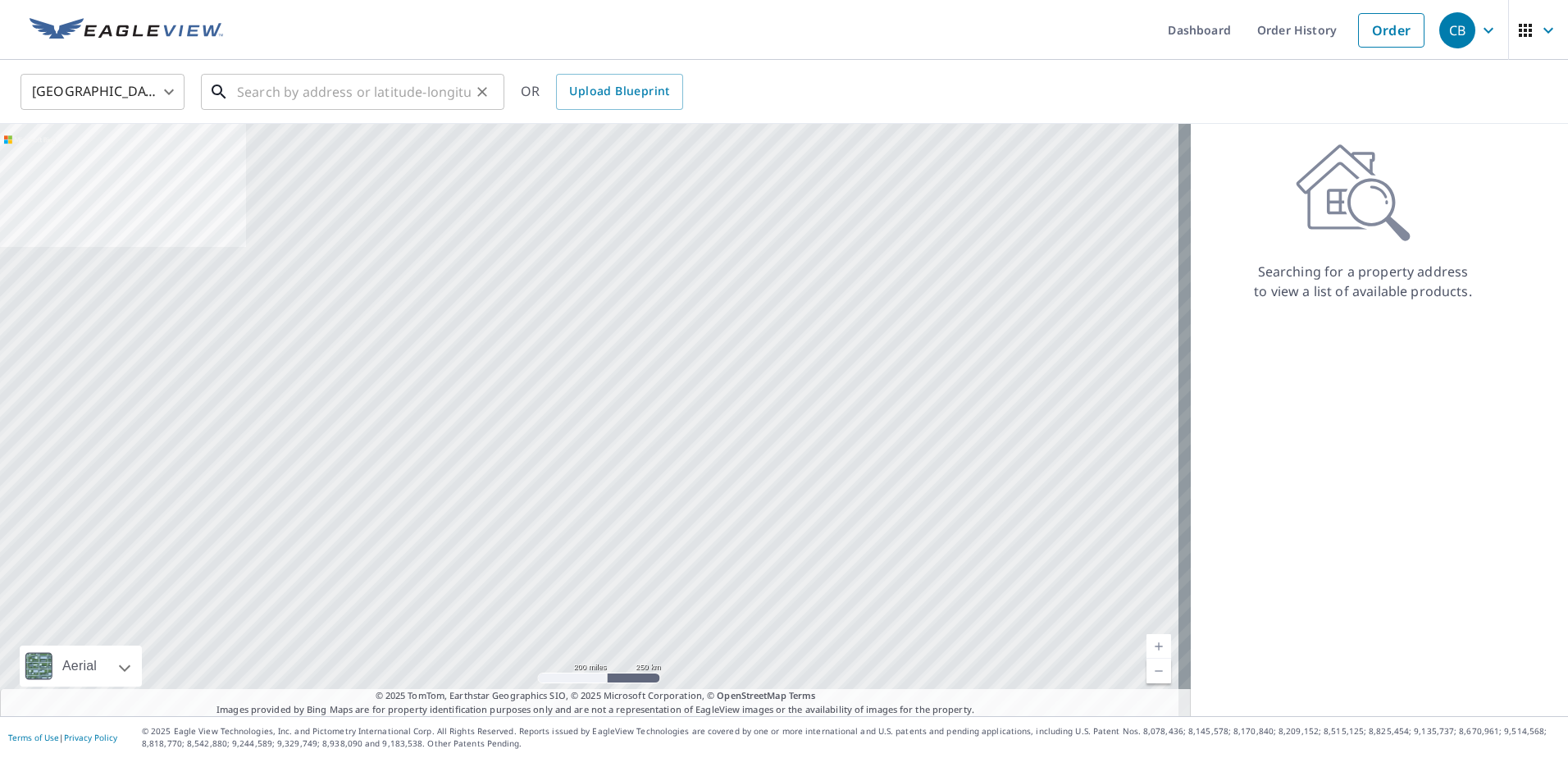
click at [298, 83] on input "text" at bounding box center [354, 91] width 234 height 46
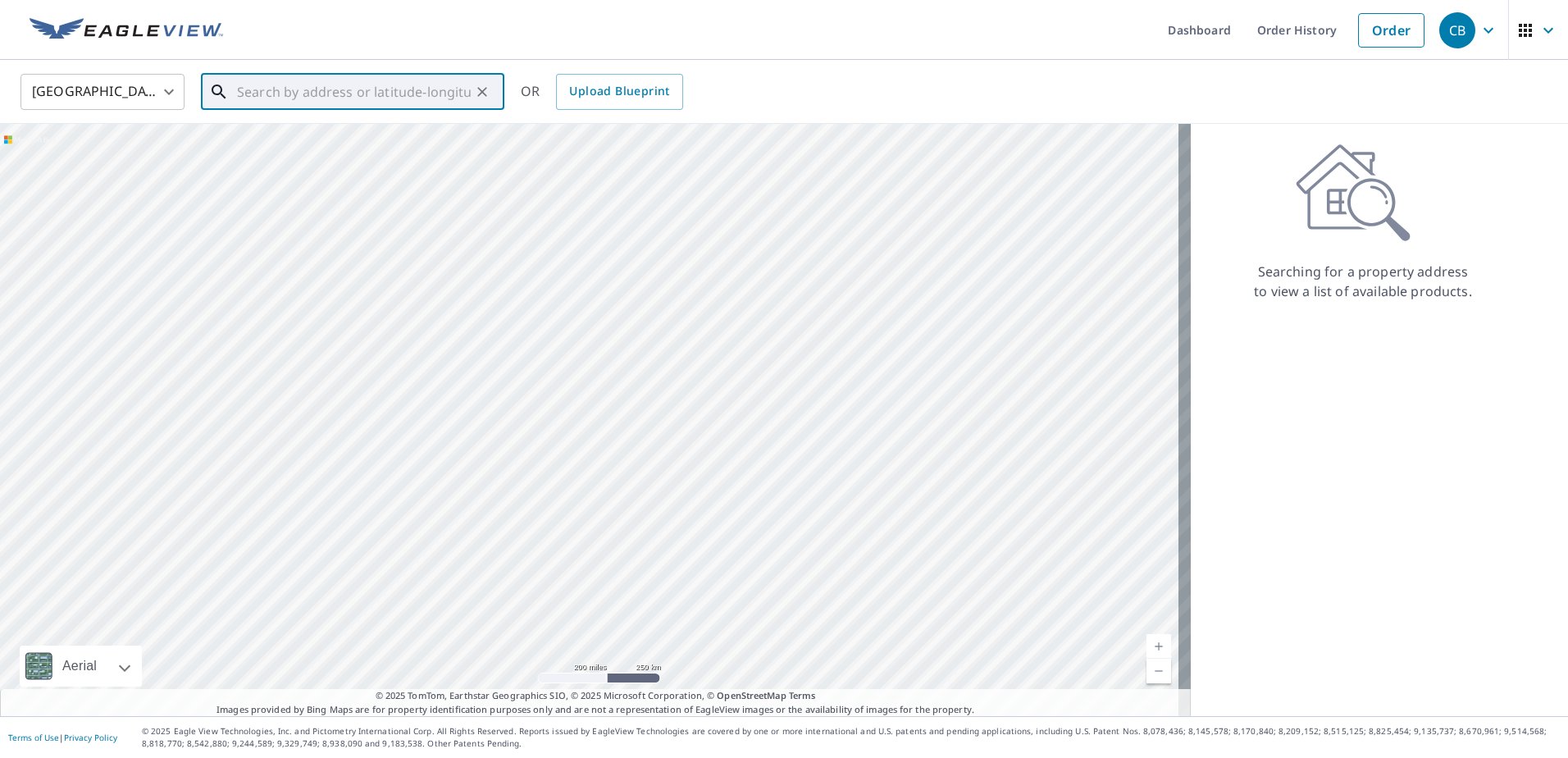
type input "2"
click at [311, 141] on span "621 Damaka Dr" at bounding box center [362, 139] width 257 height 19
type input "621 Damaka Dr Shreveport, LA 71106"
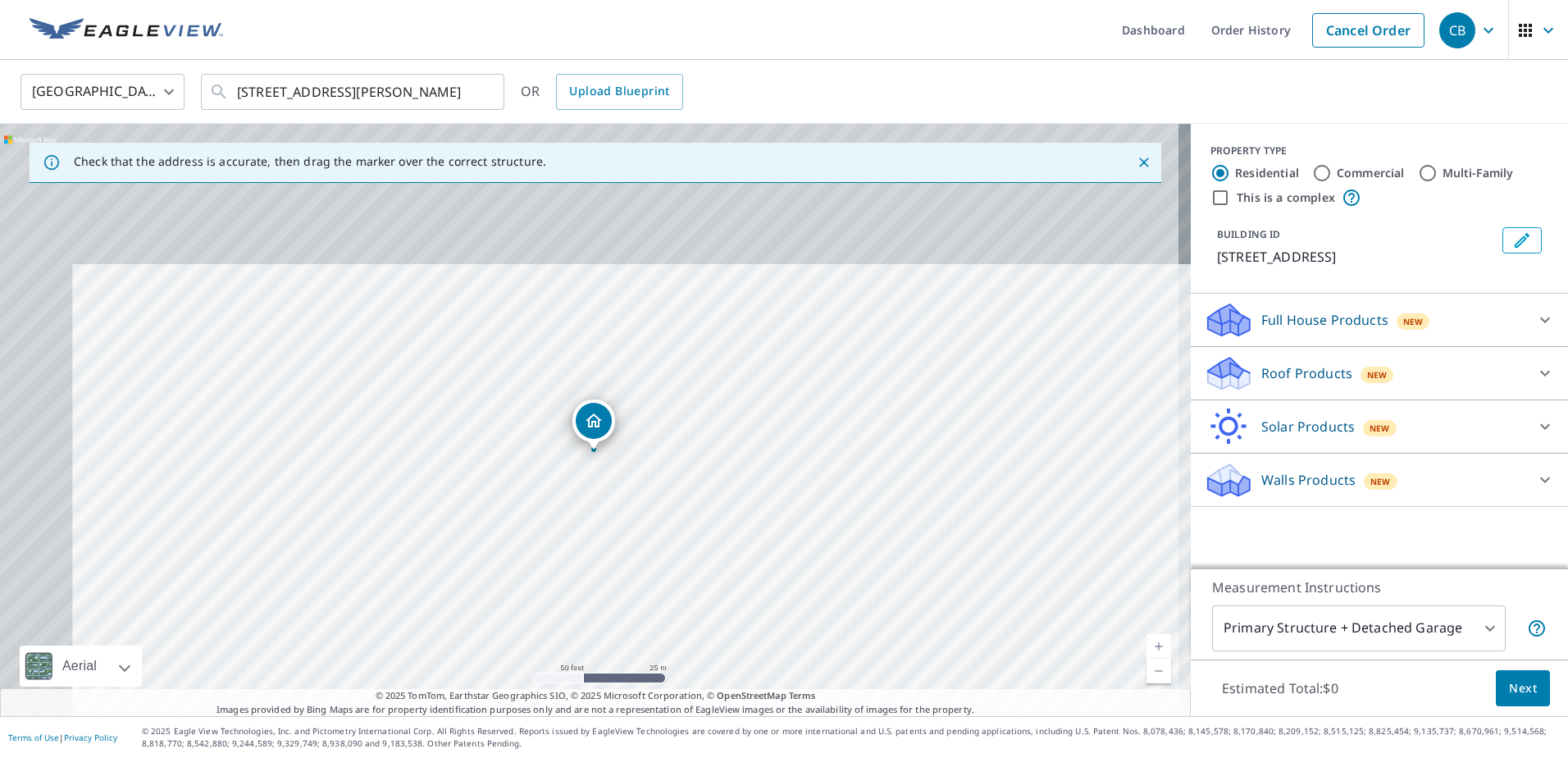
drag, startPoint x: 487, startPoint y: 324, endPoint x: 512, endPoint y: 426, distance: 105.0
click at [512, 426] on div "621 Damaka Dr Shreveport, LA 71106" at bounding box center [595, 419] width 1190 height 592
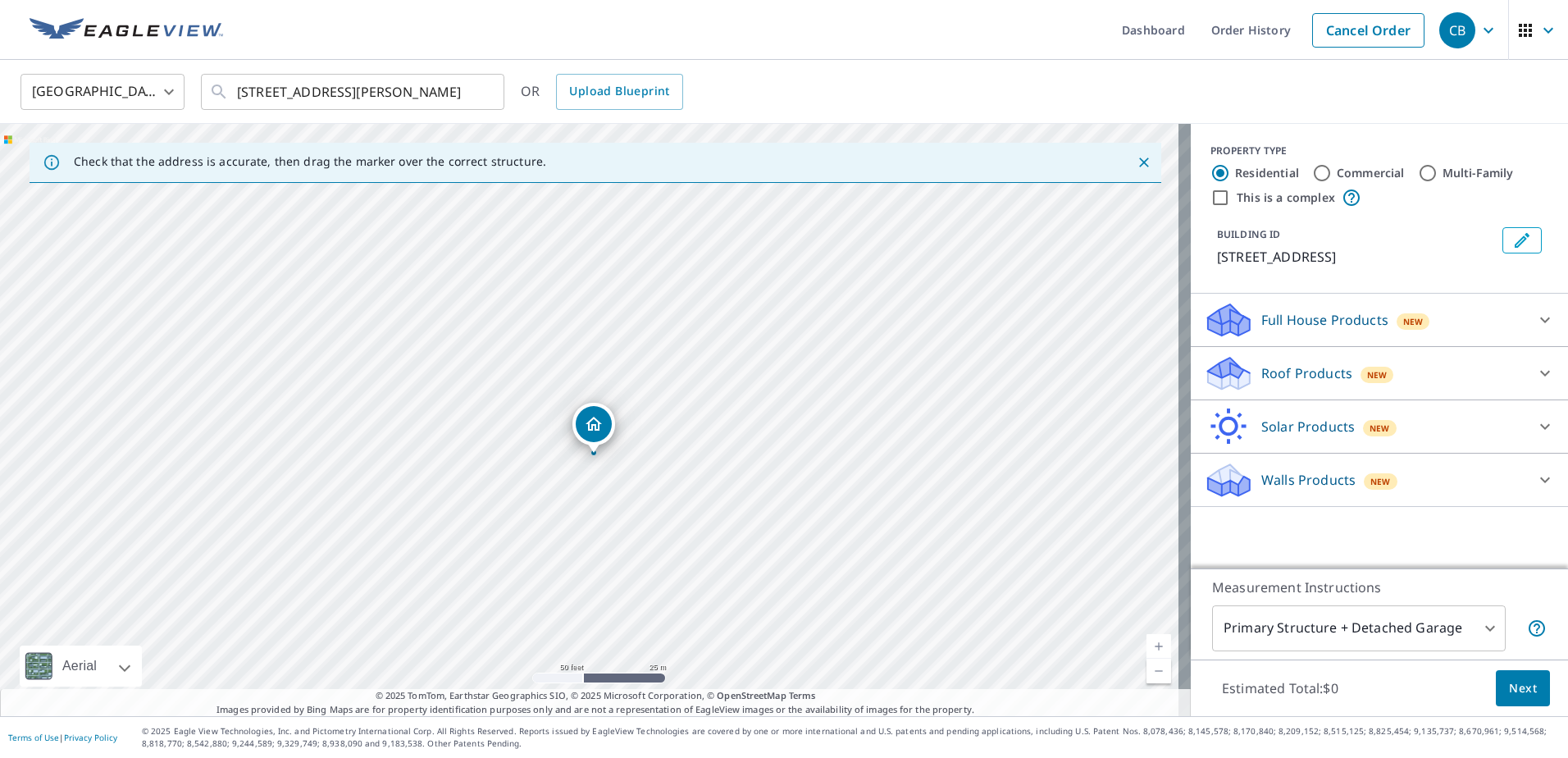
click at [1541, 369] on icon at bounding box center [1544, 373] width 19 height 19
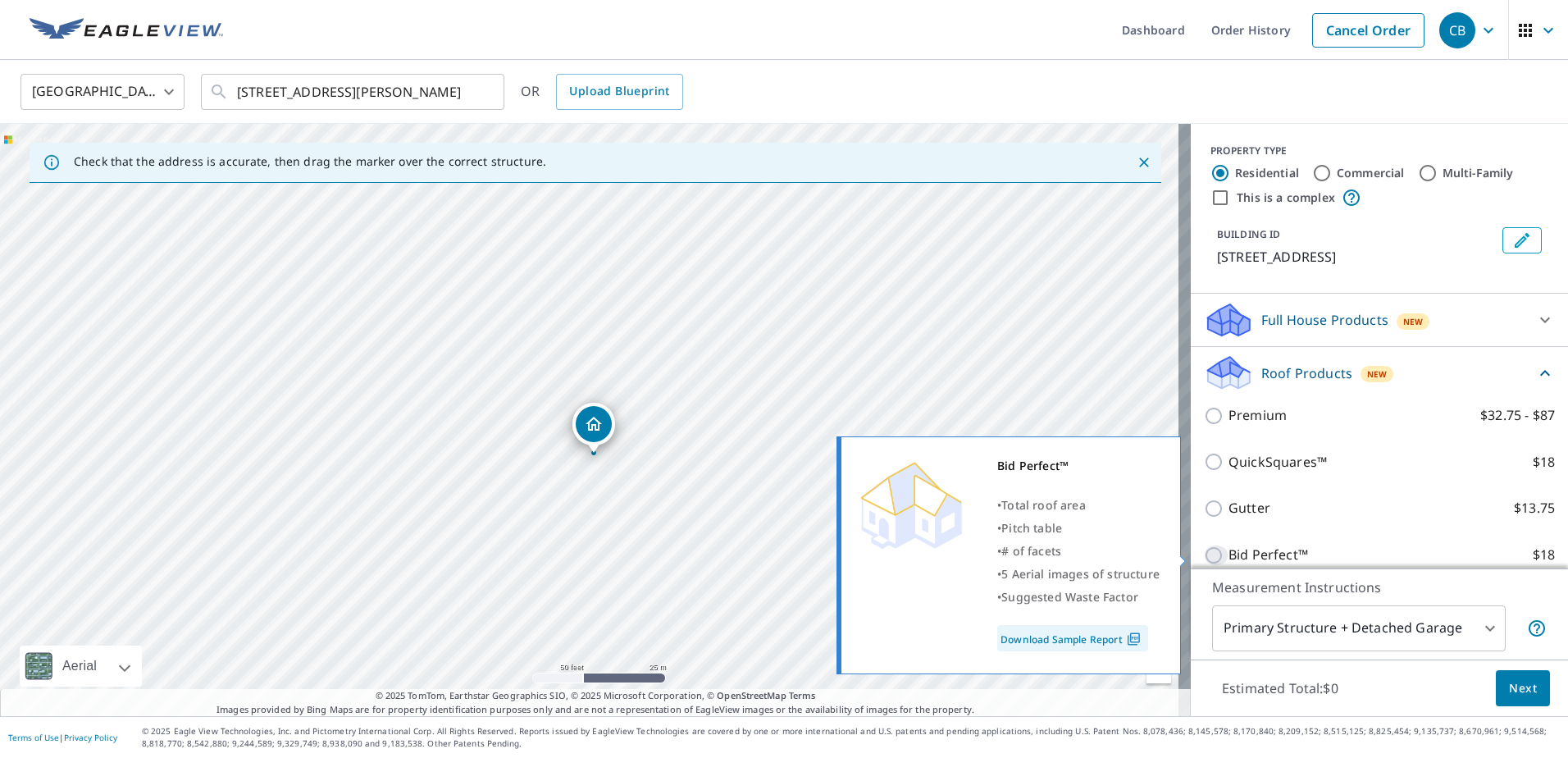
click at [1206, 562] on input "Bid Perfect™ $18" at bounding box center [1216, 555] width 25 height 19
checkbox input "true"
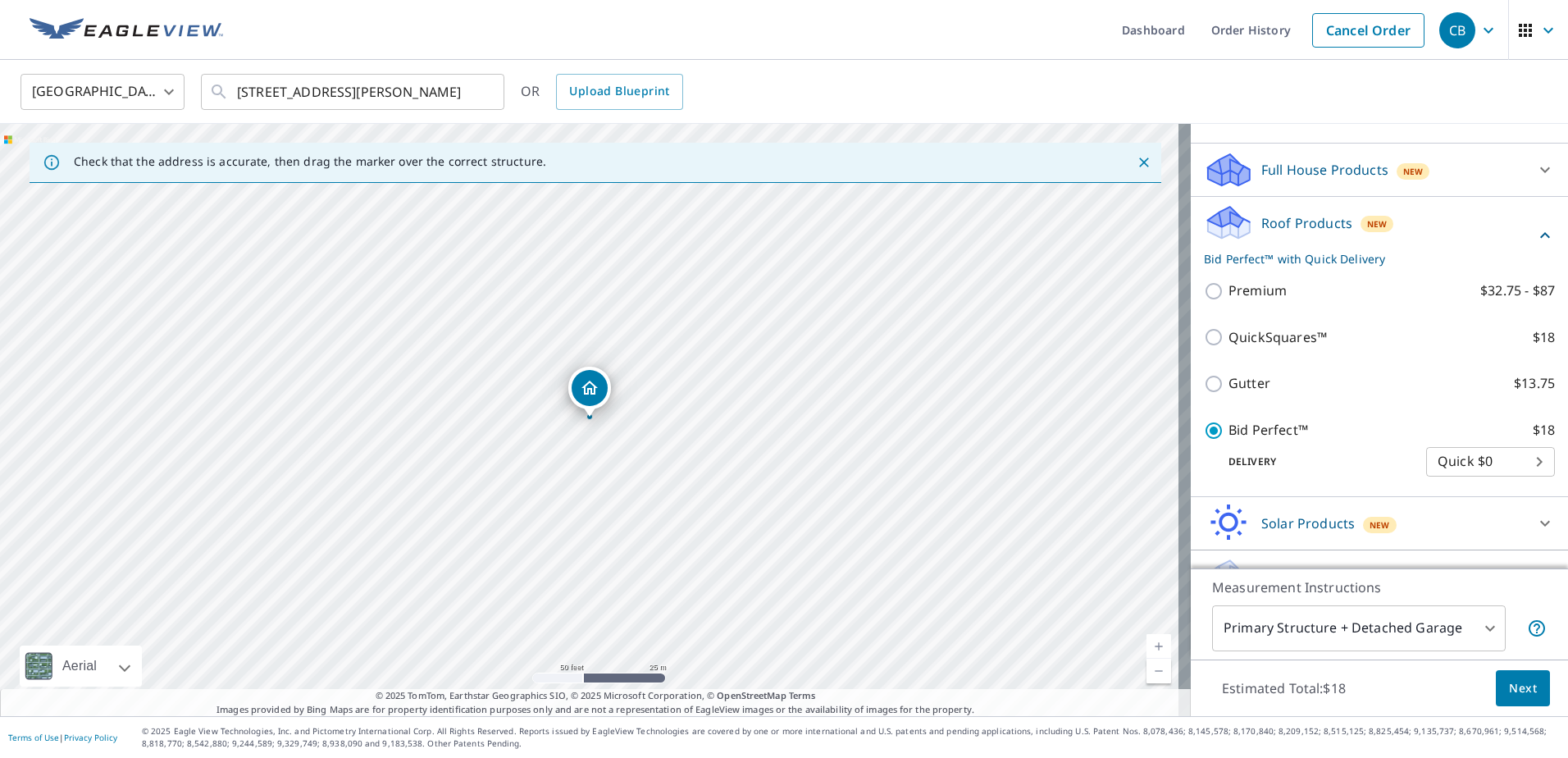
scroll to position [185, 0]
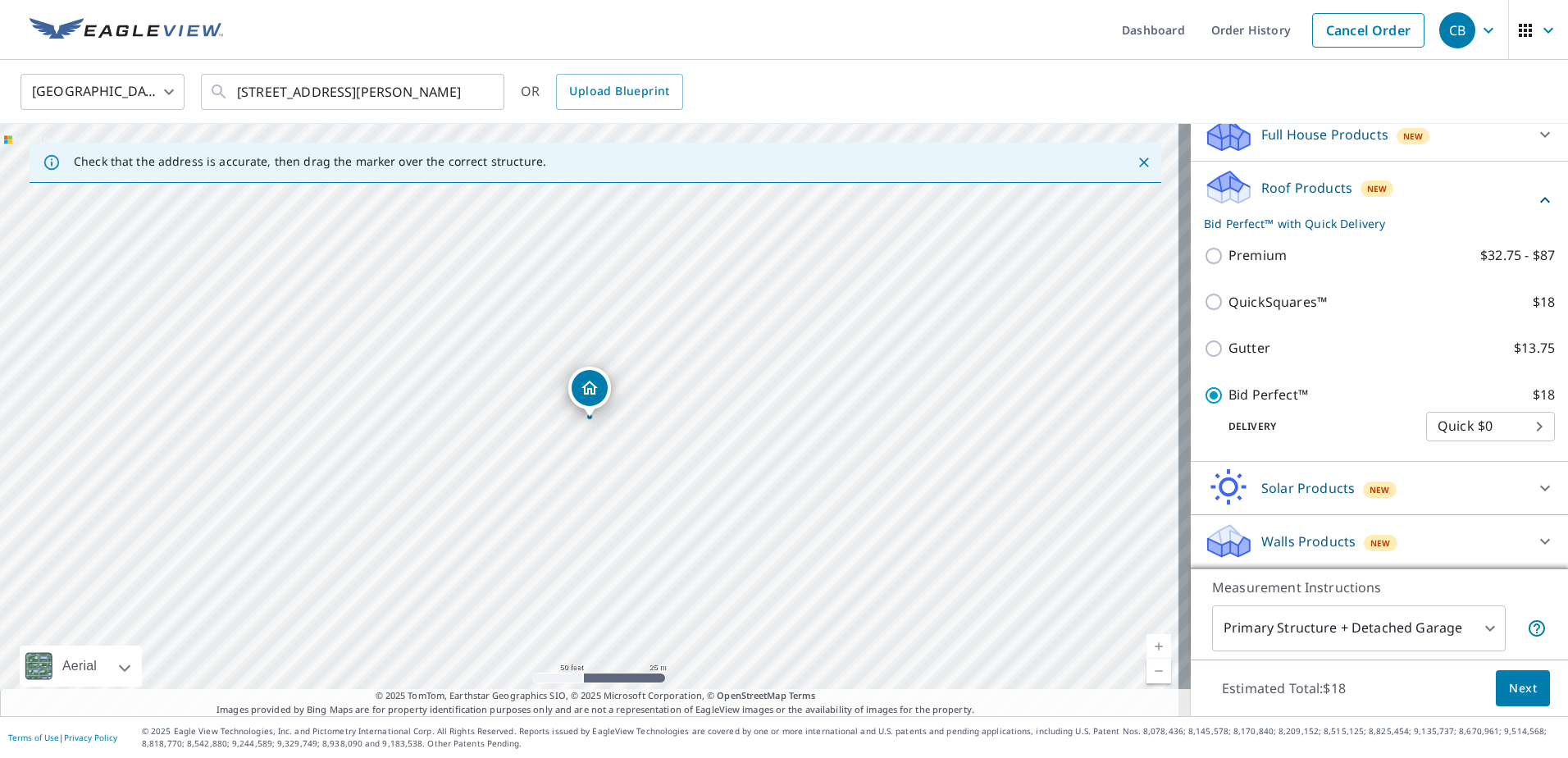
click at [1516, 689] on span "Next" at bounding box center [1522, 689] width 28 height 20
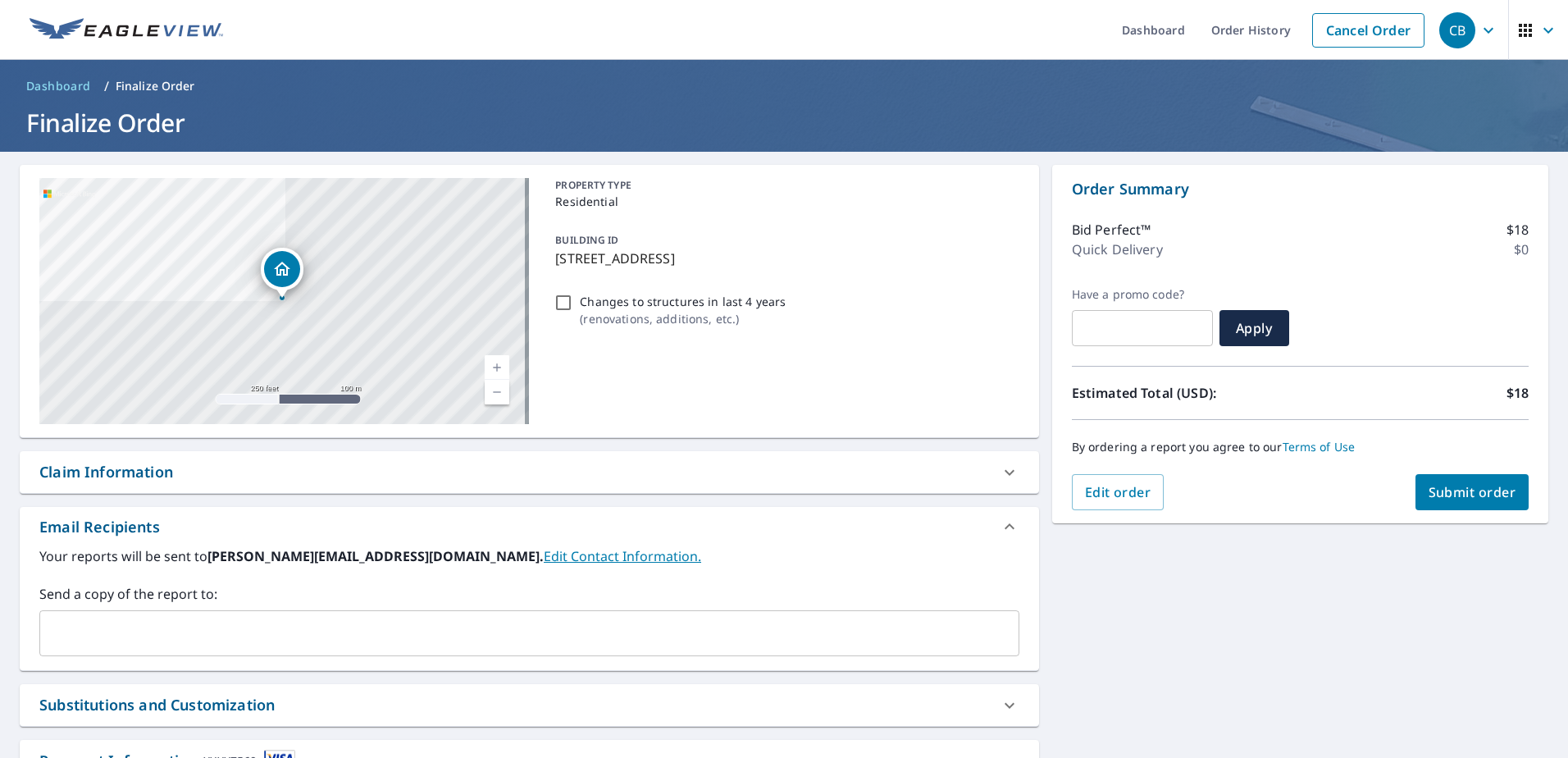
click at [1471, 492] on span "Submit order" at bounding box center [1472, 492] width 88 height 18
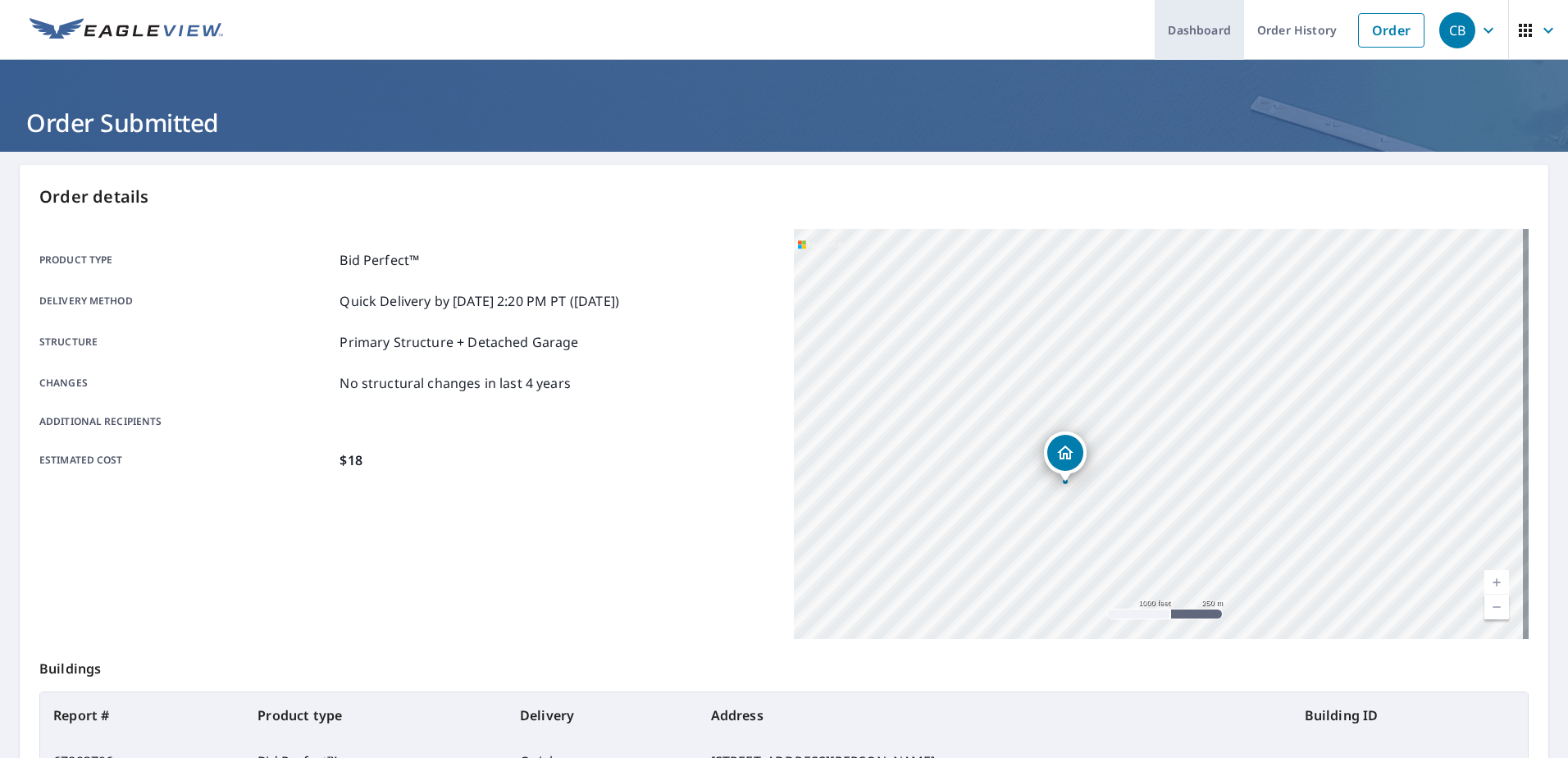
click at [1164, 38] on link "Dashboard" at bounding box center [1200, 30] width 90 height 60
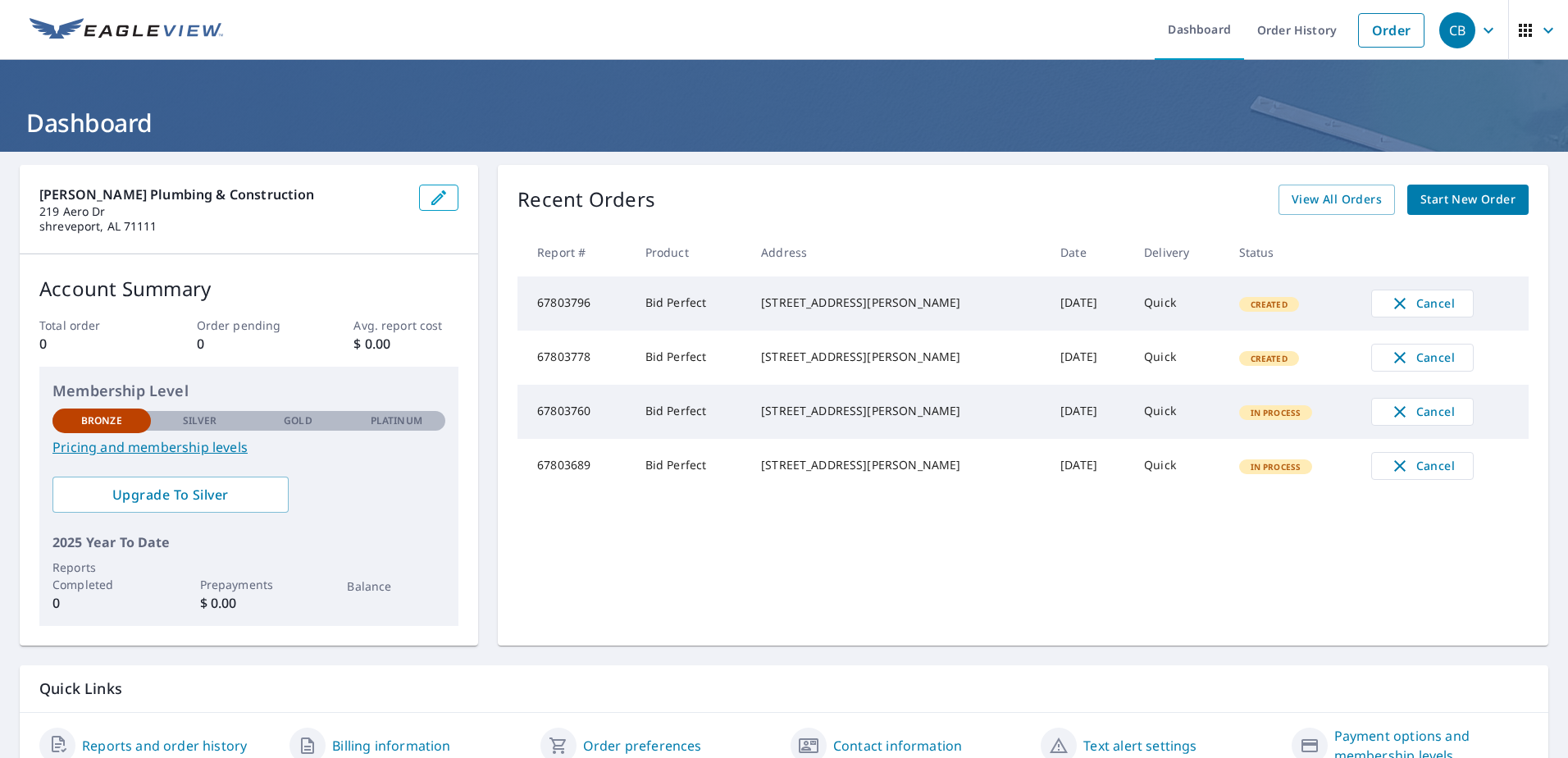
click at [1047, 485] on td "Oct 09, 2025" at bounding box center [1089, 466] width 84 height 54
click at [746, 289] on td "Bid Perfect" at bounding box center [690, 303] width 116 height 54
click at [1226, 320] on td "Created" at bounding box center [1292, 303] width 132 height 54
click at [790, 311] on div "621 Damaka Dr Shreveport, LA 71106" at bounding box center [897, 302] width 273 height 16
click at [1241, 302] on span "Created" at bounding box center [1269, 305] width 57 height 12
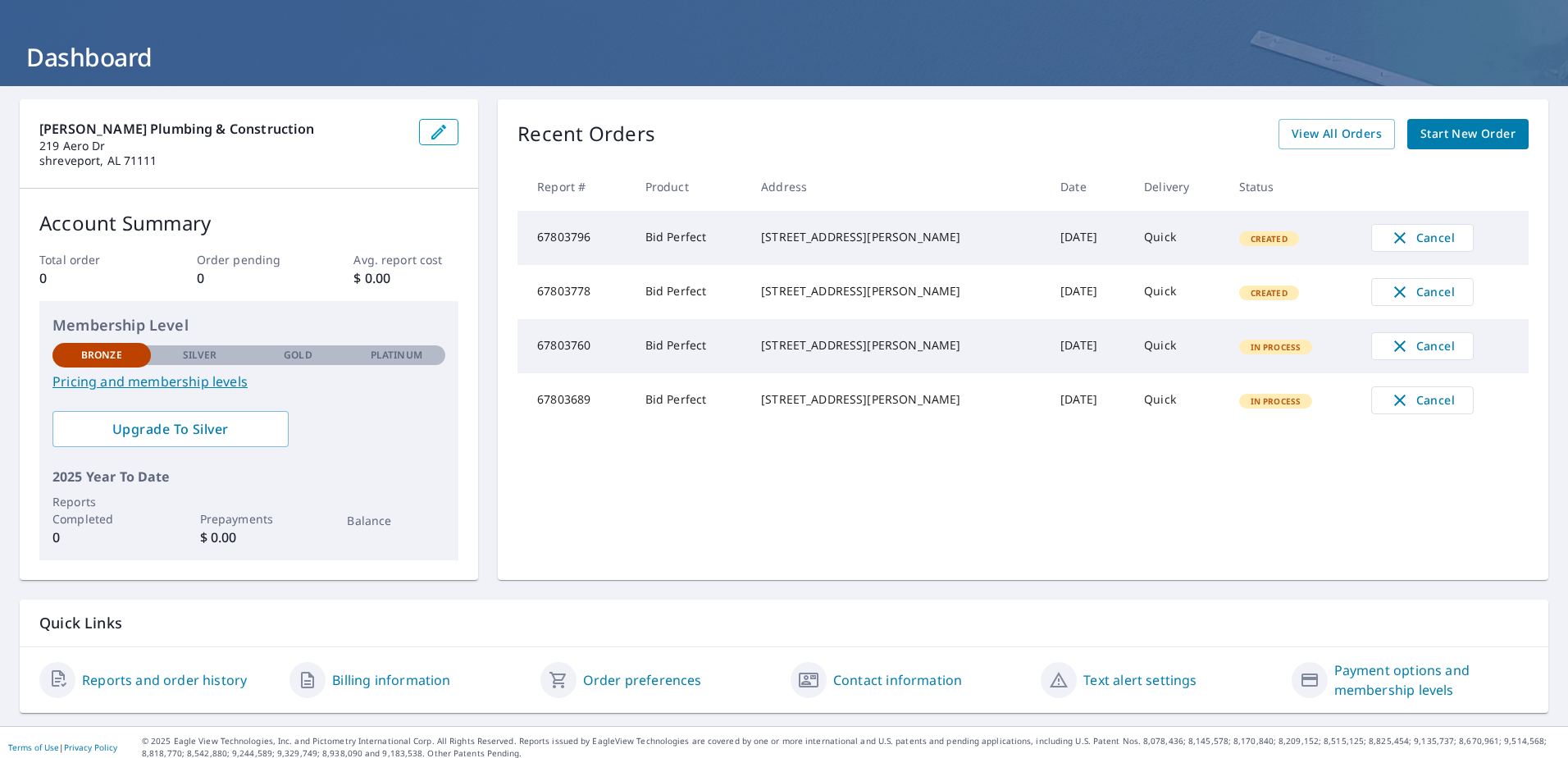
scroll to position [75, 0]
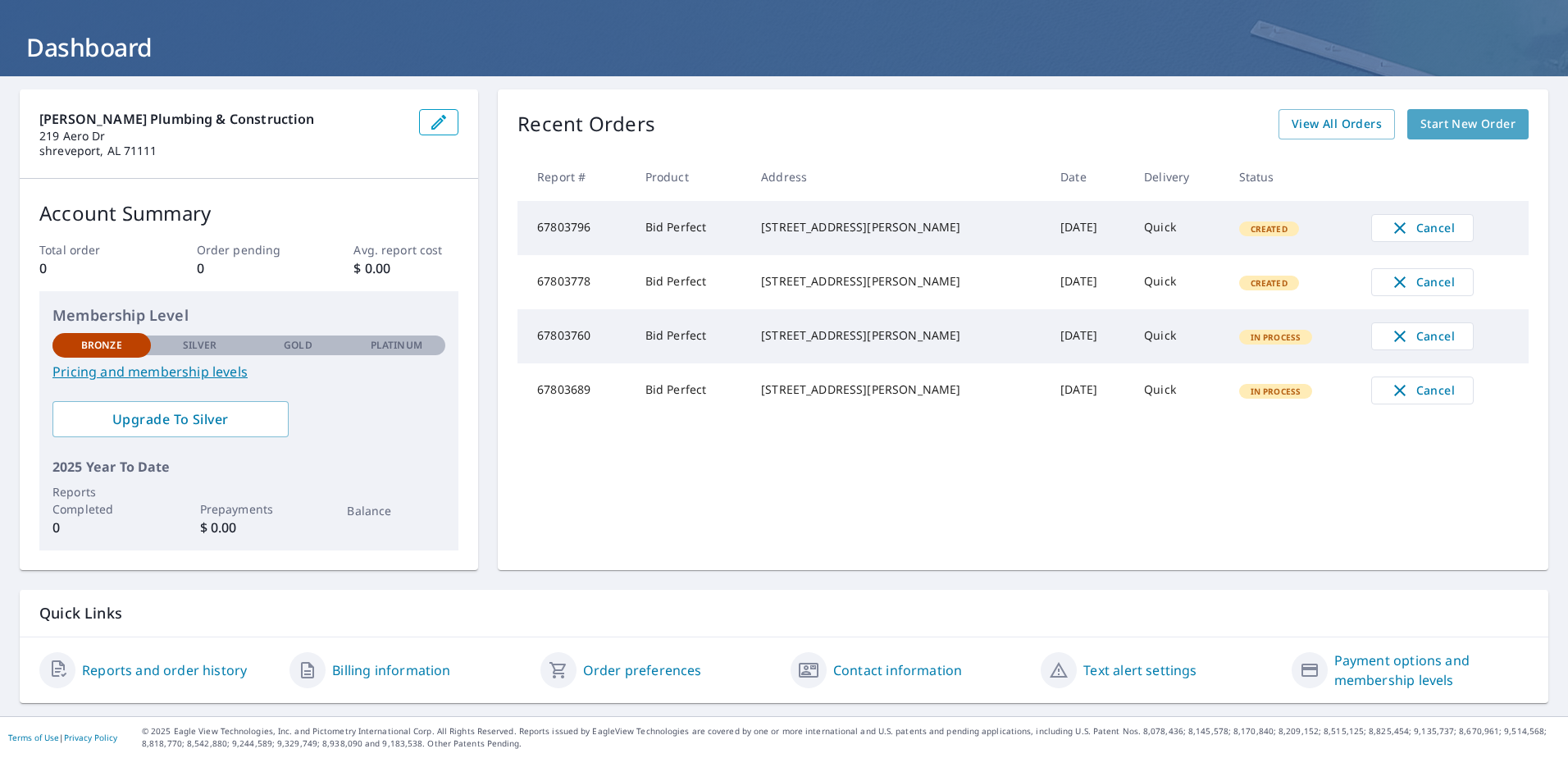
click at [1463, 121] on span "Start New Order" at bounding box center [1468, 124] width 95 height 20
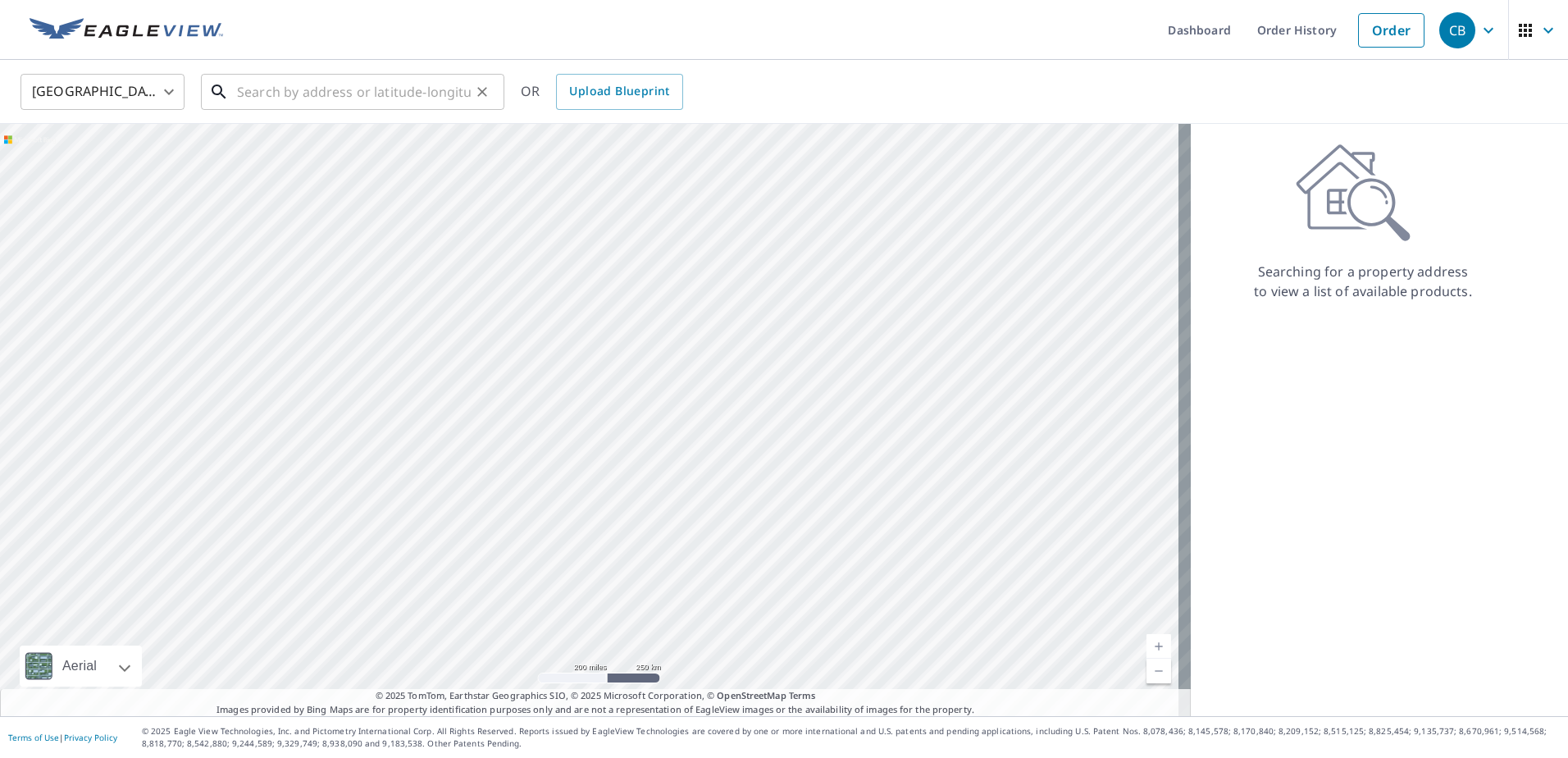
click at [290, 88] on input "text" at bounding box center [354, 91] width 234 height 46
click at [386, 87] on input "text" at bounding box center [354, 91] width 234 height 46
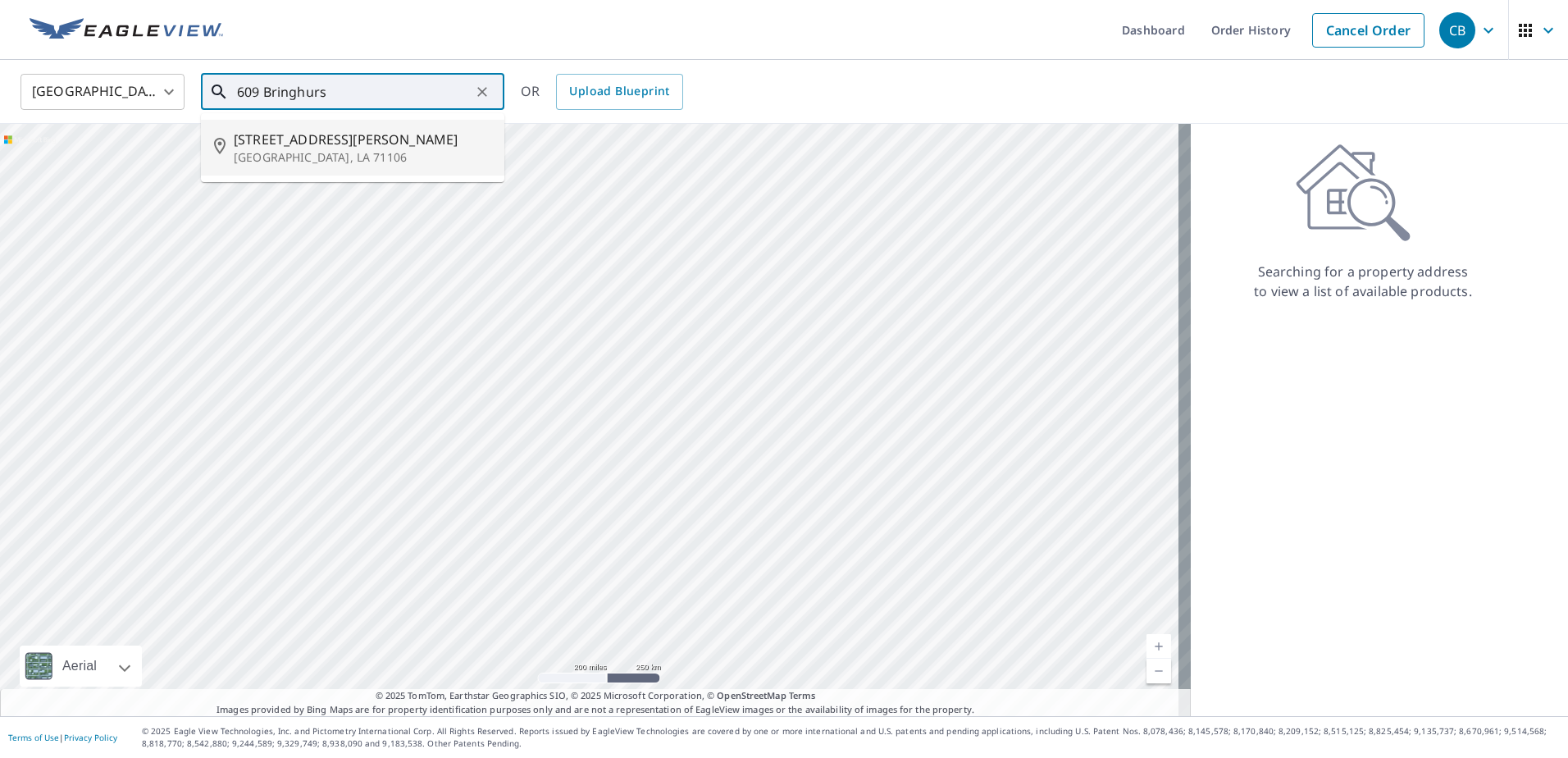
click at [372, 149] on p "[GEOGRAPHIC_DATA], LA 71106" at bounding box center [362, 157] width 257 height 16
type input "609 Bringhurst Dr Shreveport, LA 71106"
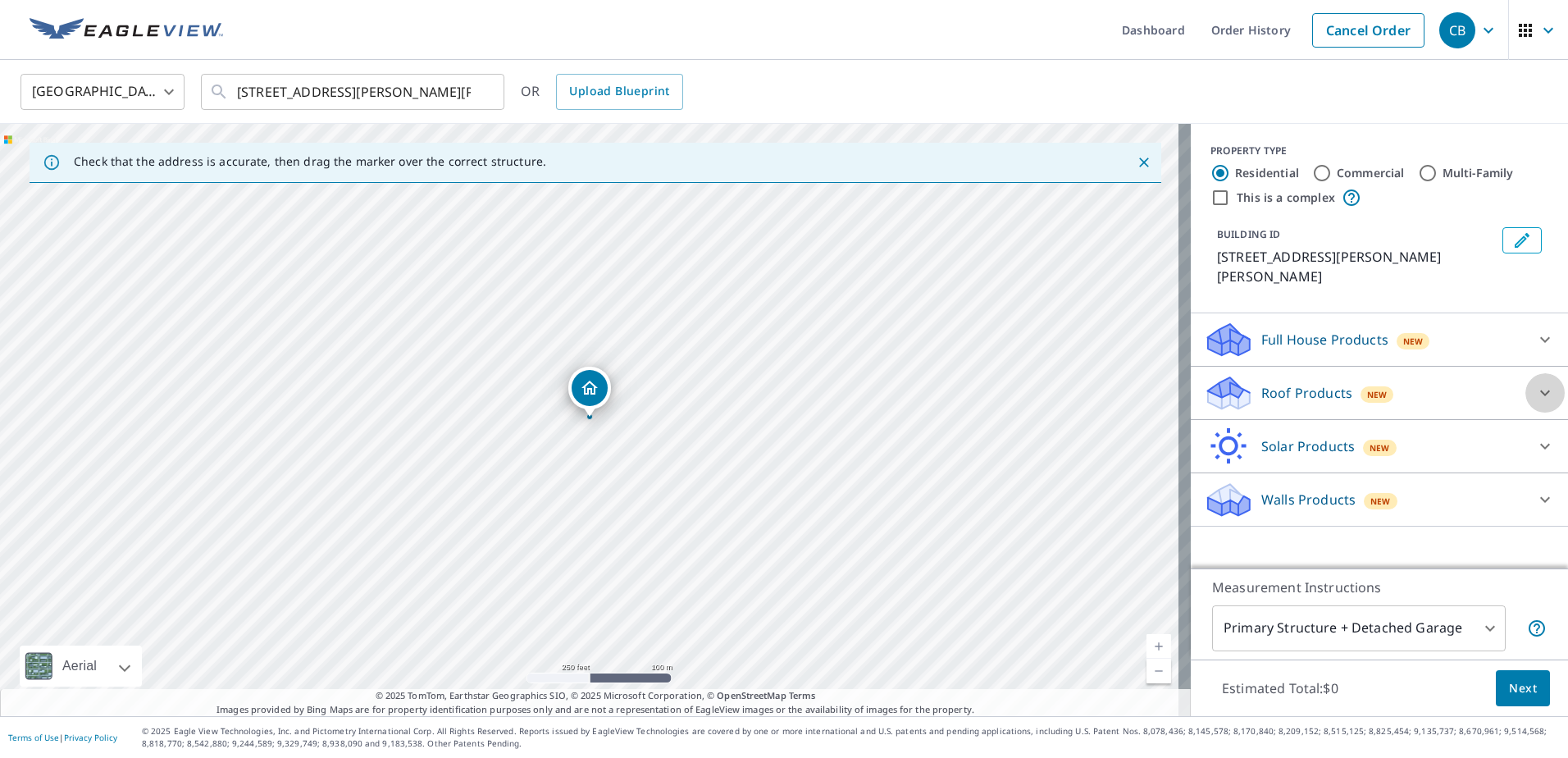
click at [1539, 383] on icon at bounding box center [1544, 392] width 19 height 19
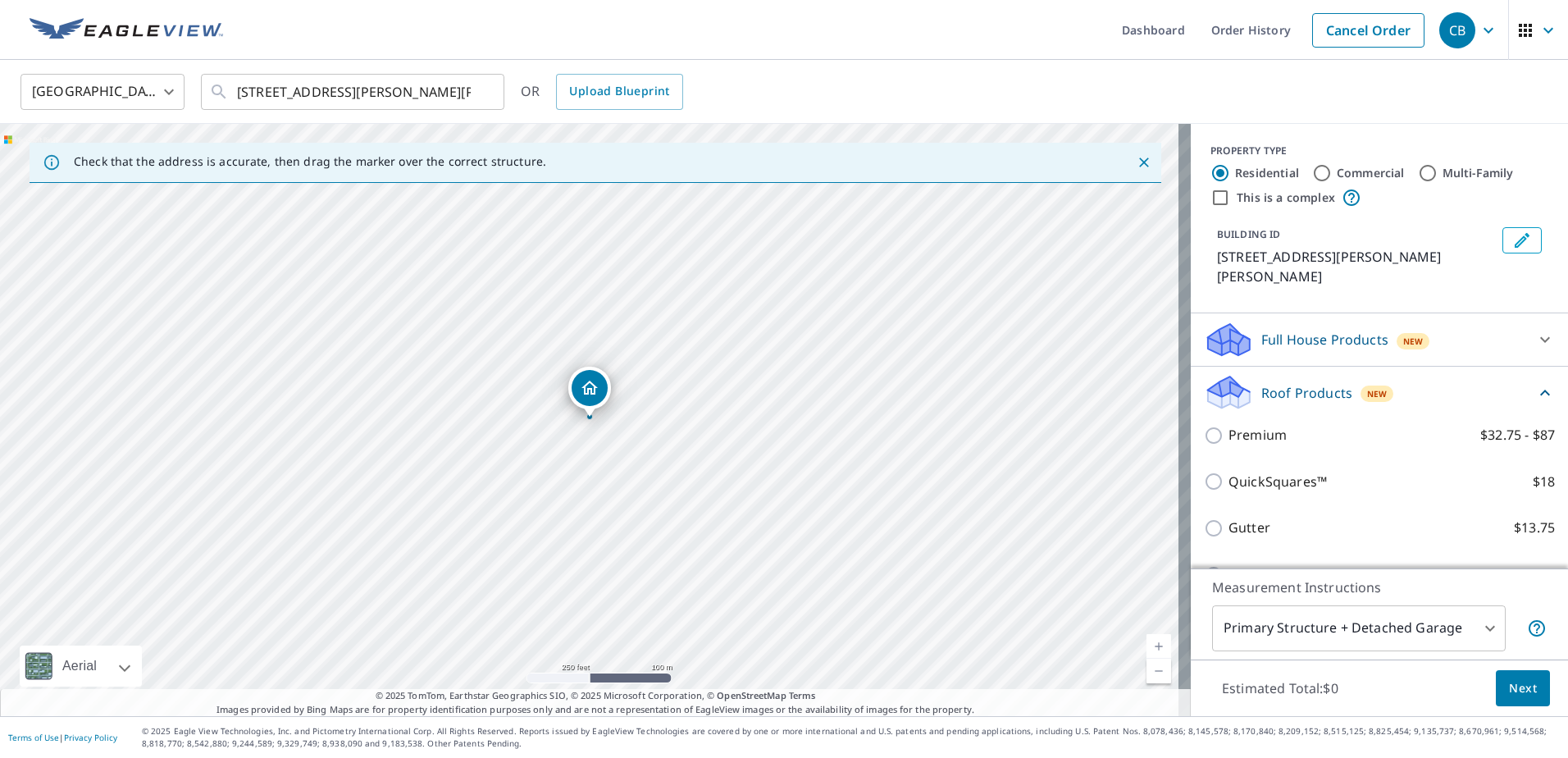
scroll to position [124, 0]
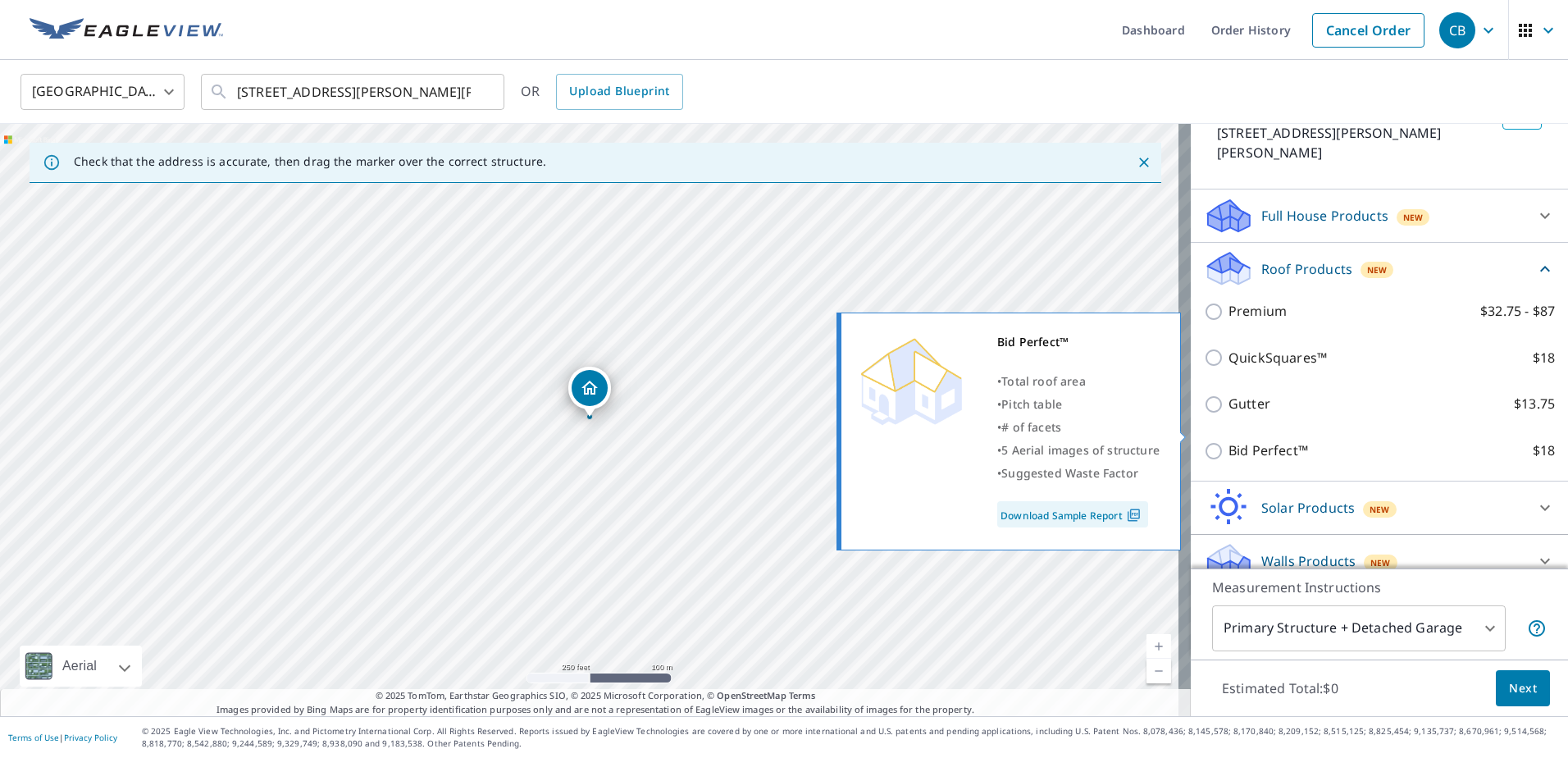
click at [1204, 441] on input "Bid Perfect™ $18" at bounding box center [1216, 451] width 25 height 19
checkbox input "true"
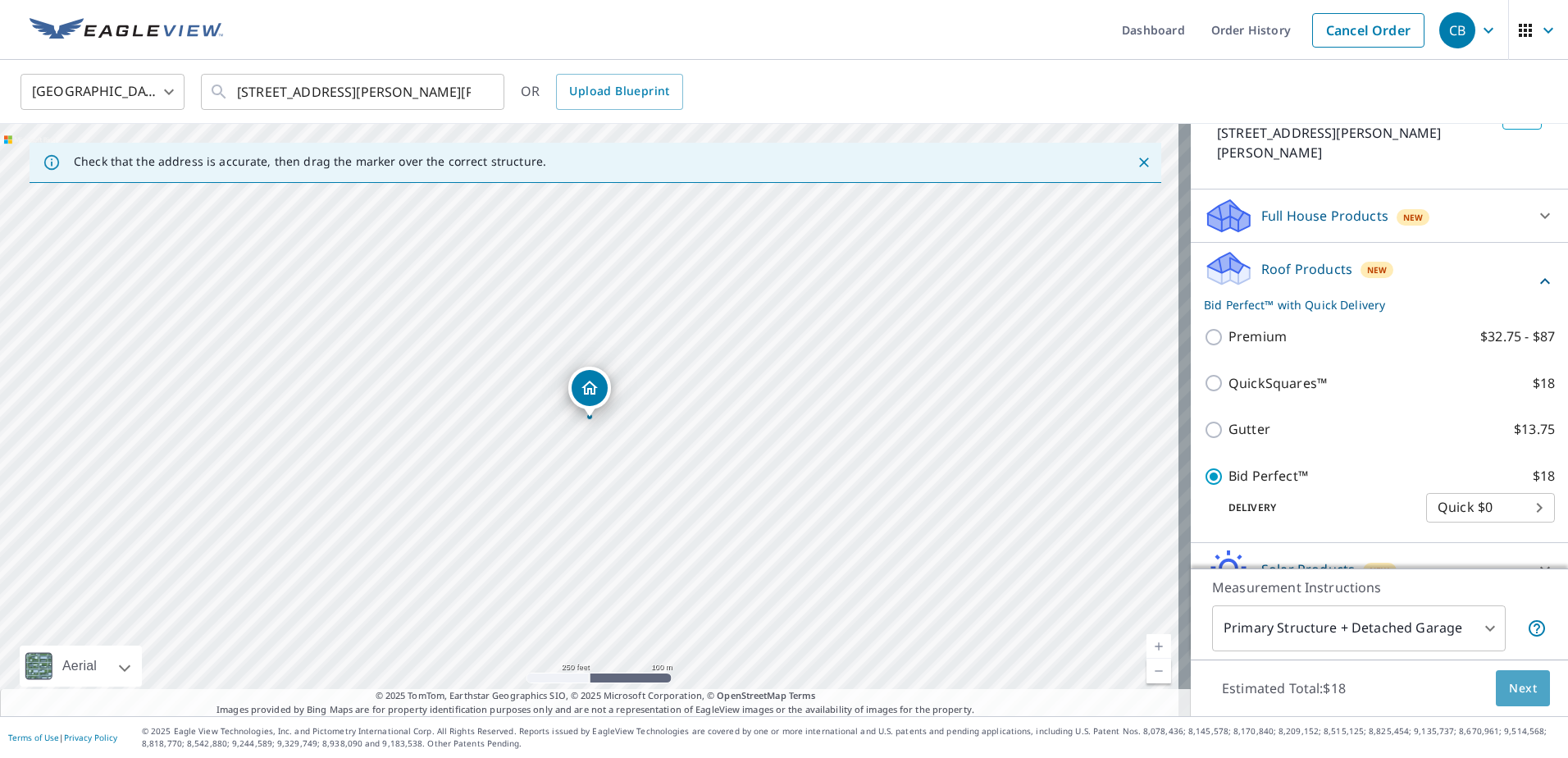
click at [1515, 690] on span "Next" at bounding box center [1522, 689] width 28 height 20
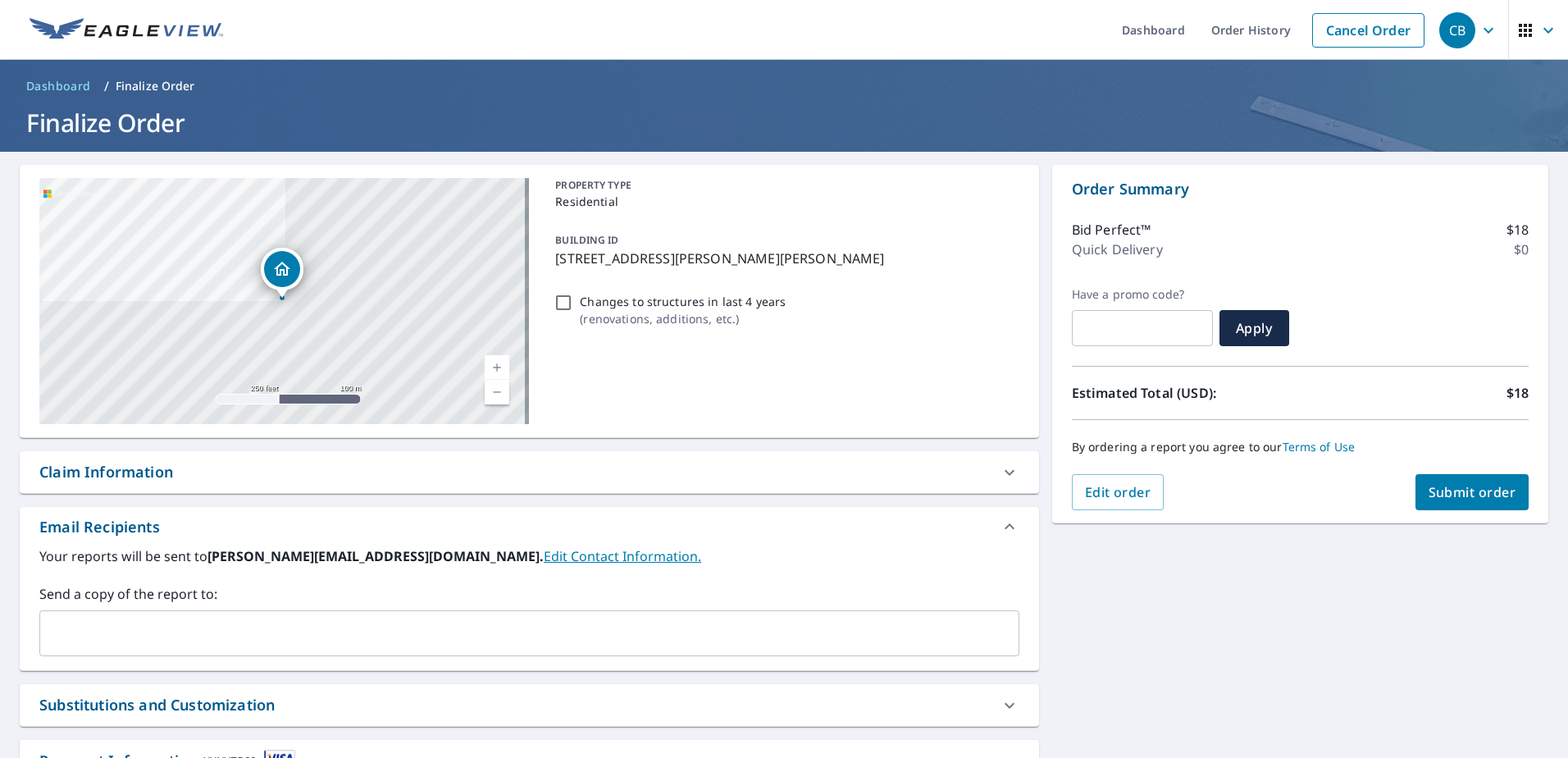
click at [1466, 492] on span "Submit order" at bounding box center [1472, 492] width 88 height 18
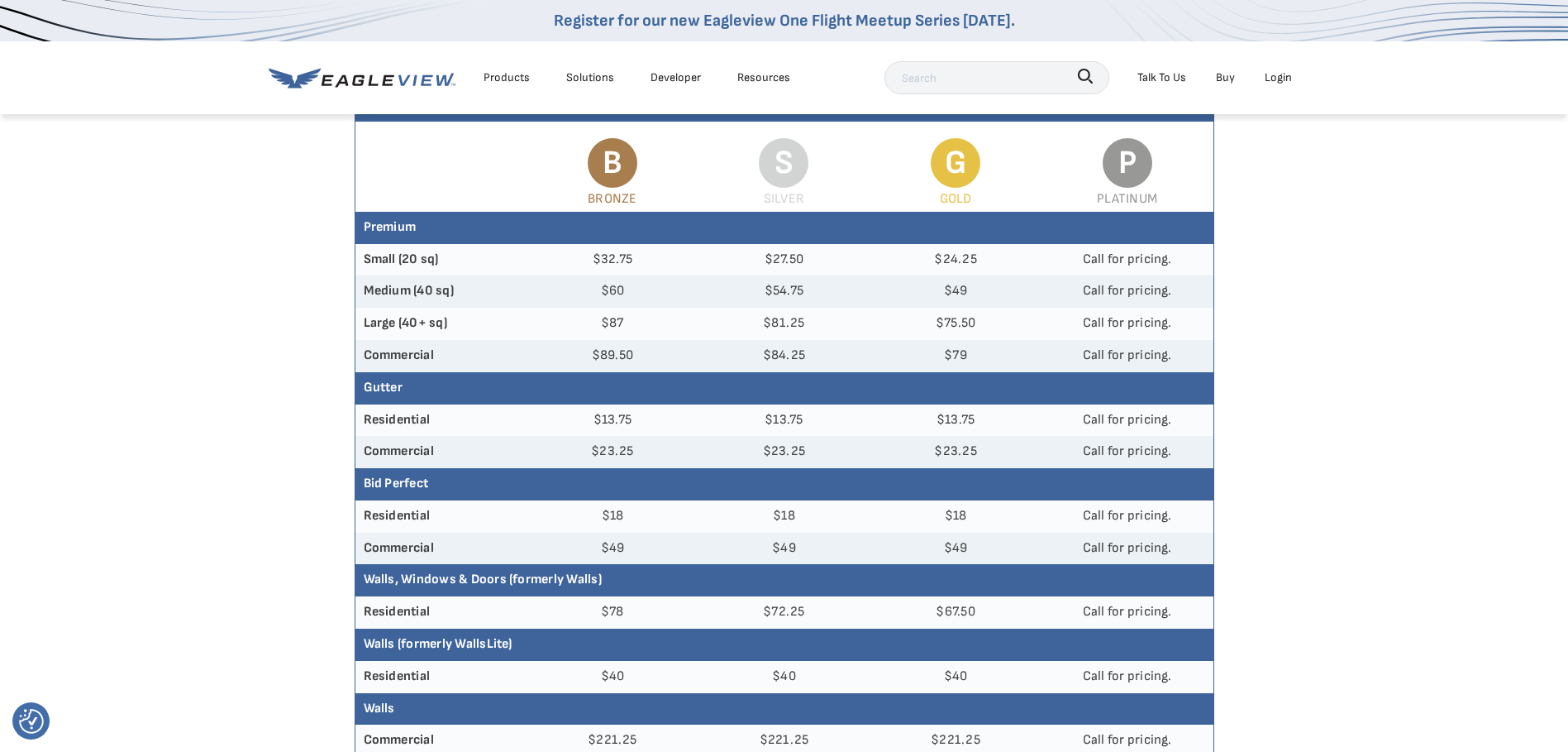
scroll to position [166, 0]
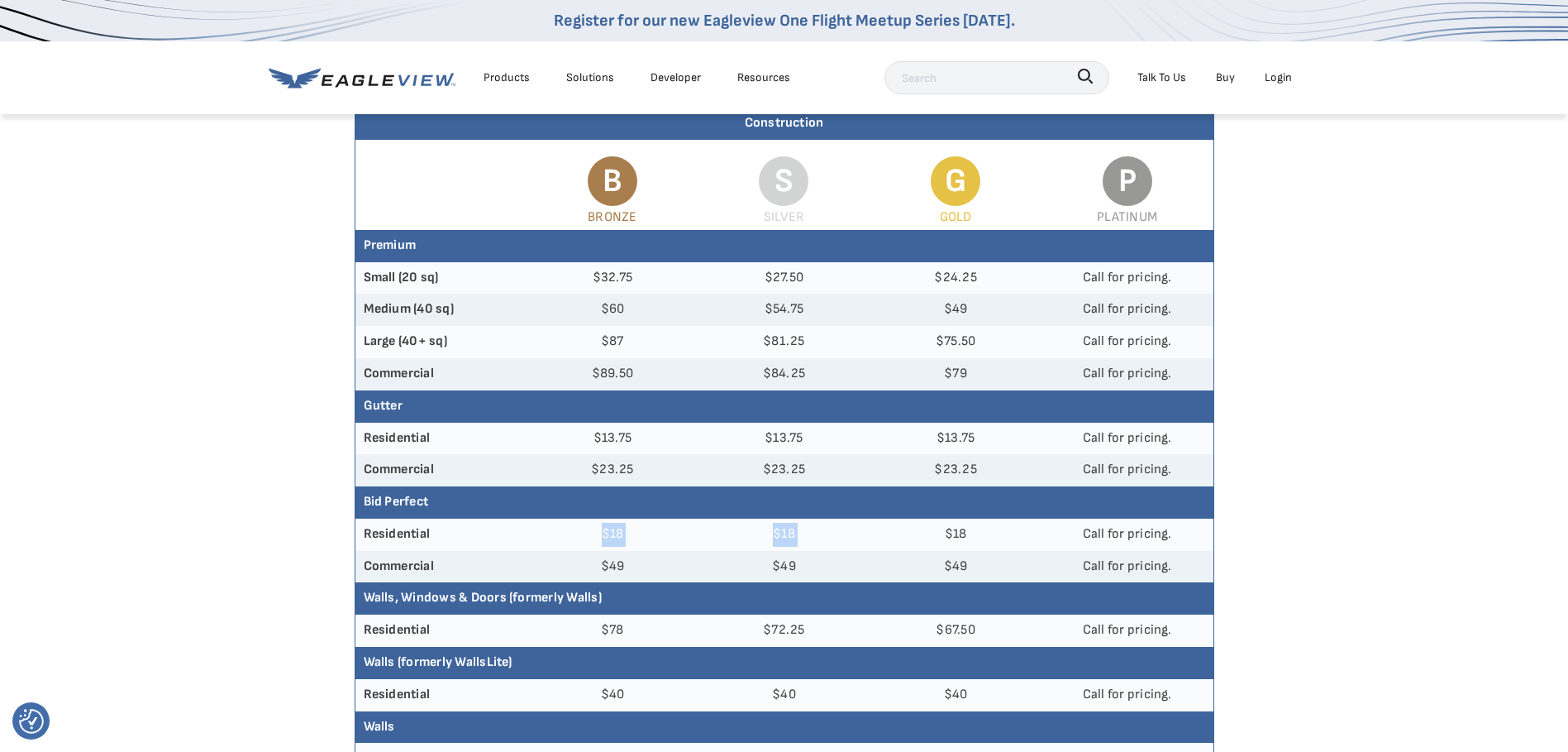
drag, startPoint x: 587, startPoint y: 535, endPoint x: 908, endPoint y: 537, distance: 321.0
click at [908, 537] on tr "Residential $18 $18 $18 Call for pricing." at bounding box center [784, 534] width 857 height 32
click at [908, 537] on td "$18" at bounding box center [955, 534] width 171 height 32
click at [359, 553] on th "Commercial" at bounding box center [441, 567] width 171 height 32
drag, startPoint x: 734, startPoint y: 562, endPoint x: 1199, endPoint y: 556, distance: 465.0
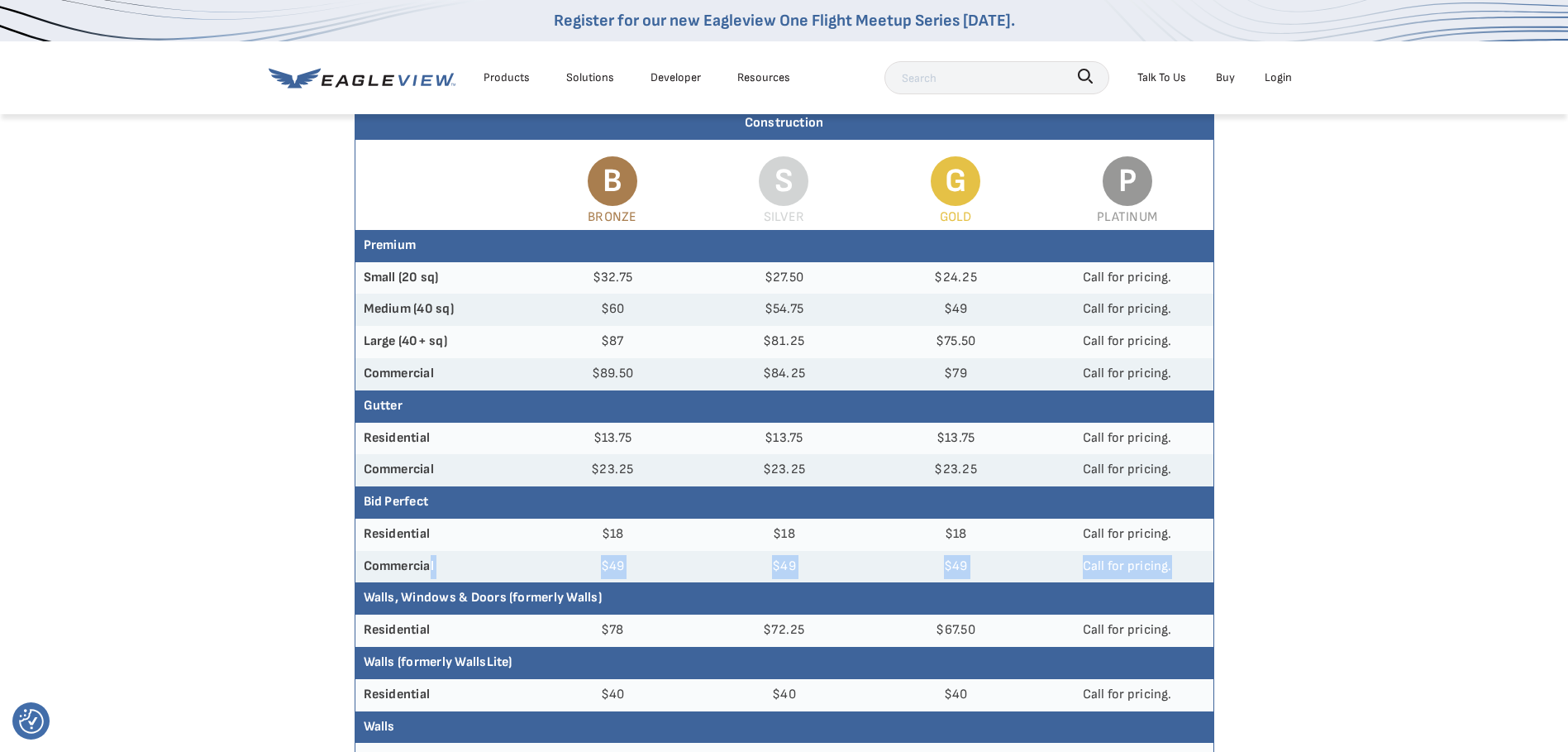
click at [1199, 556] on tr "Commercial $49 $49 $49 Call for pricing." at bounding box center [784, 567] width 857 height 32
click at [1199, 556] on td "Call for pricing." at bounding box center [1127, 567] width 171 height 32
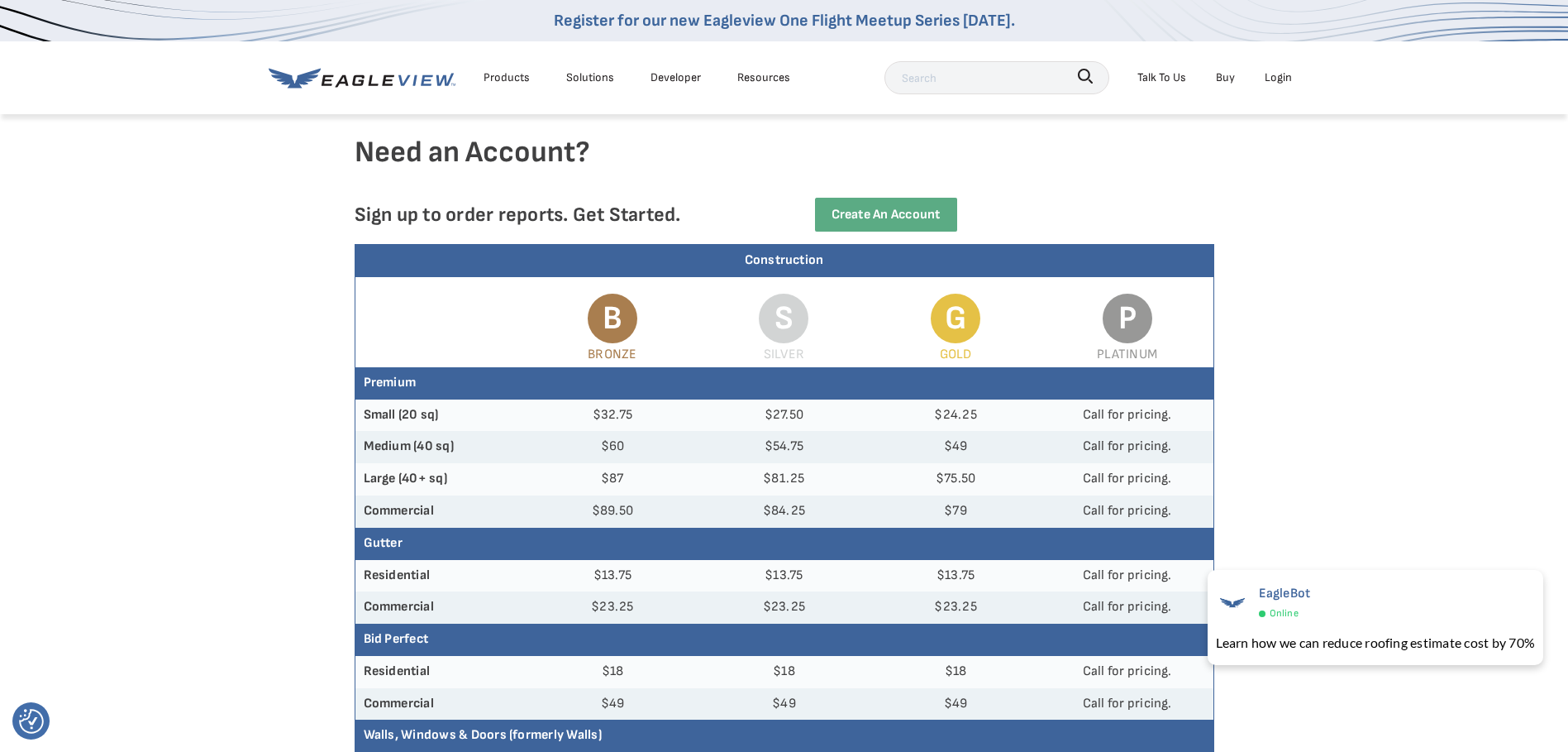
scroll to position [0, 0]
